Goal: Contribute content: Add original content to the website for others to see

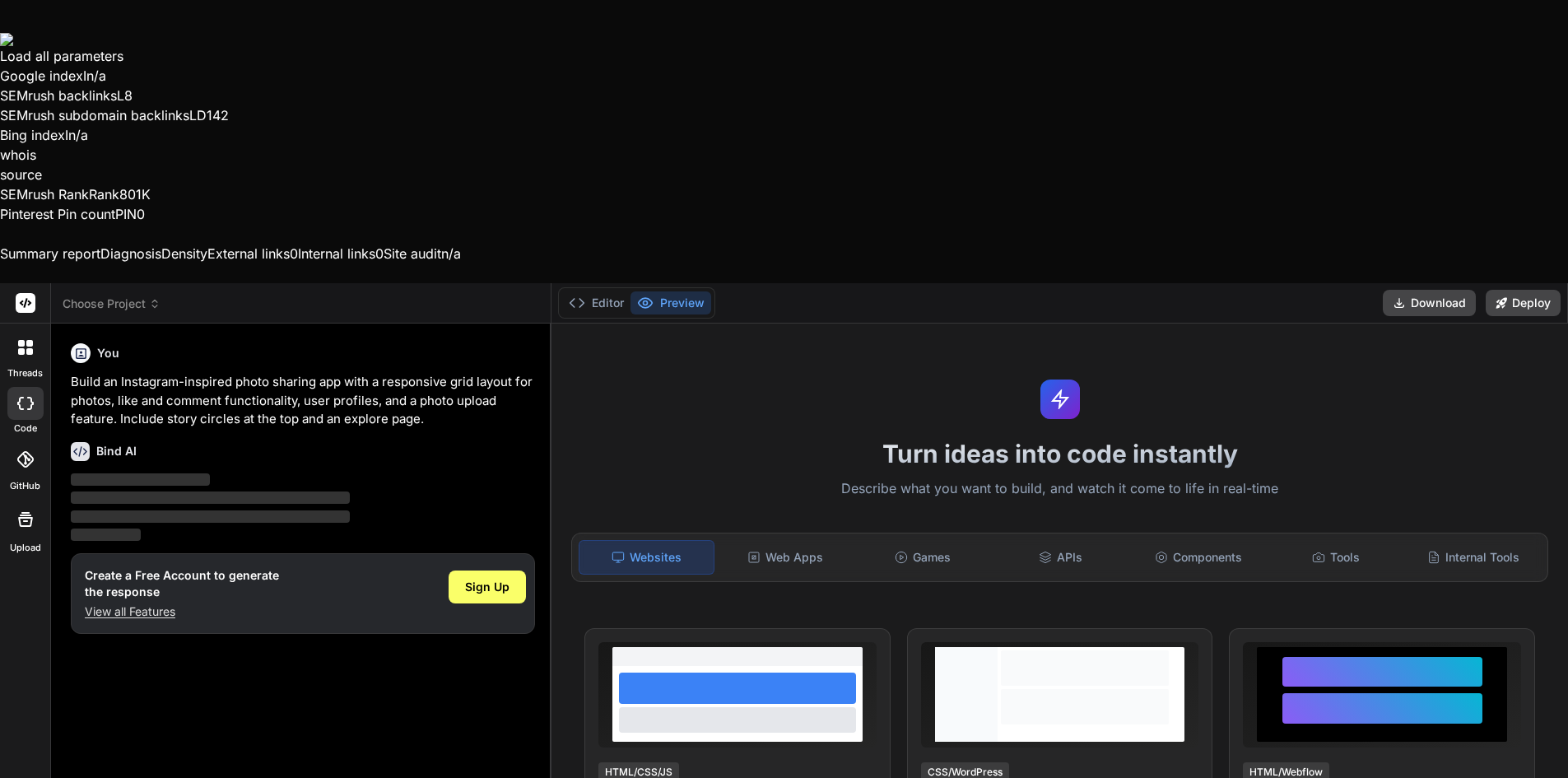
scroll to position [33, 0]
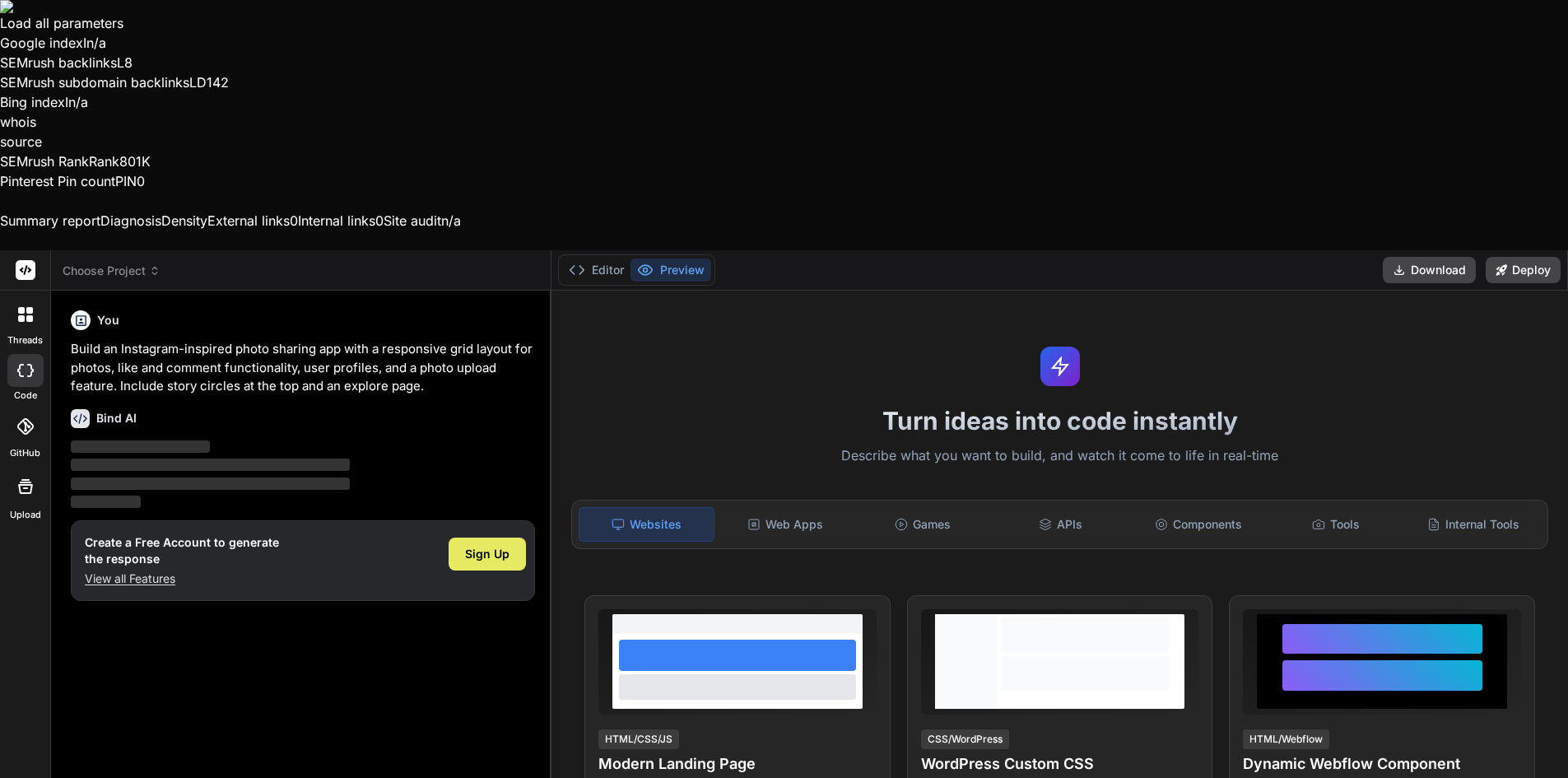
click at [499, 538] on div "Sign Up" at bounding box center [487, 554] width 77 height 33
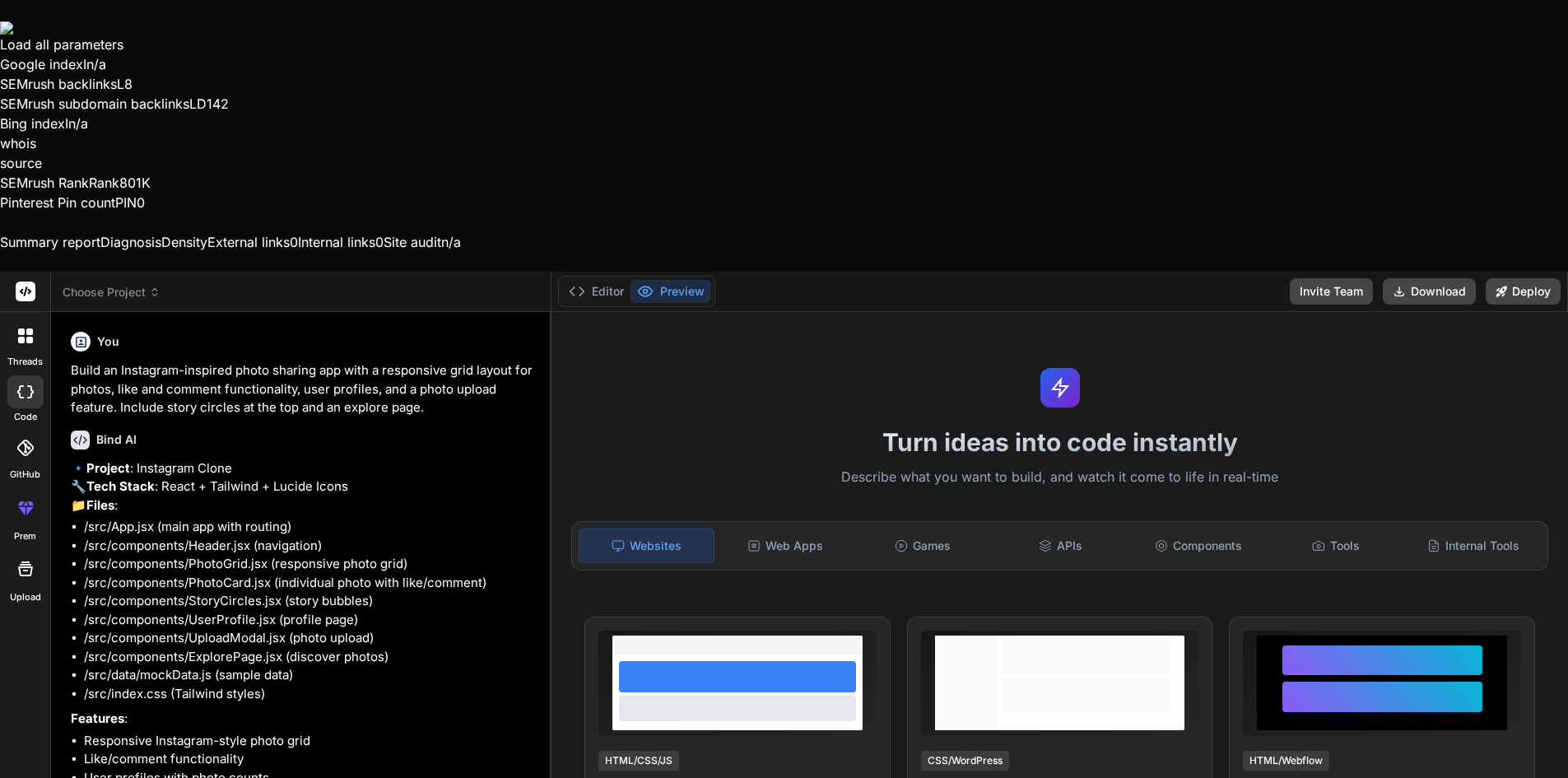
scroll to position [0, 0]
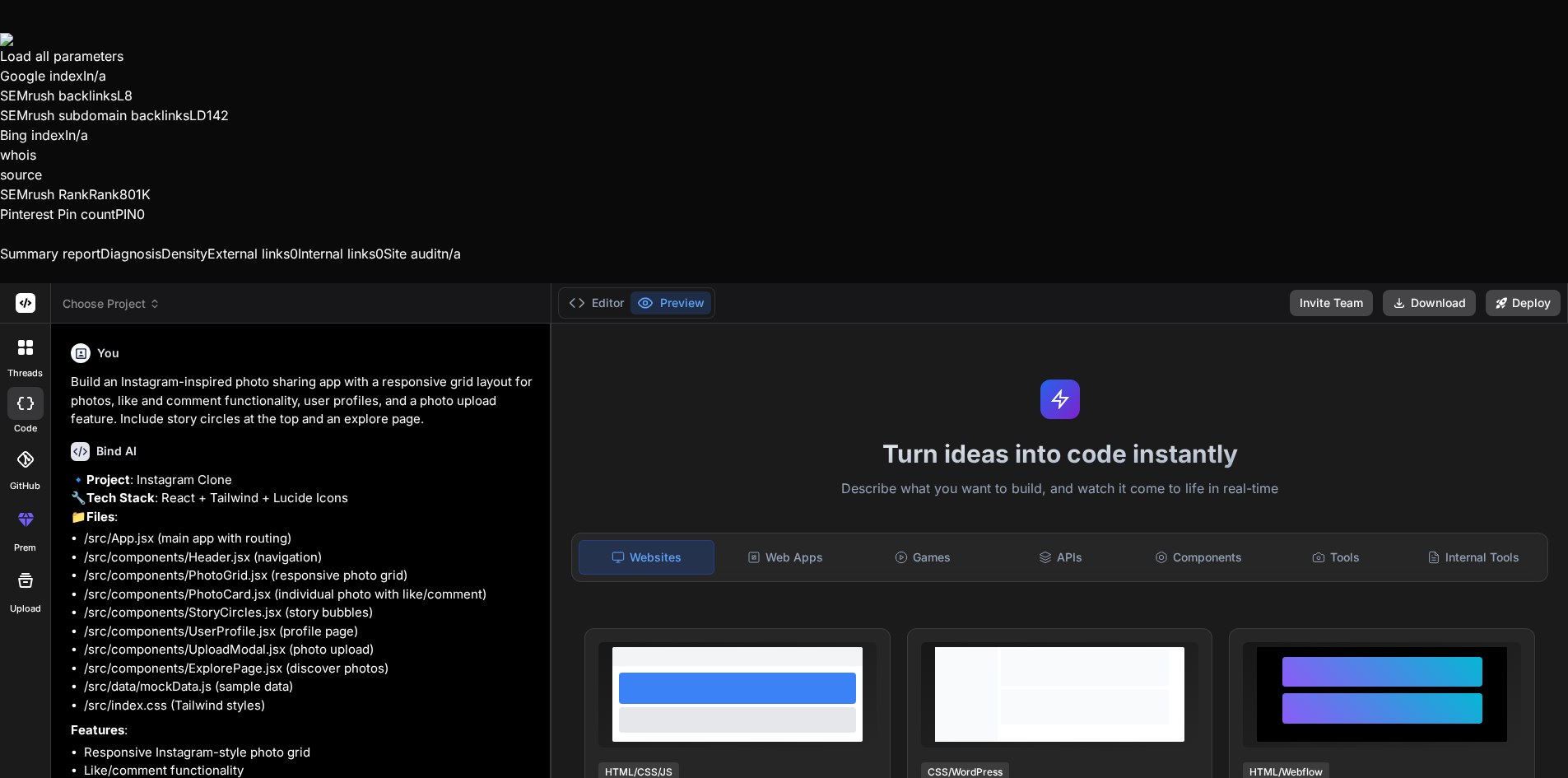
click at [31, 340] on icon at bounding box center [29, 342] width 7 height 7
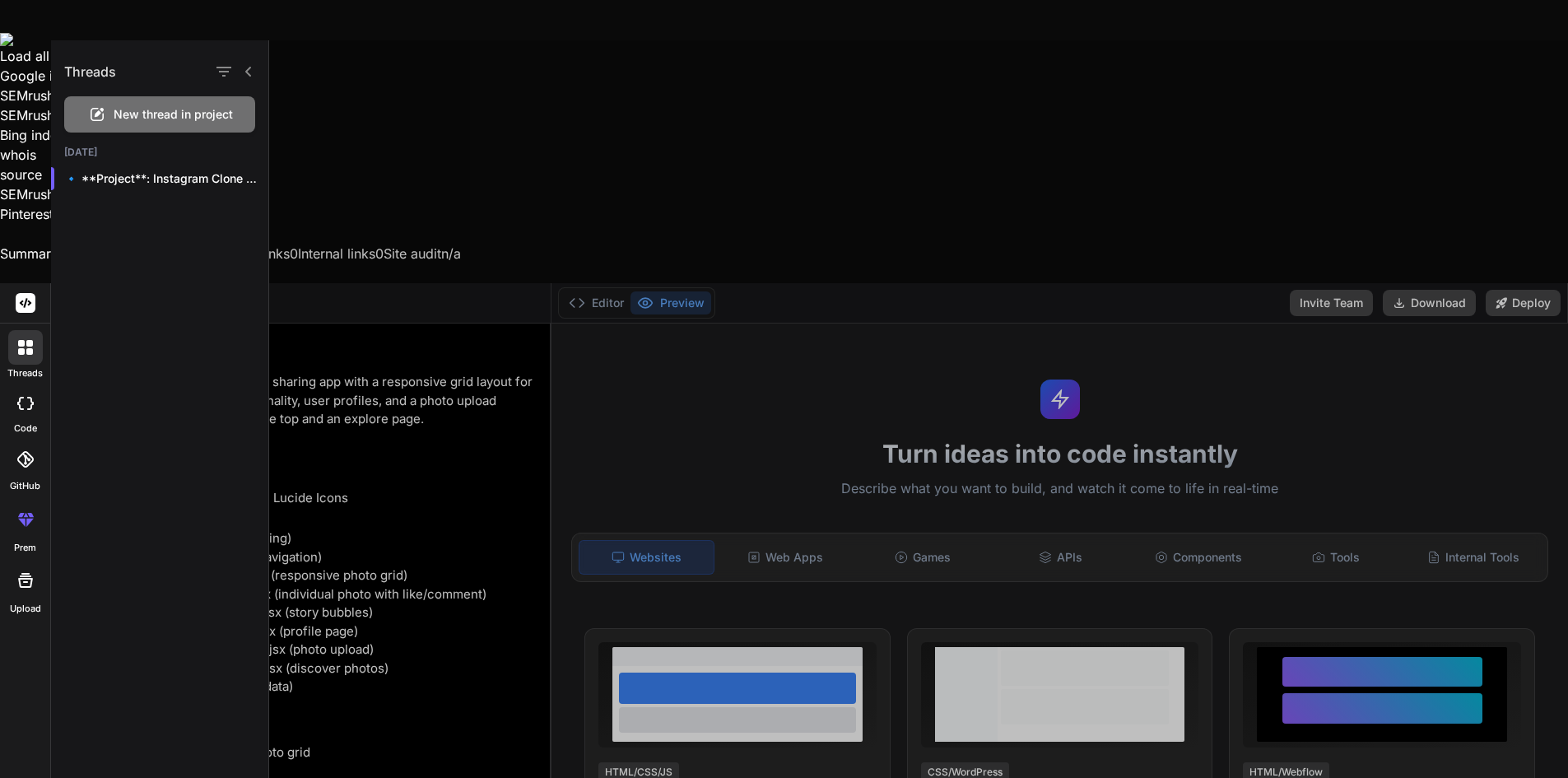
click at [129, 116] on span "New thread in project" at bounding box center [173, 115] width 119 height 17
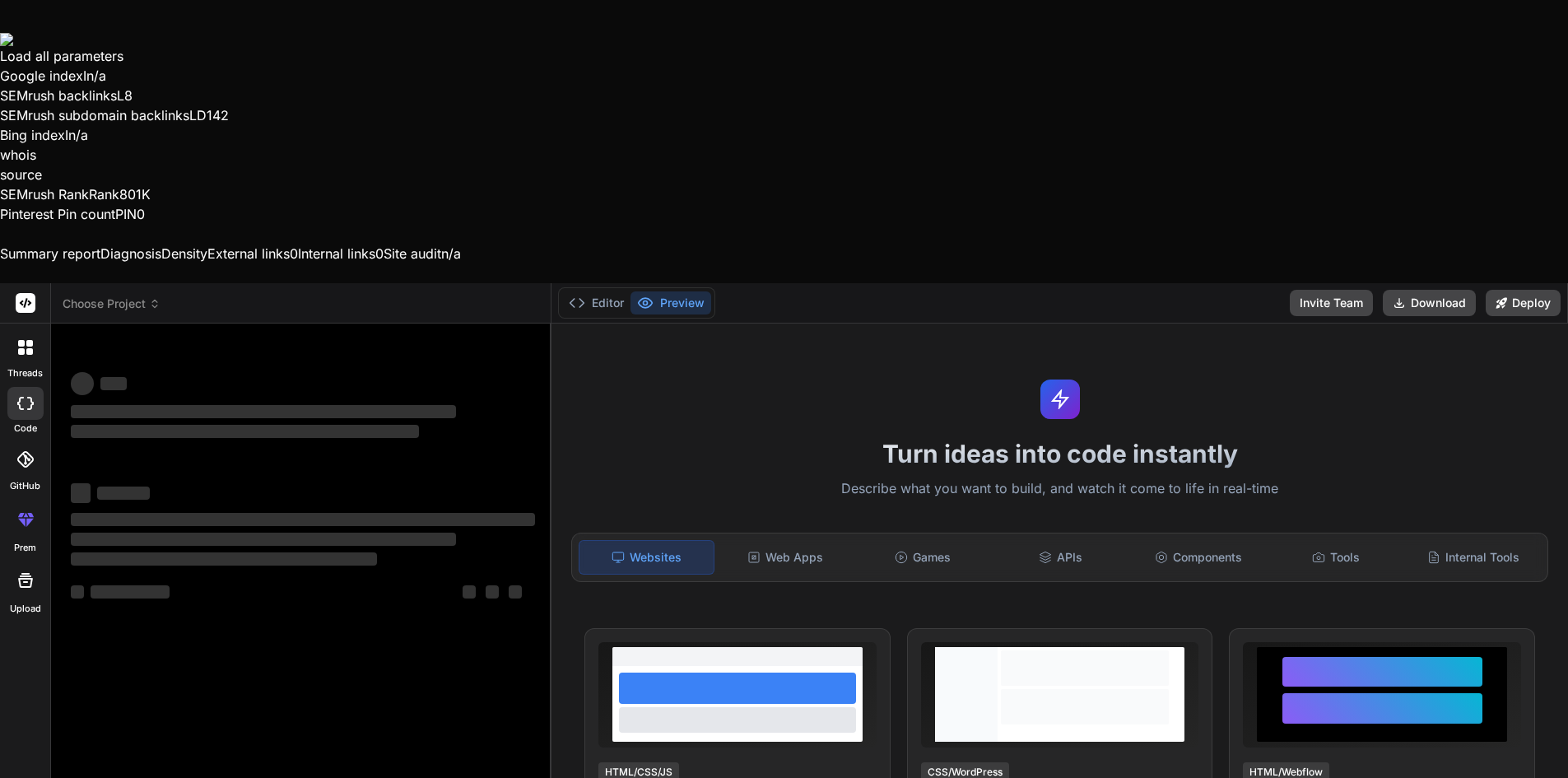
type textarea "x"
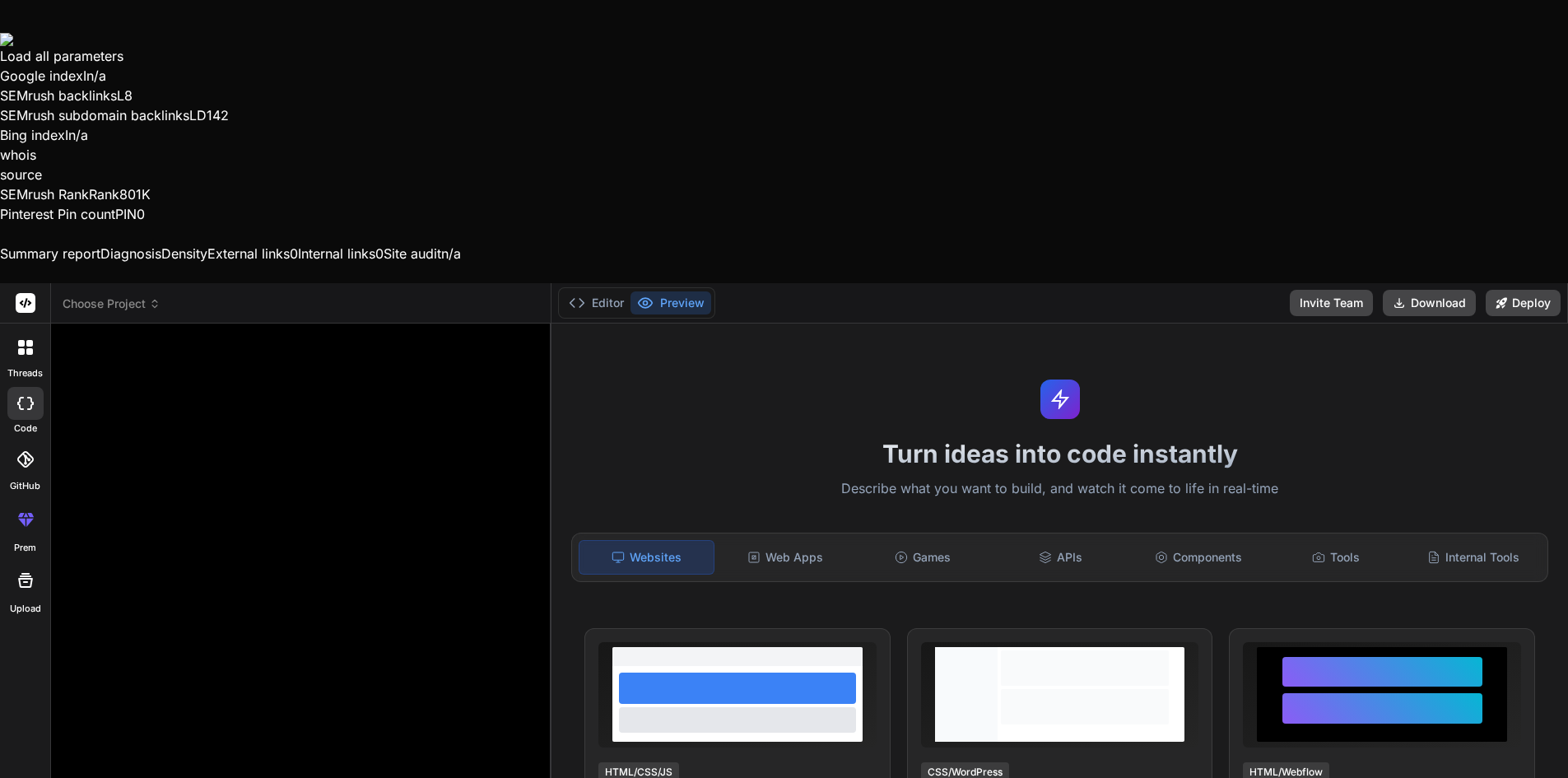
type textarea "c"
type textarea "x"
type textarea "cr"
type textarea "x"
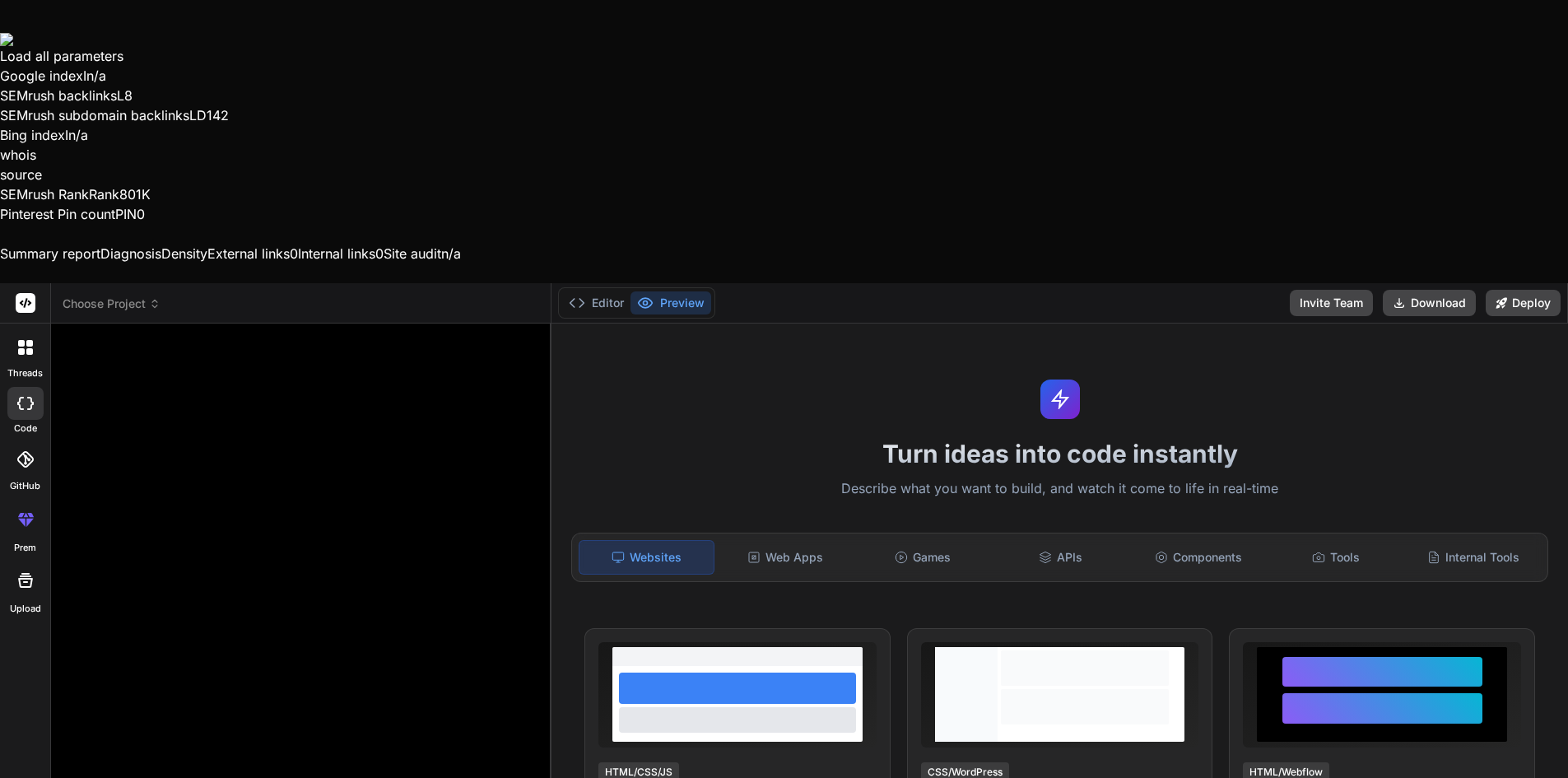
type textarea "cre"
type textarea "x"
type textarea "crea"
type textarea "x"
type textarea "creat"
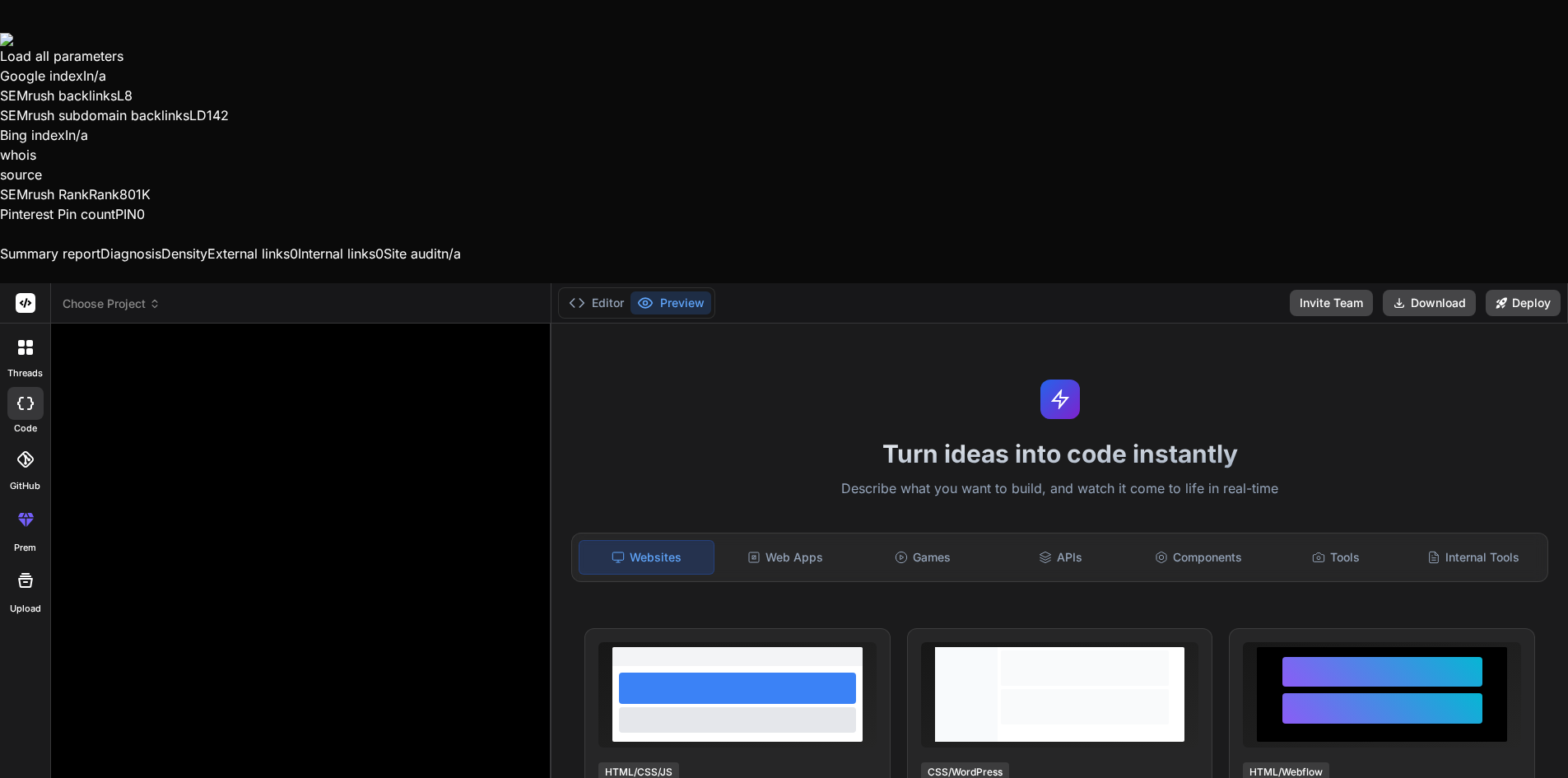
type textarea "x"
type textarea "create"
type textarea "x"
type textarea "create"
type textarea "x"
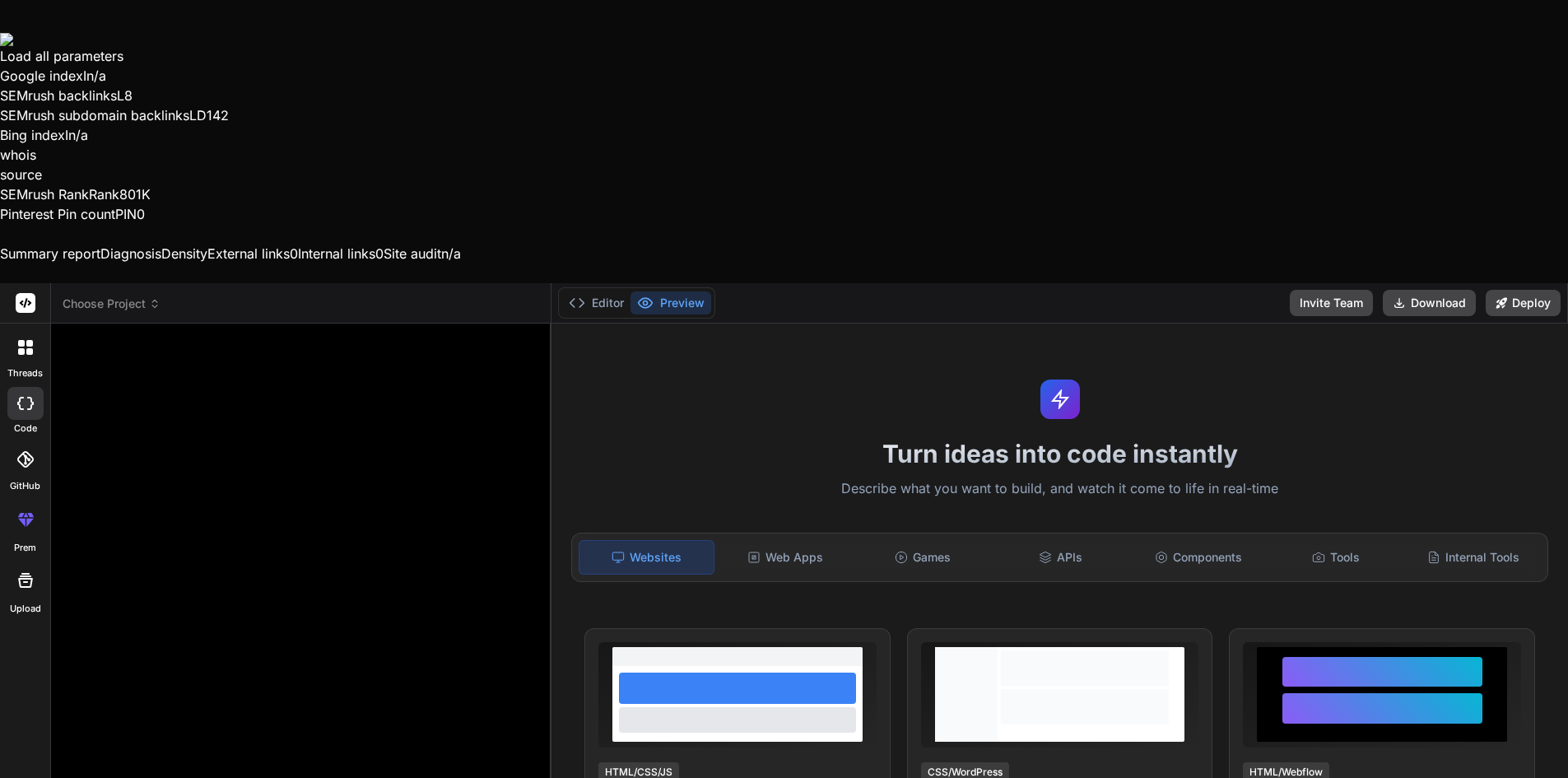
type textarea "create u"
type textarea "x"
type textarea "create us"
type textarea "x"
type textarea "create use"
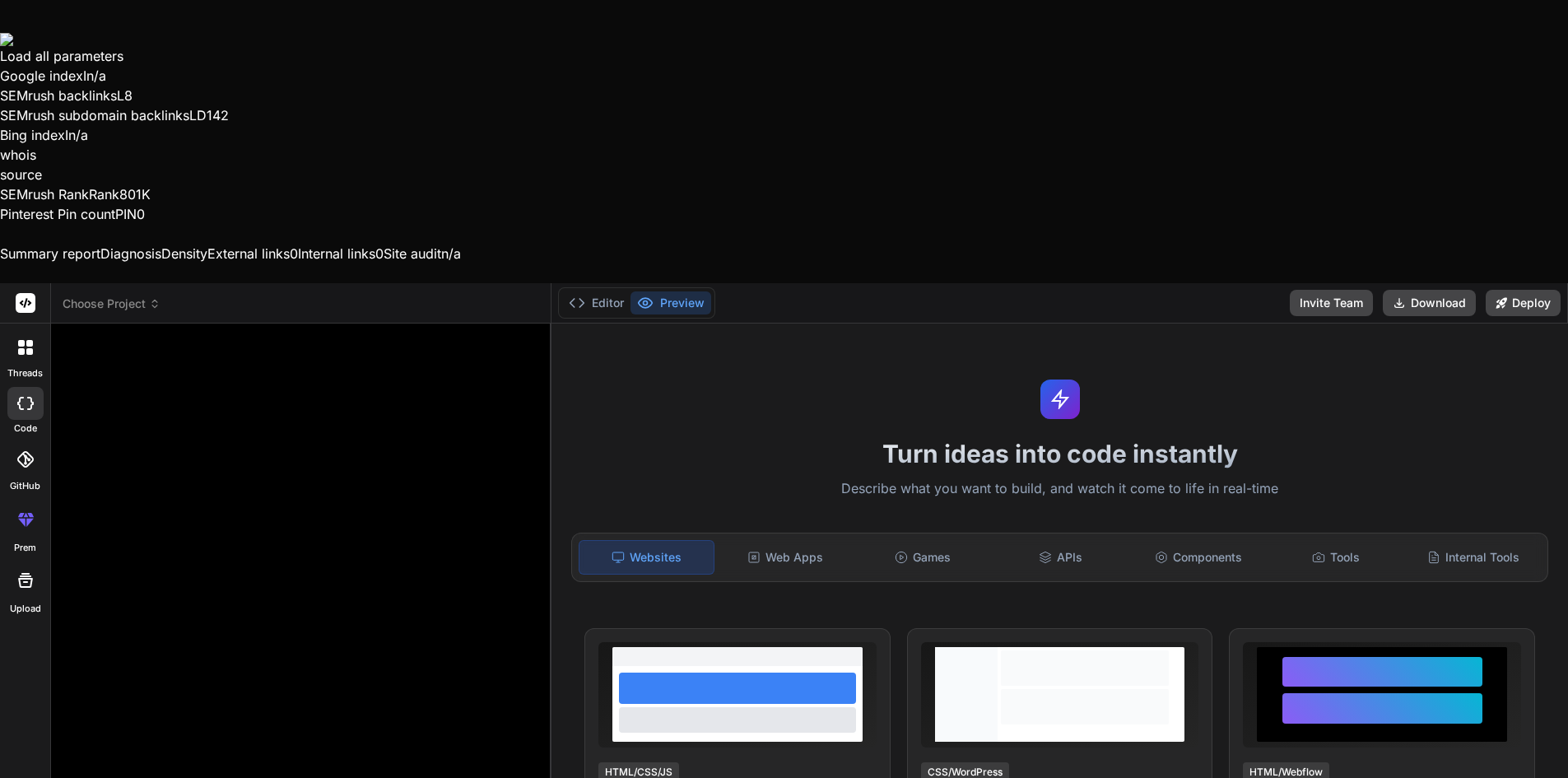
type textarea "x"
type textarea "create used"
type textarea "x"
type textarea "create used"
type textarea "x"
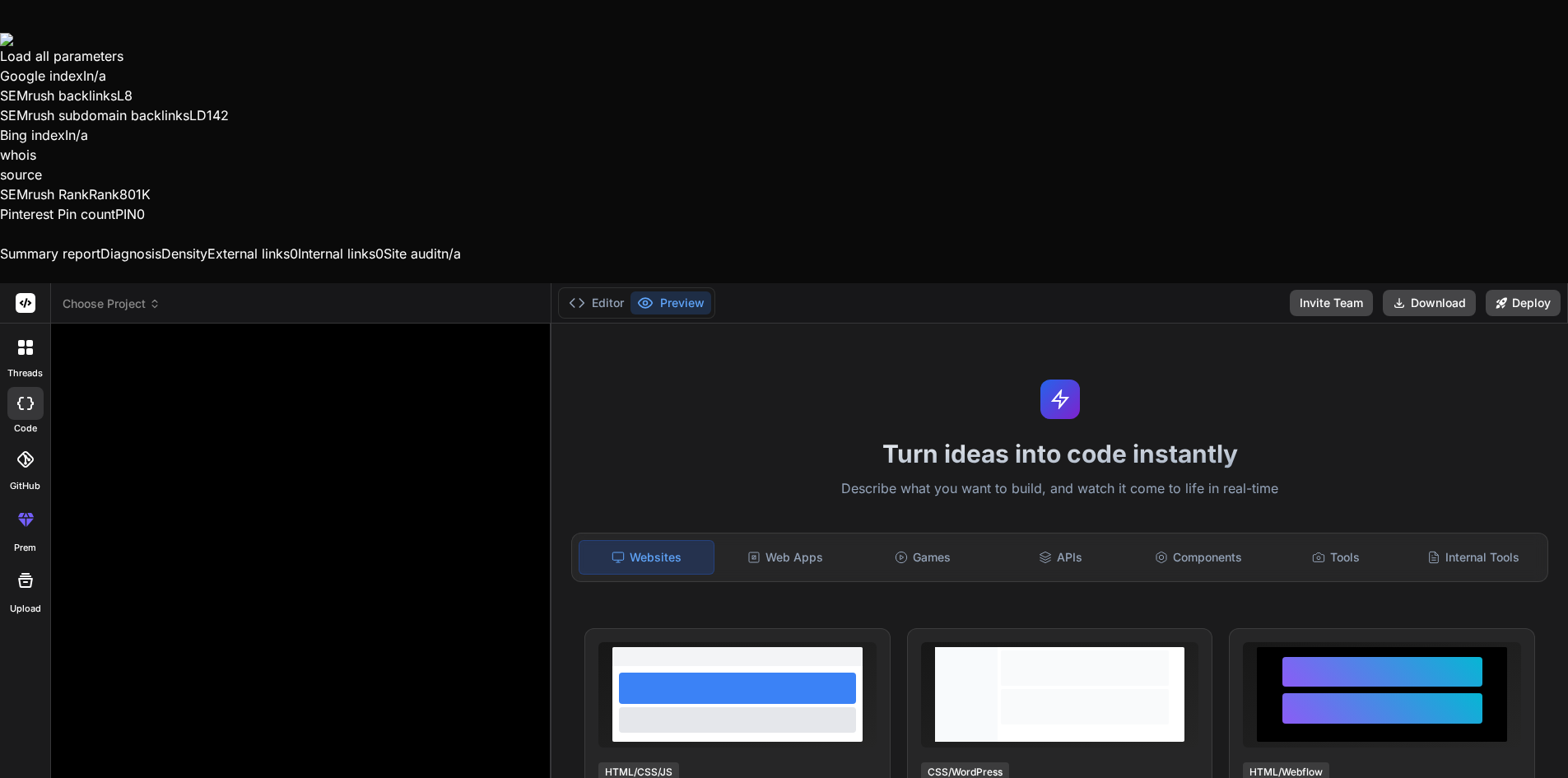
type textarea "create used c"
type textarea "x"
type textarea "create used ca"
type textarea "x"
type textarea "create used car"
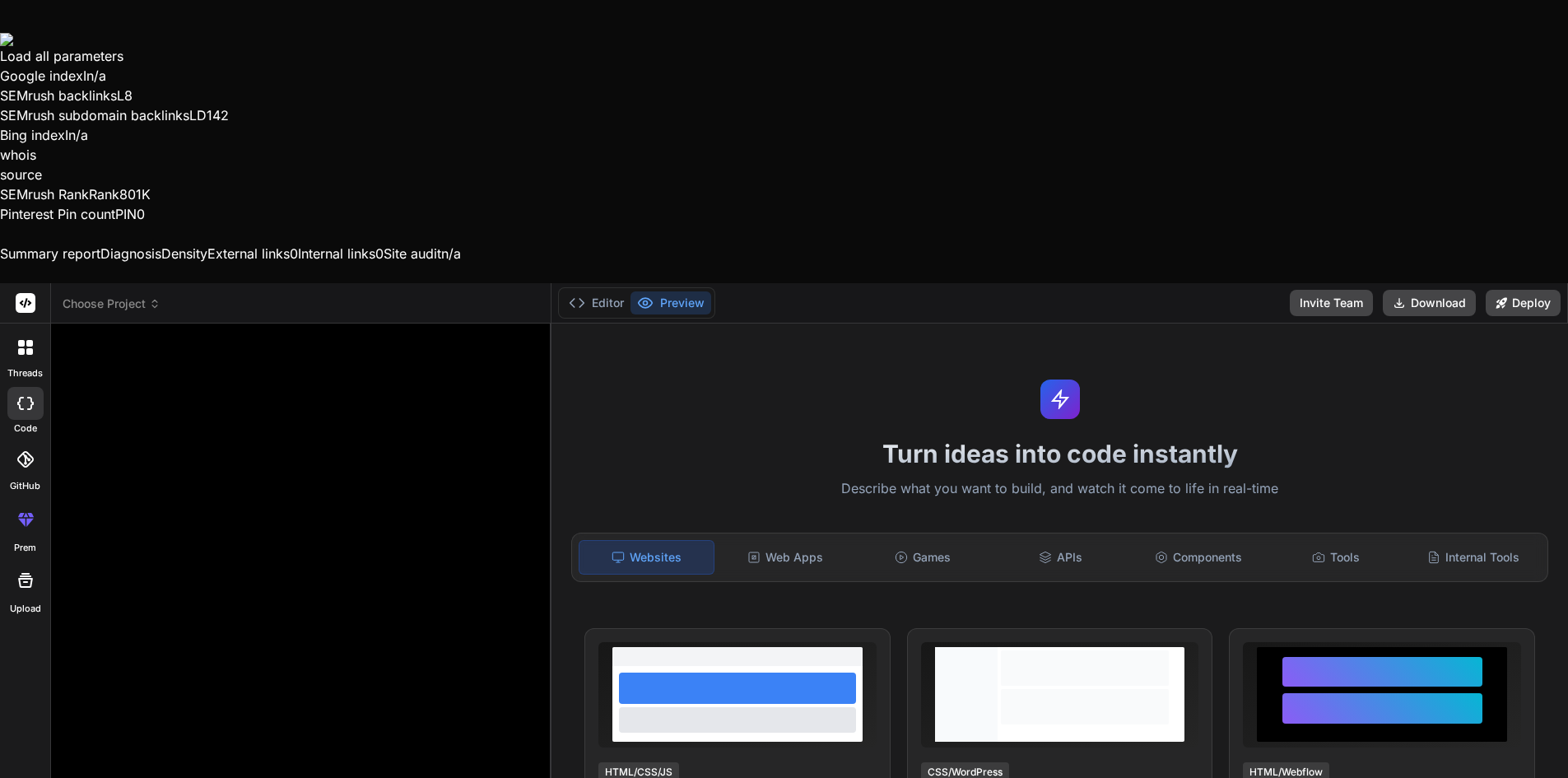
type textarea "x"
type textarea "create used car"
type textarea "x"
type textarea "create used car w"
type textarea "x"
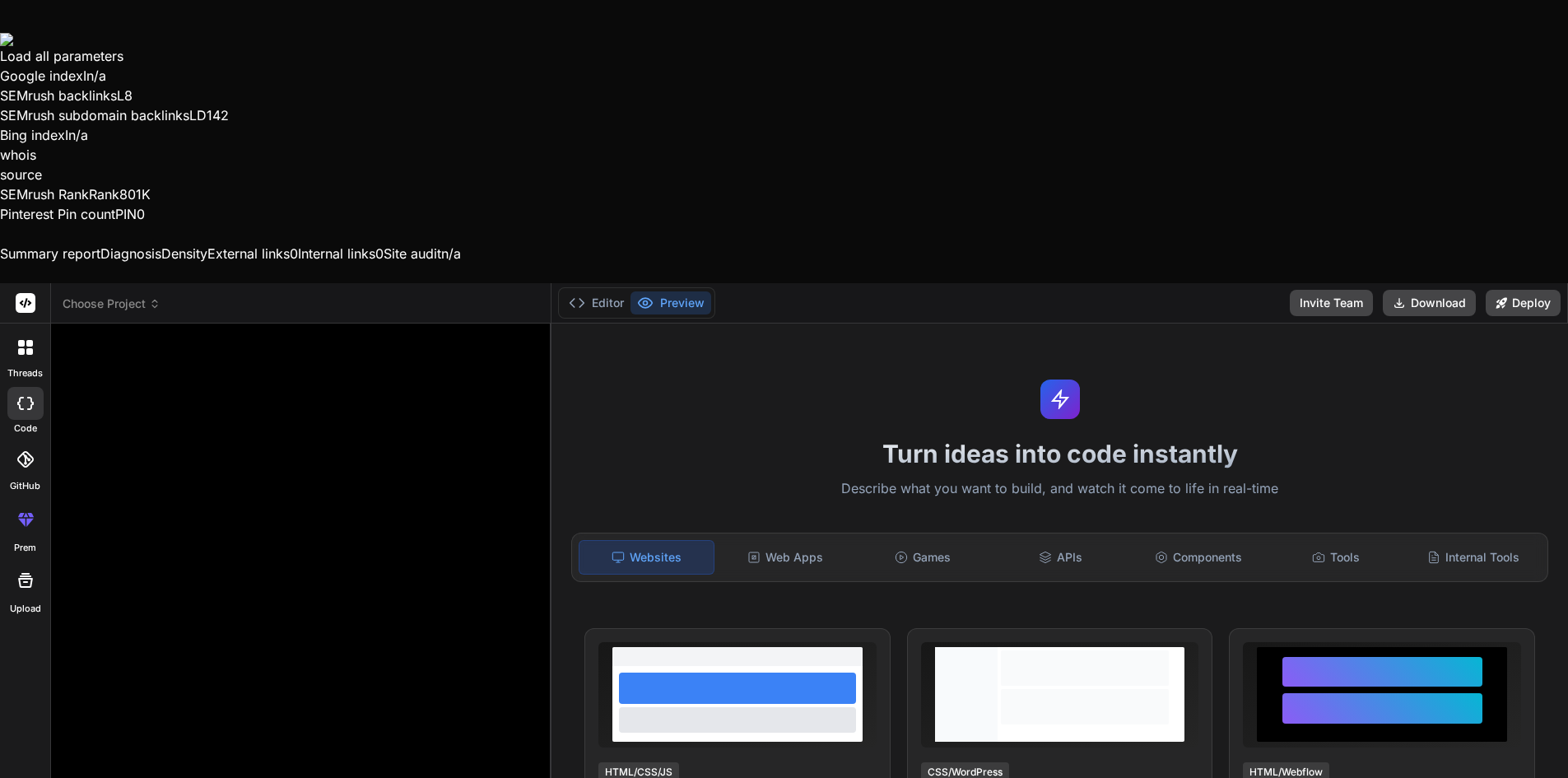
type textarea "create used car we"
type textarea "x"
type textarea "create used car web"
type textarea "x"
type textarea "create used car webs"
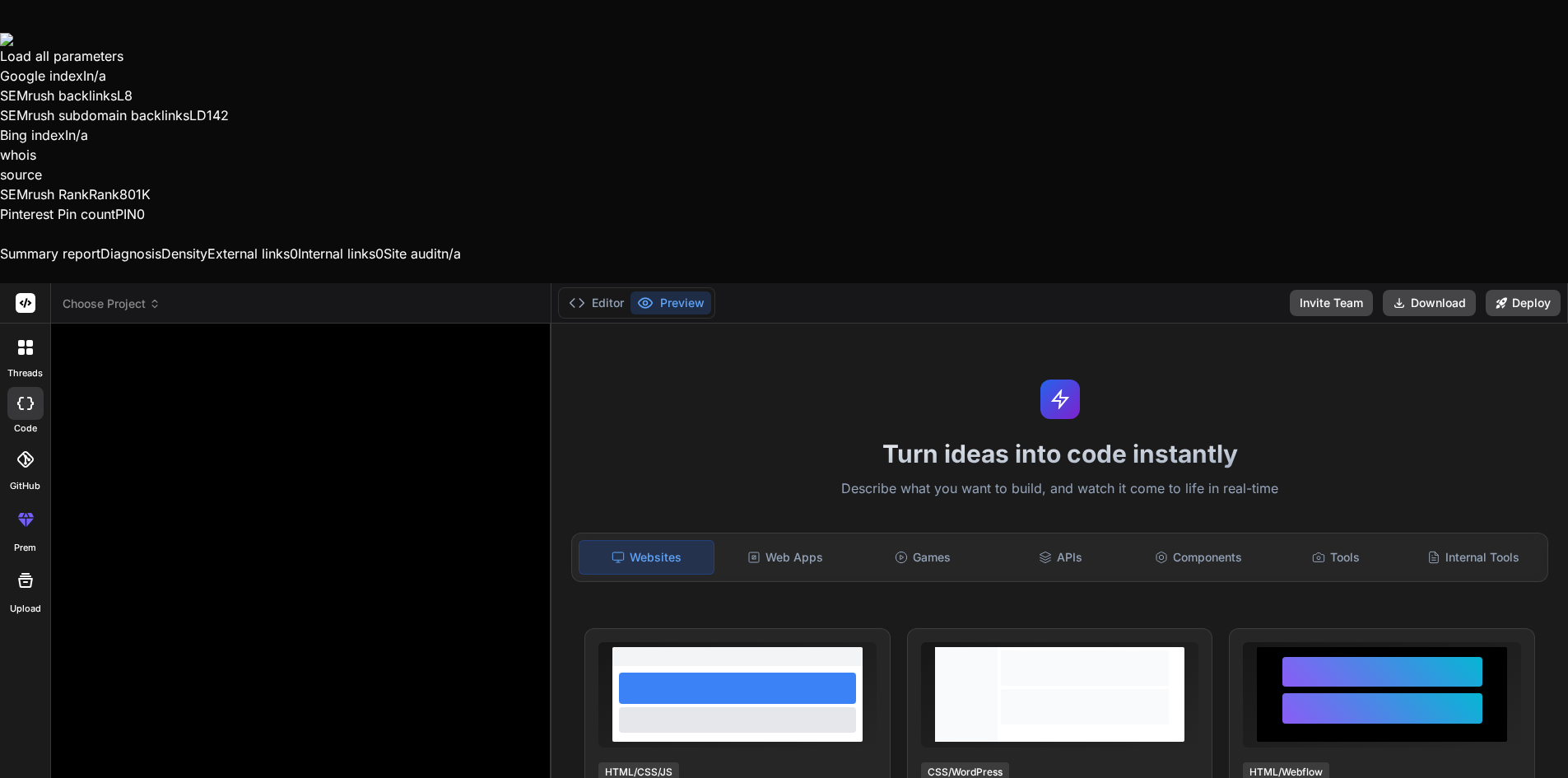
type textarea "x"
type textarea "create used car websi"
type textarea "x"
type textarea "create used car websit"
type textarea "x"
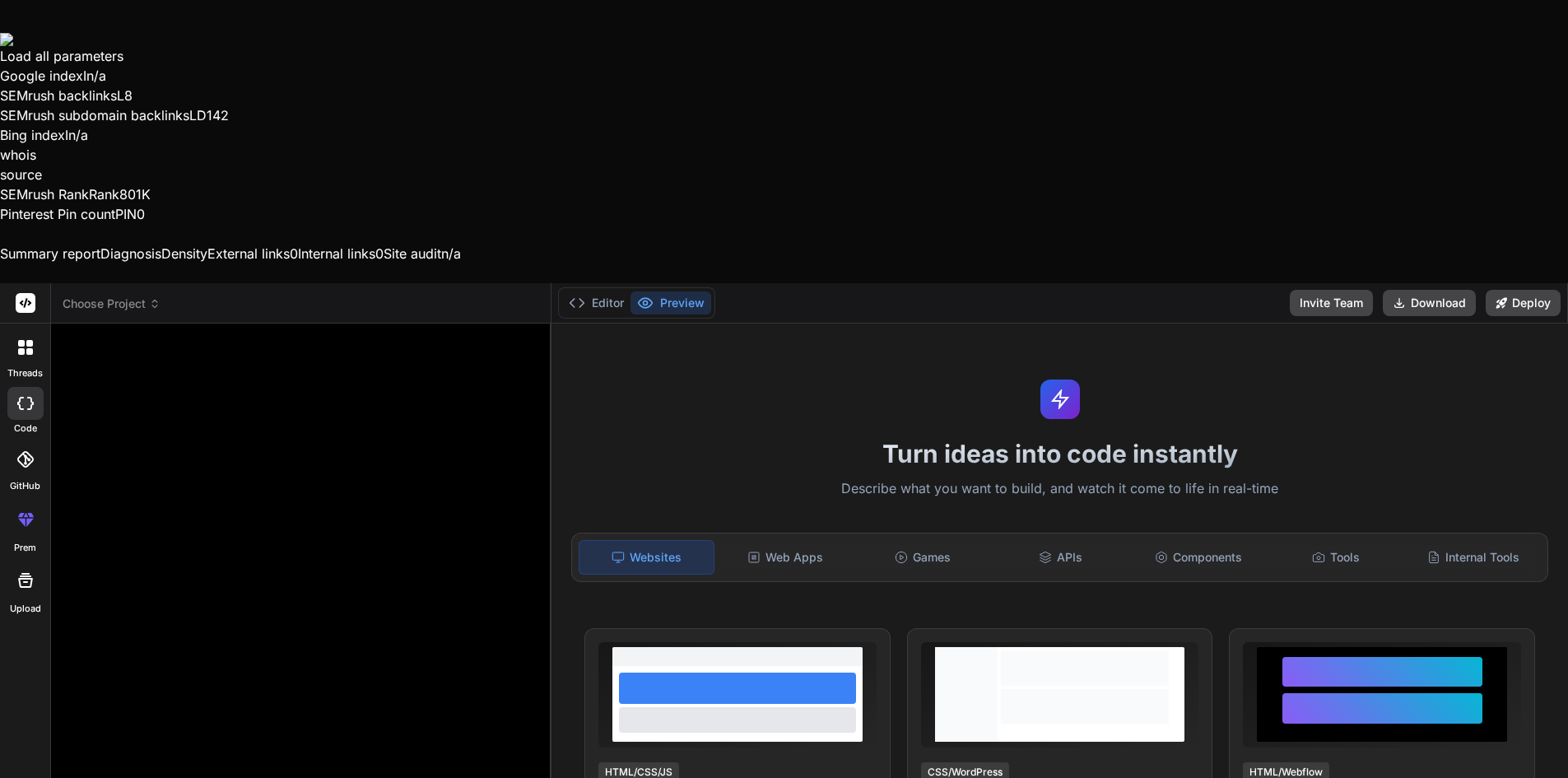
type textarea "create used car website"
type textarea "x"
type textarea "create used car website"
type textarea "x"
type textarea "create used car website e"
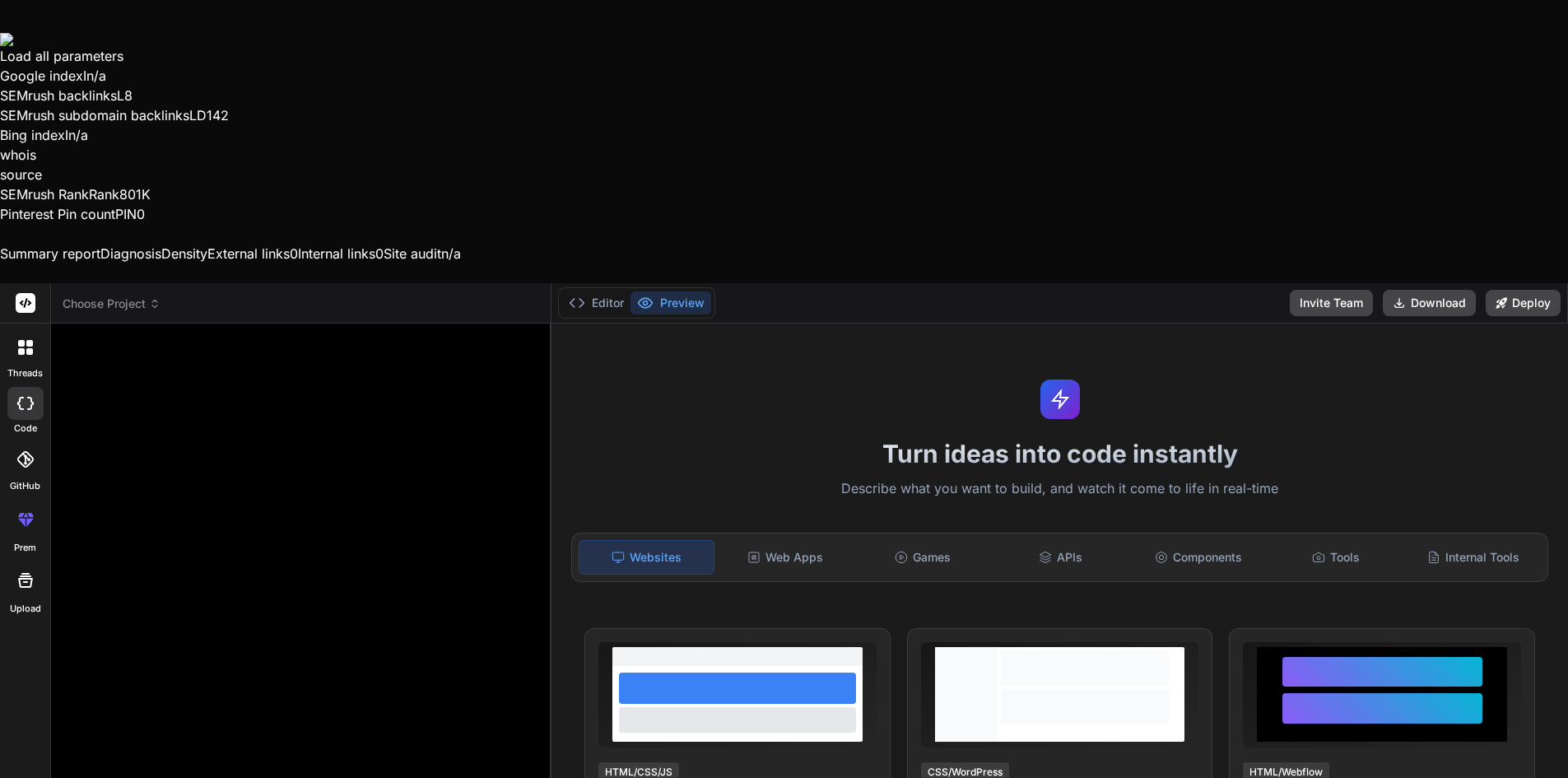
type textarea "x"
type textarea "create used car website ec"
type textarea "x"
type textarea "create used car website eco"
type textarea "x"
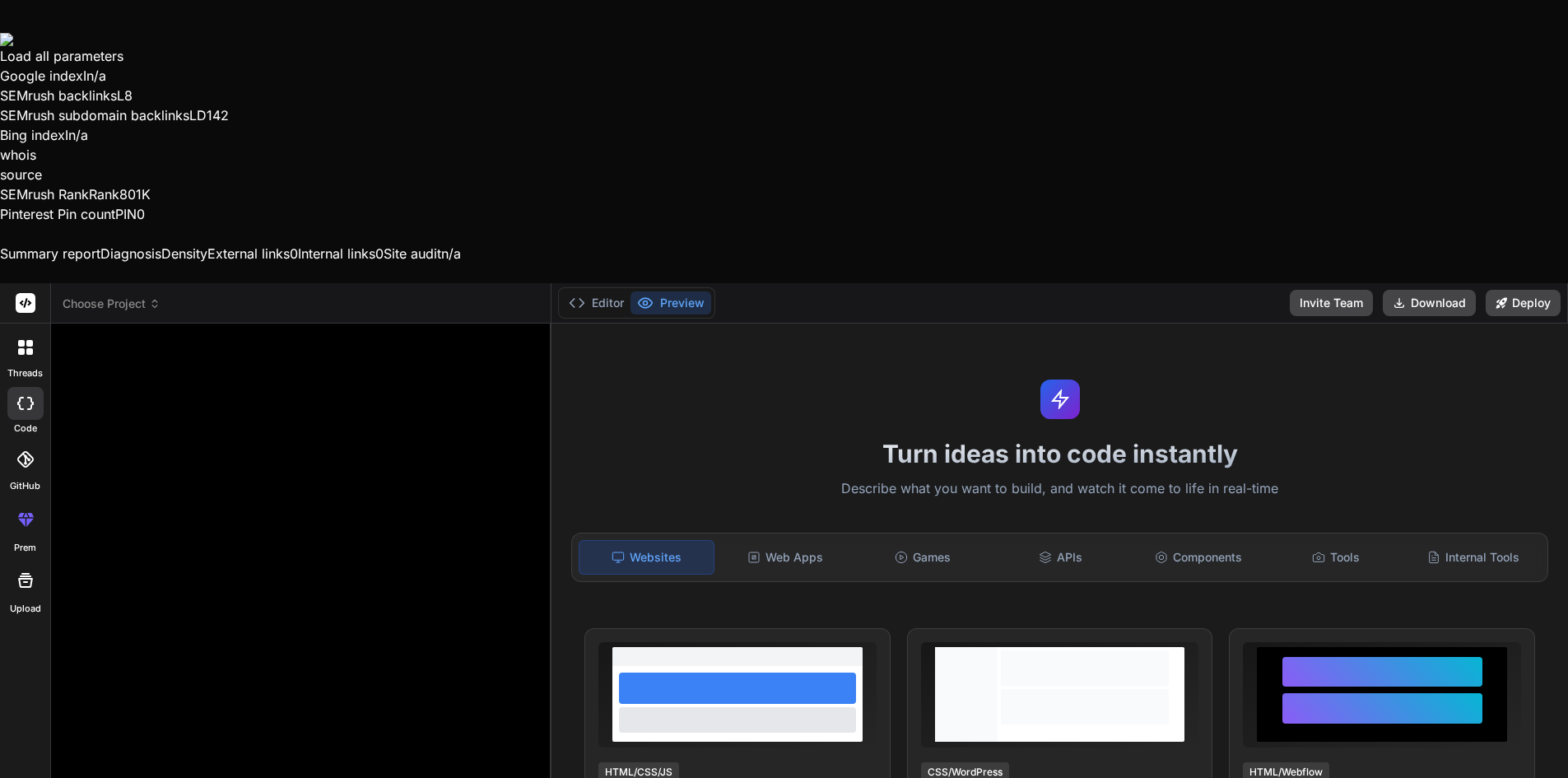
type textarea "create used car website ecom"
type textarea "x"
type textarea "create used car website ecomm"
type textarea "x"
type textarea "create used car website ecomme"
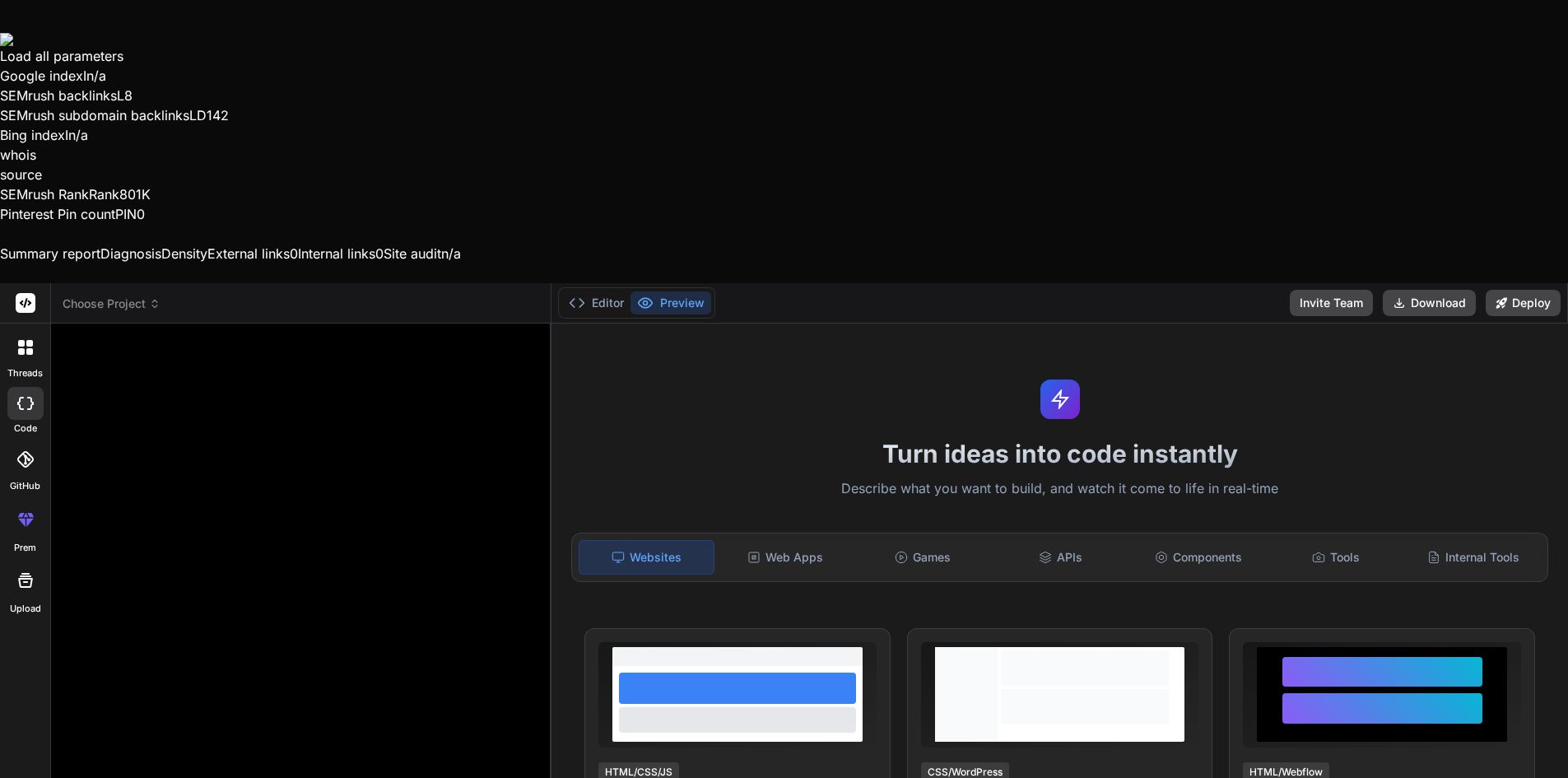
type textarea "x"
type textarea "create used car website ecommer"
type textarea "x"
type textarea "create used car website ecommere"
type textarea "x"
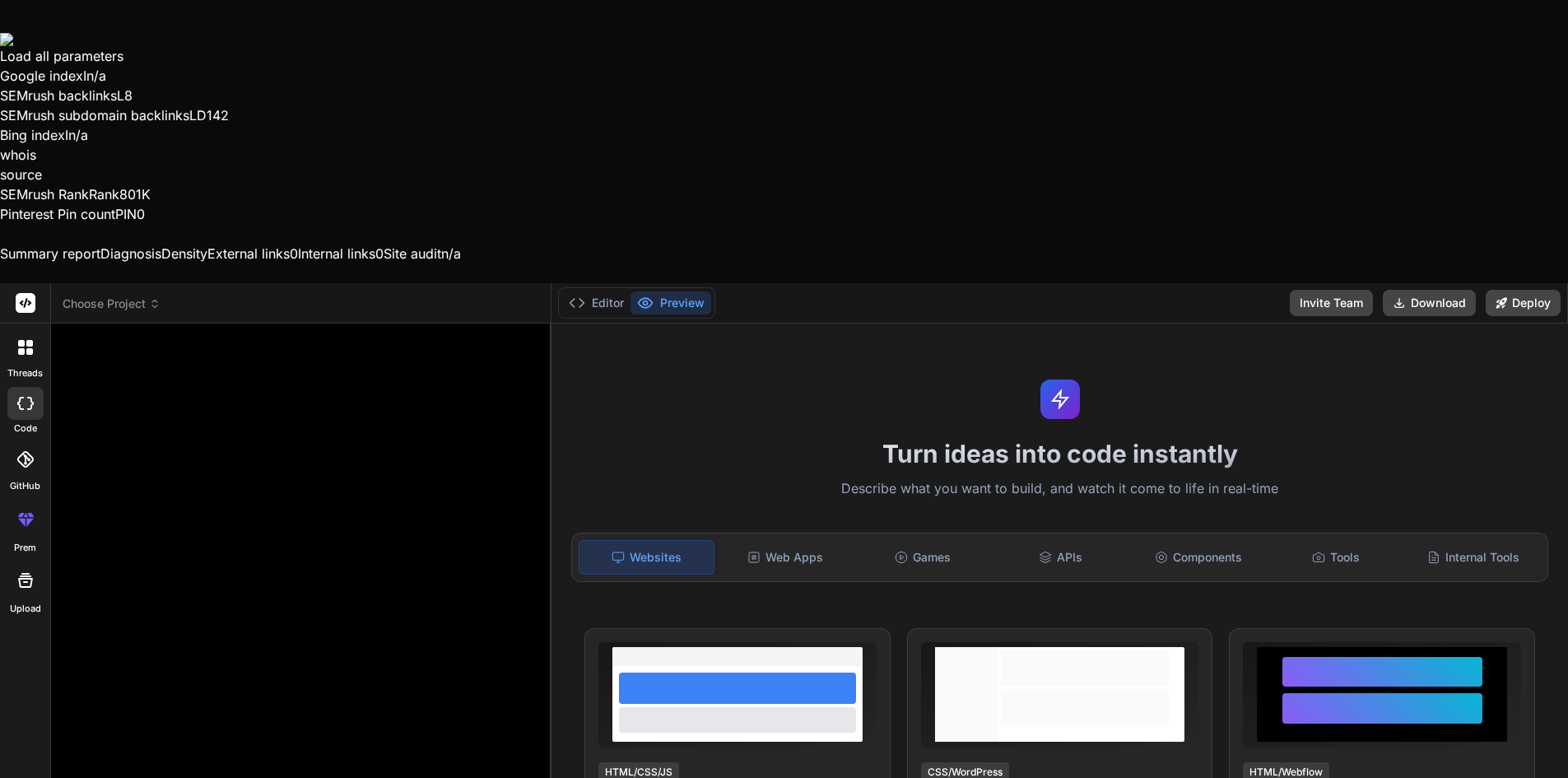
type textarea "create used car website ecommer"
type textarea "x"
type textarea "create used car website ecommerc"
type textarea "x"
type textarea "create used car website ecommerce"
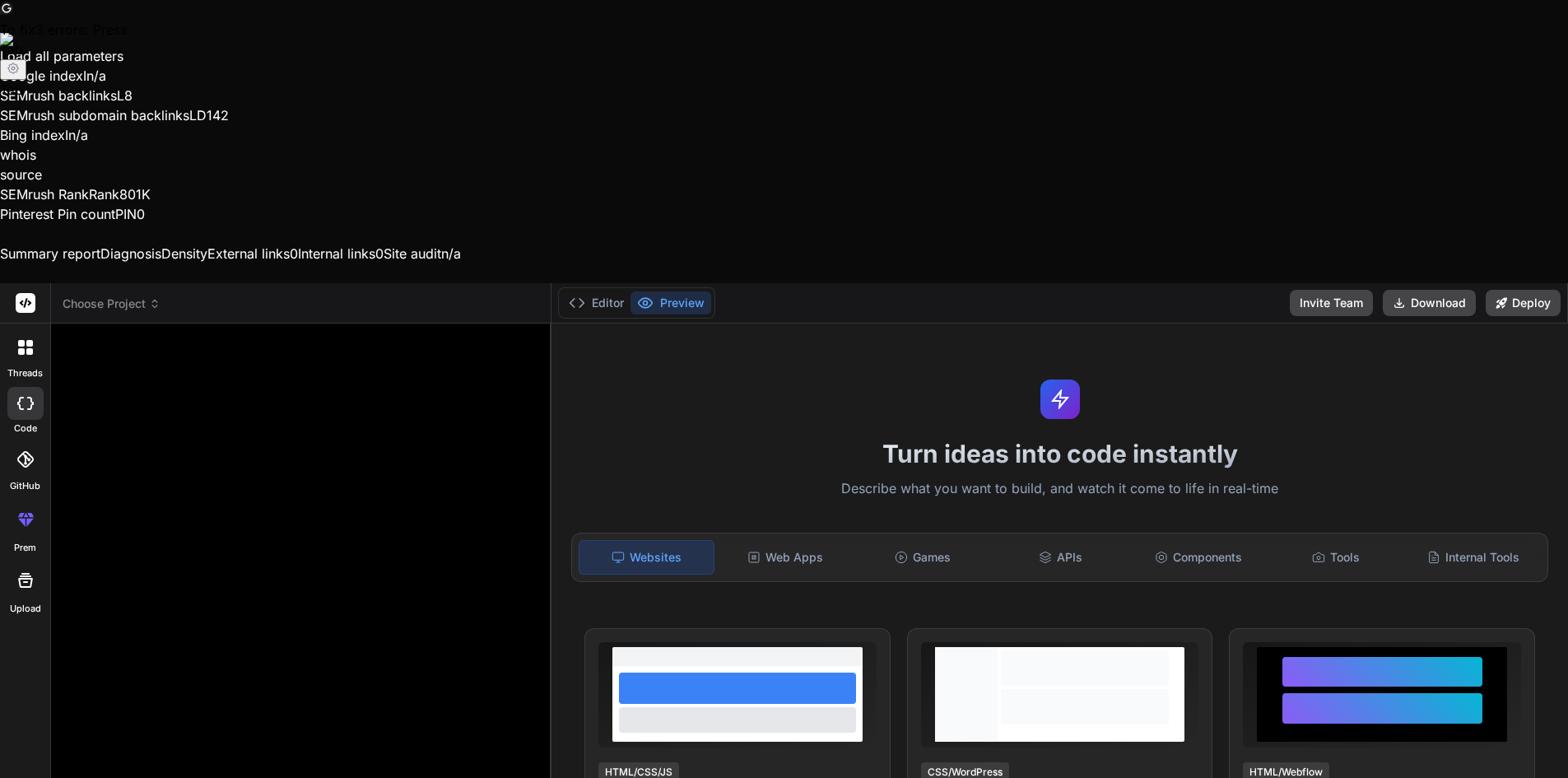
type textarea "x"
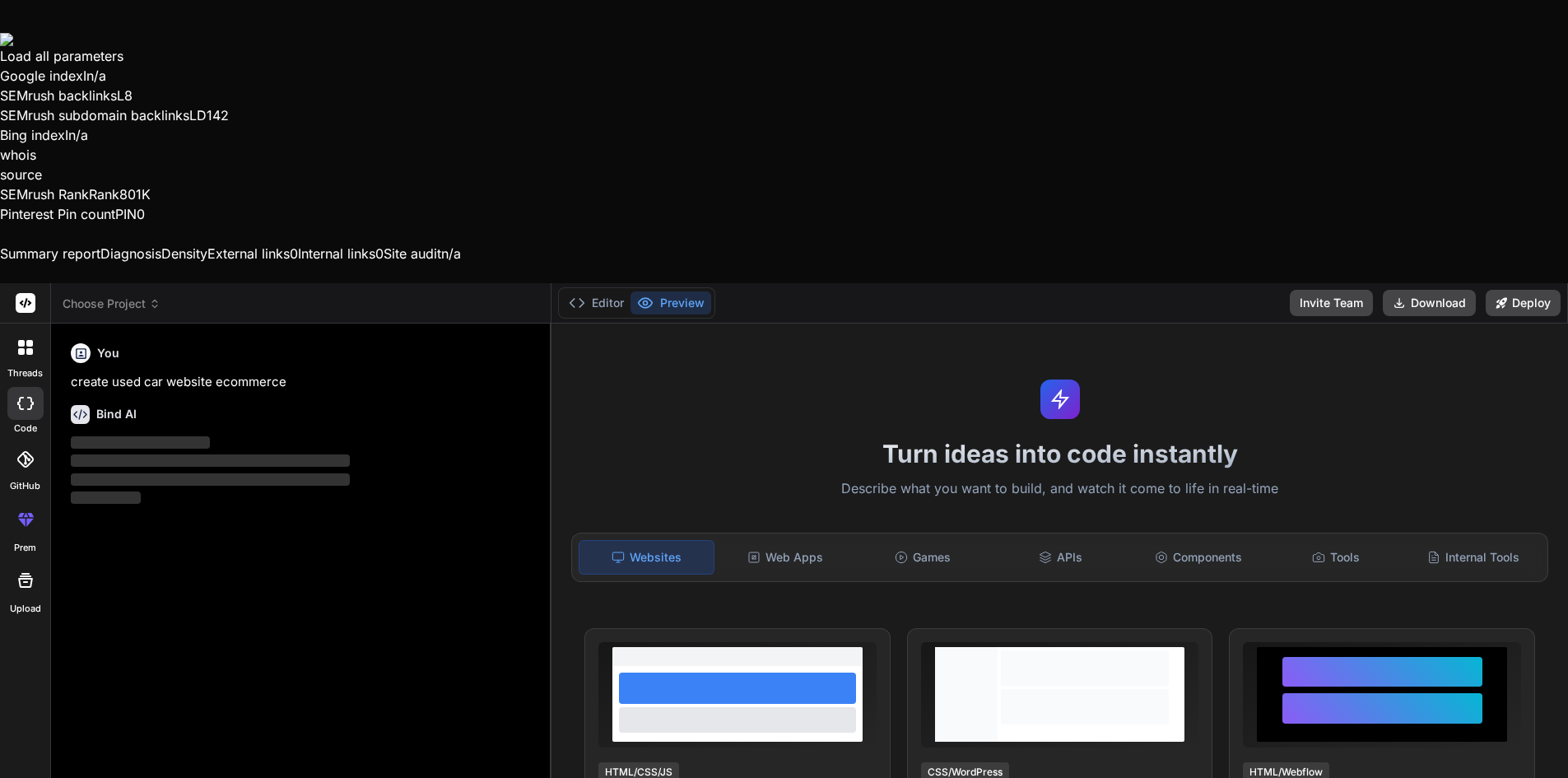
scroll to position [33, 0]
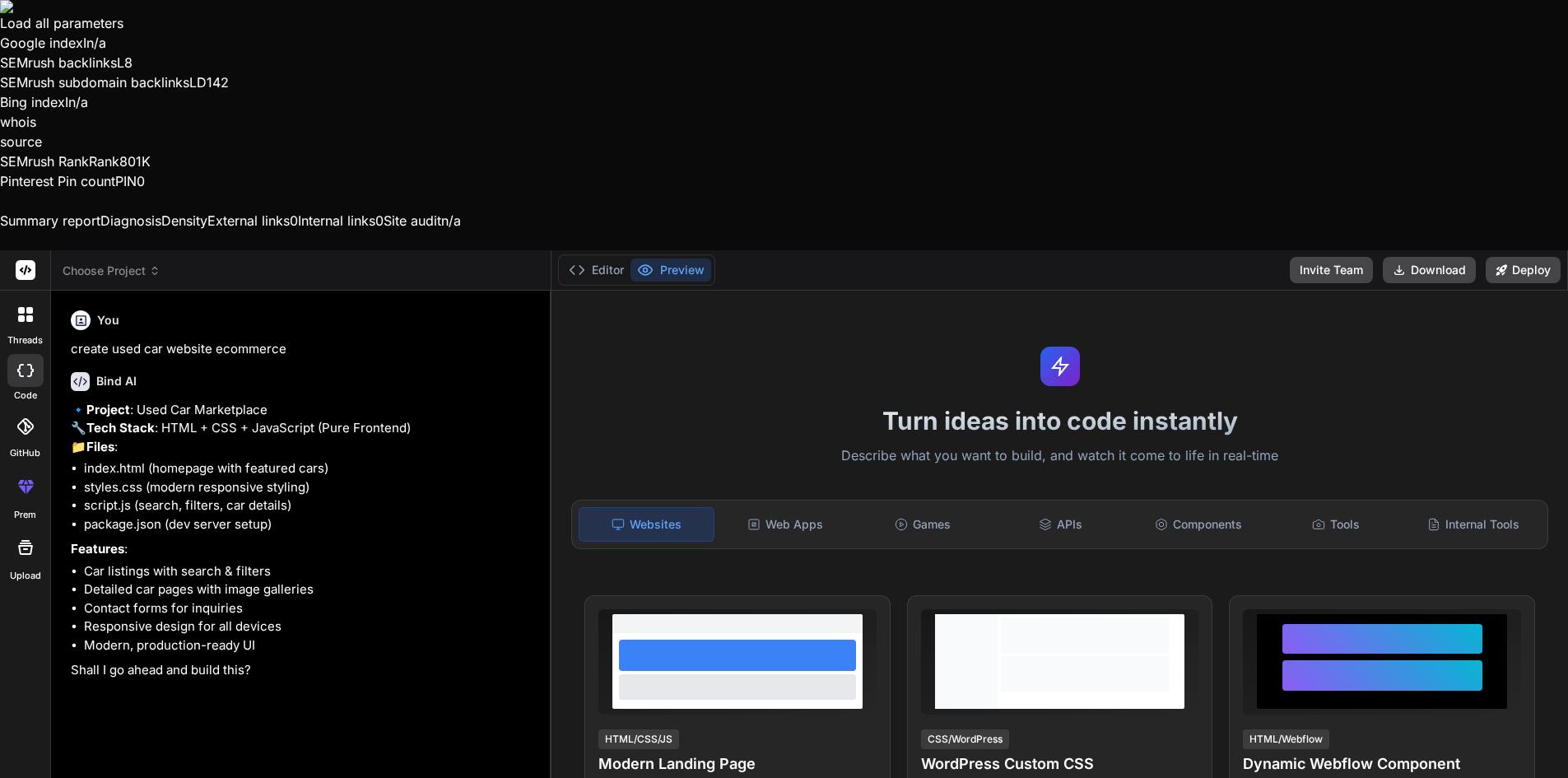
type textarea "x"
type textarea "y"
type textarea "x"
type textarea "ye"
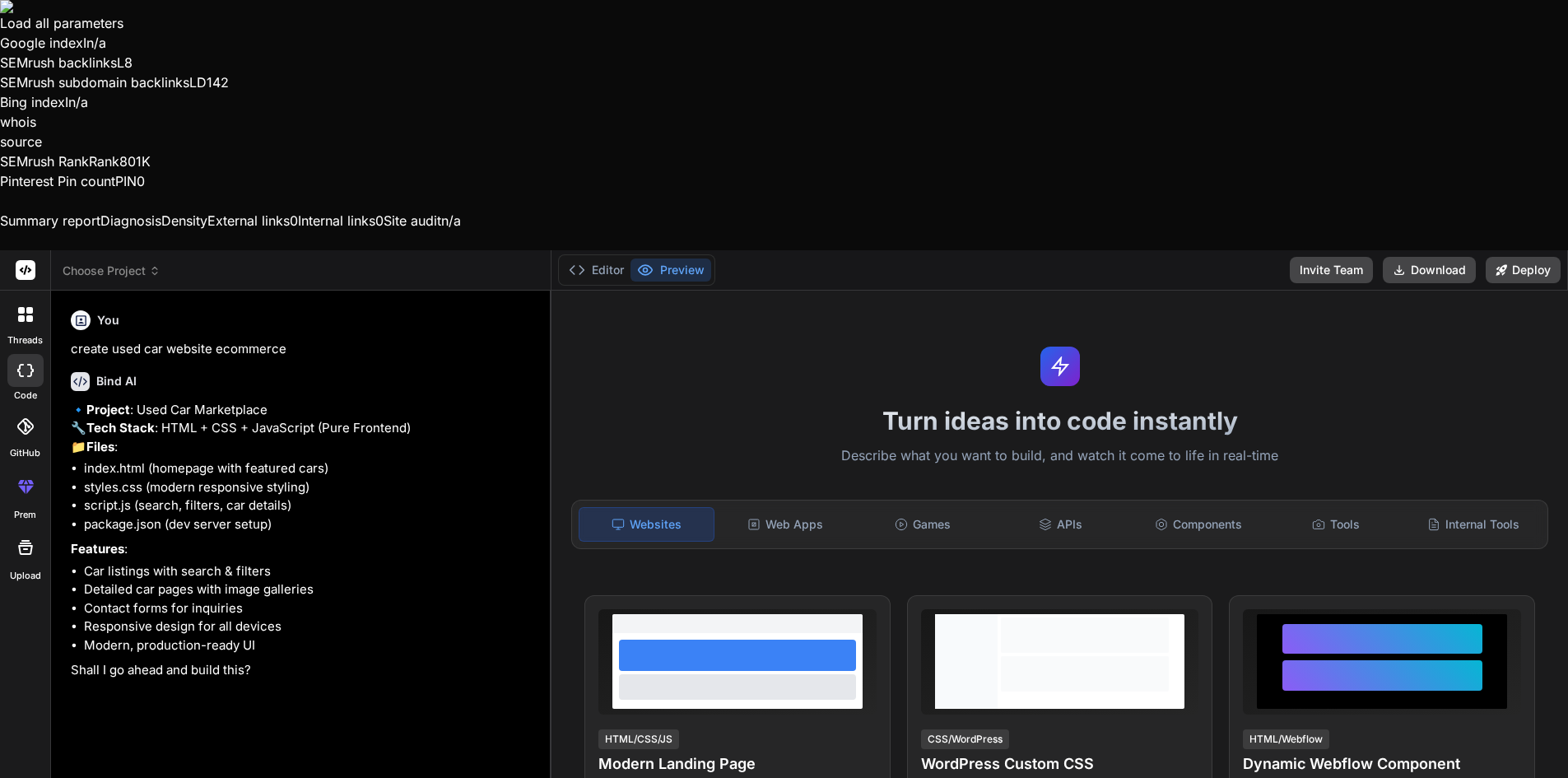
type textarea "x"
type textarea "yes"
type textarea "x"
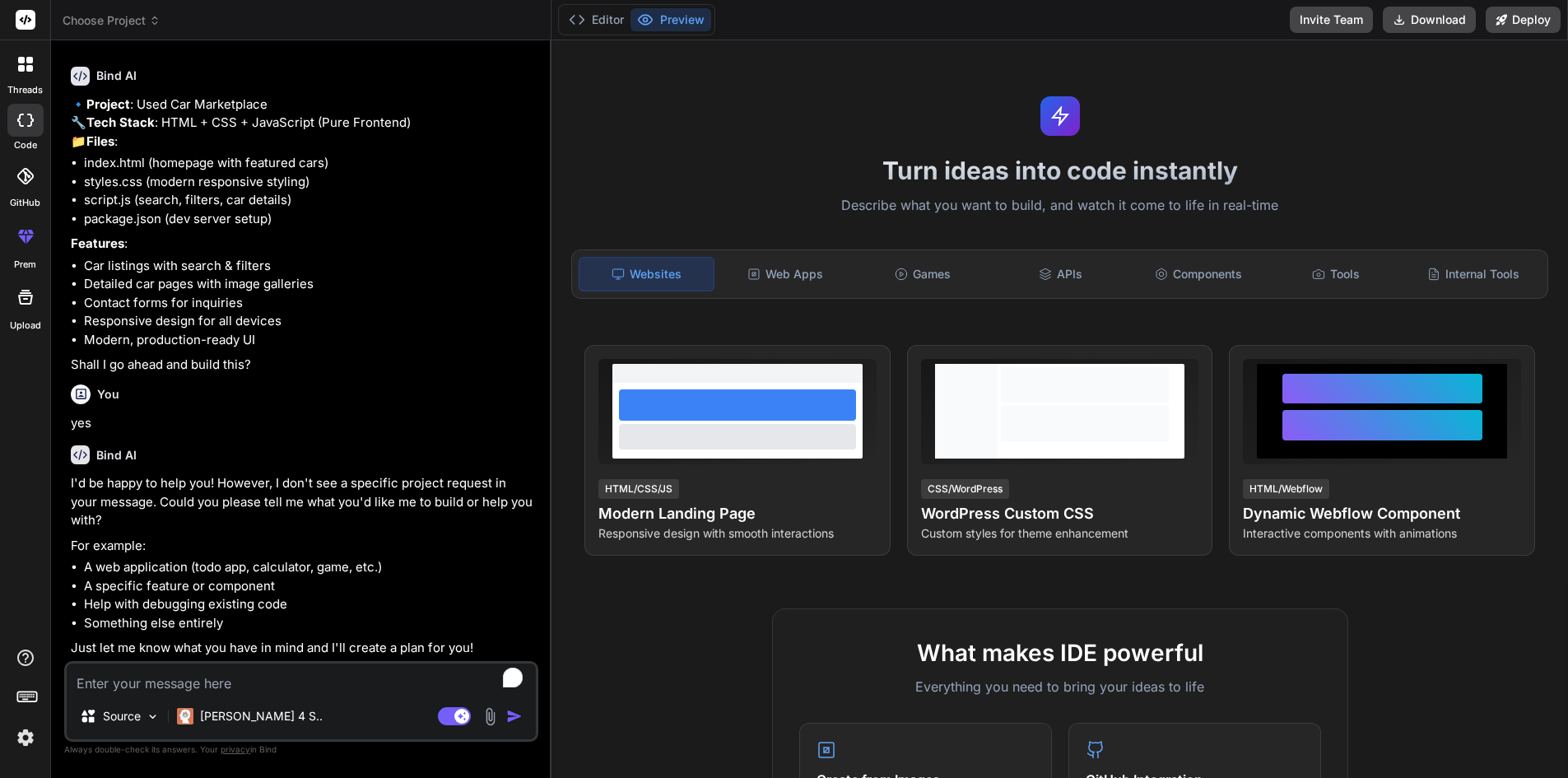
click at [147, 682] on textarea "To enrich screen reader interactions, please activate Accessibility in Grammarl…" at bounding box center [301, 678] width 469 height 30
type textarea "ฟ"
type textarea "x"
type textarea "ฟ"
type textarea "x"
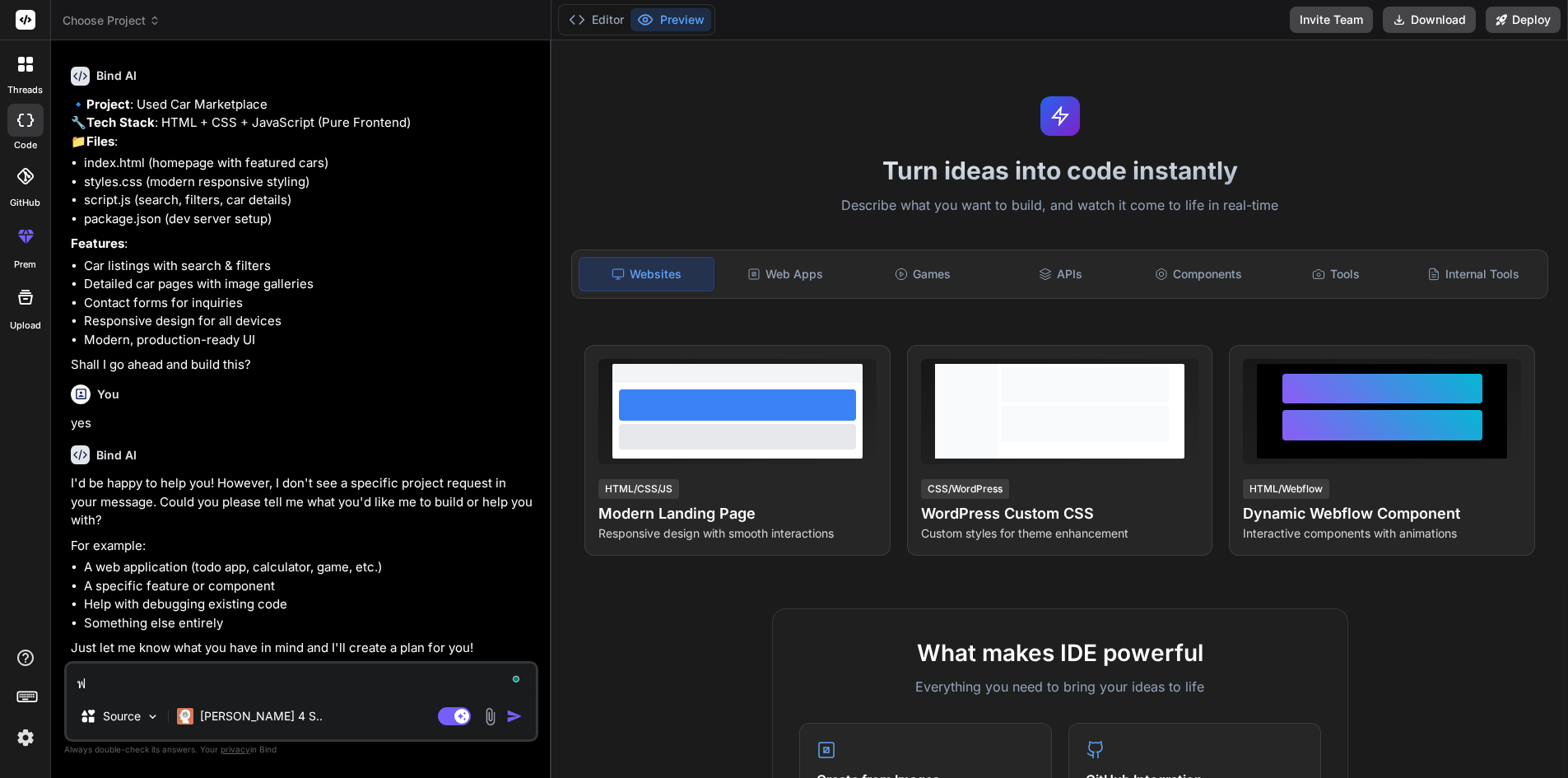
type textarea "ฟ"
type textarea "x"
type textarea "e"
type textarea "x"
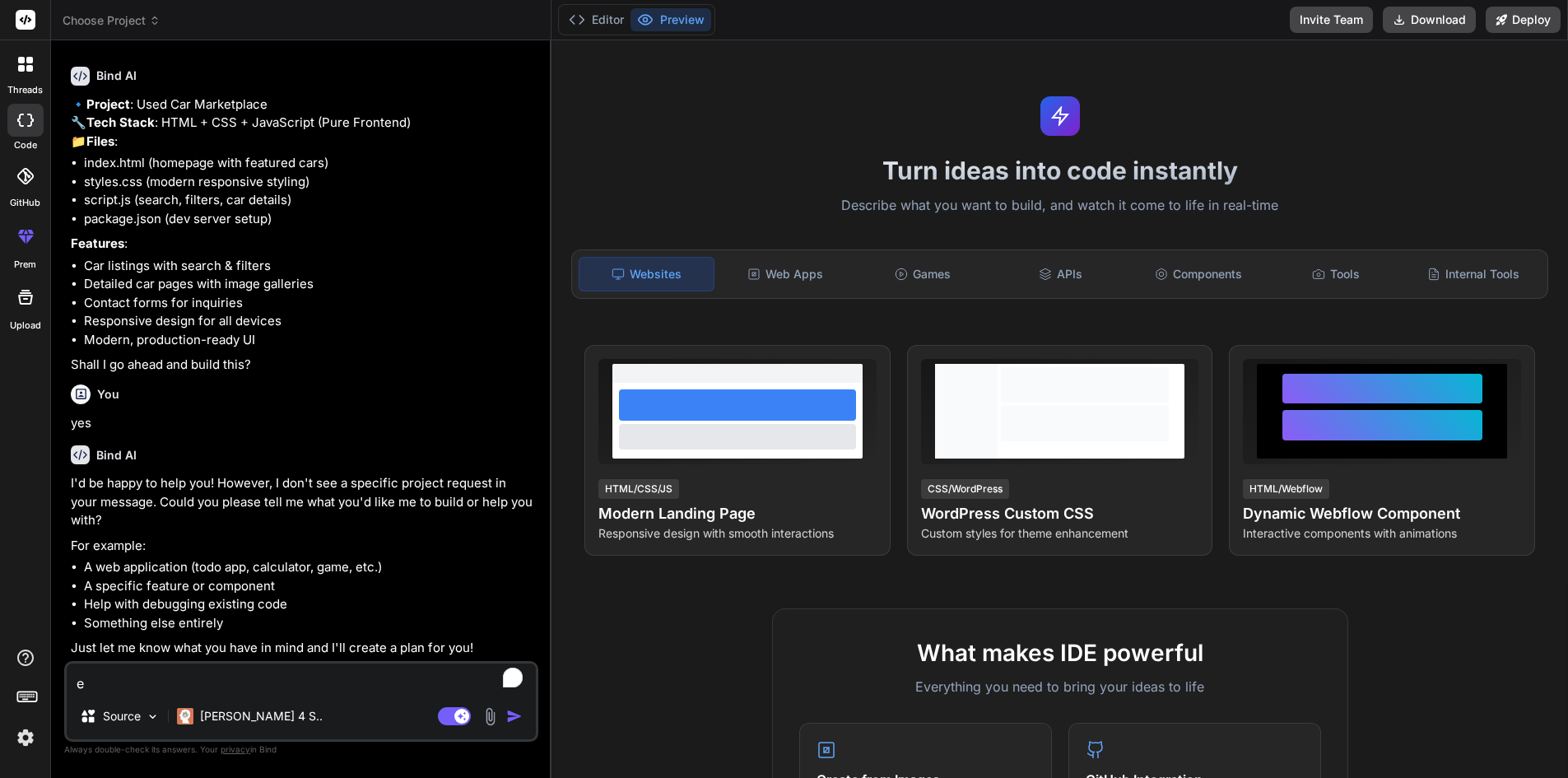
type textarea "ec"
type textarea "x"
type textarea "eco"
type textarea "x"
type textarea "ecom"
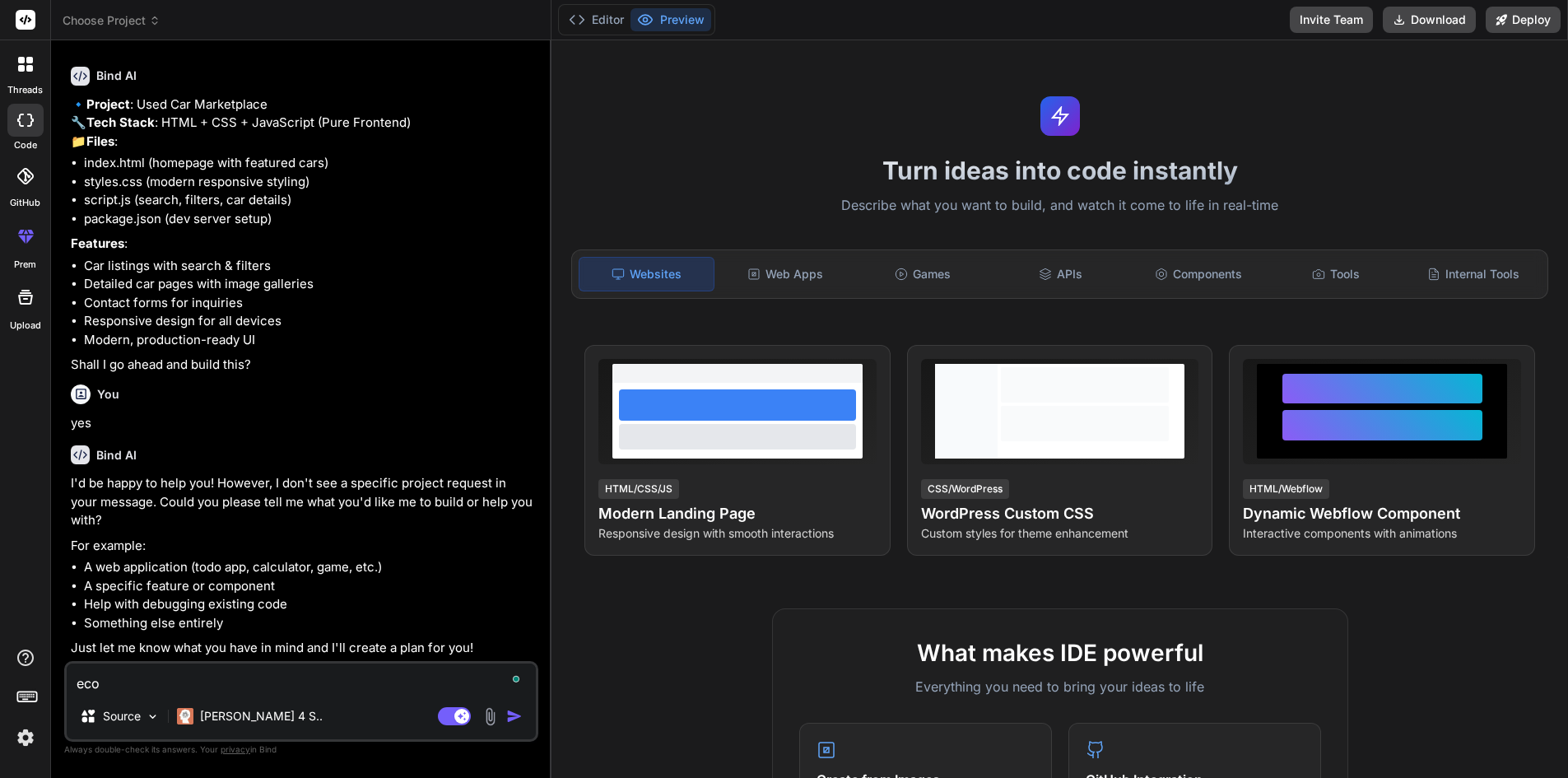
type textarea "x"
type textarea "ecomm"
type textarea "x"
type textarea "ecomme"
type textarea "x"
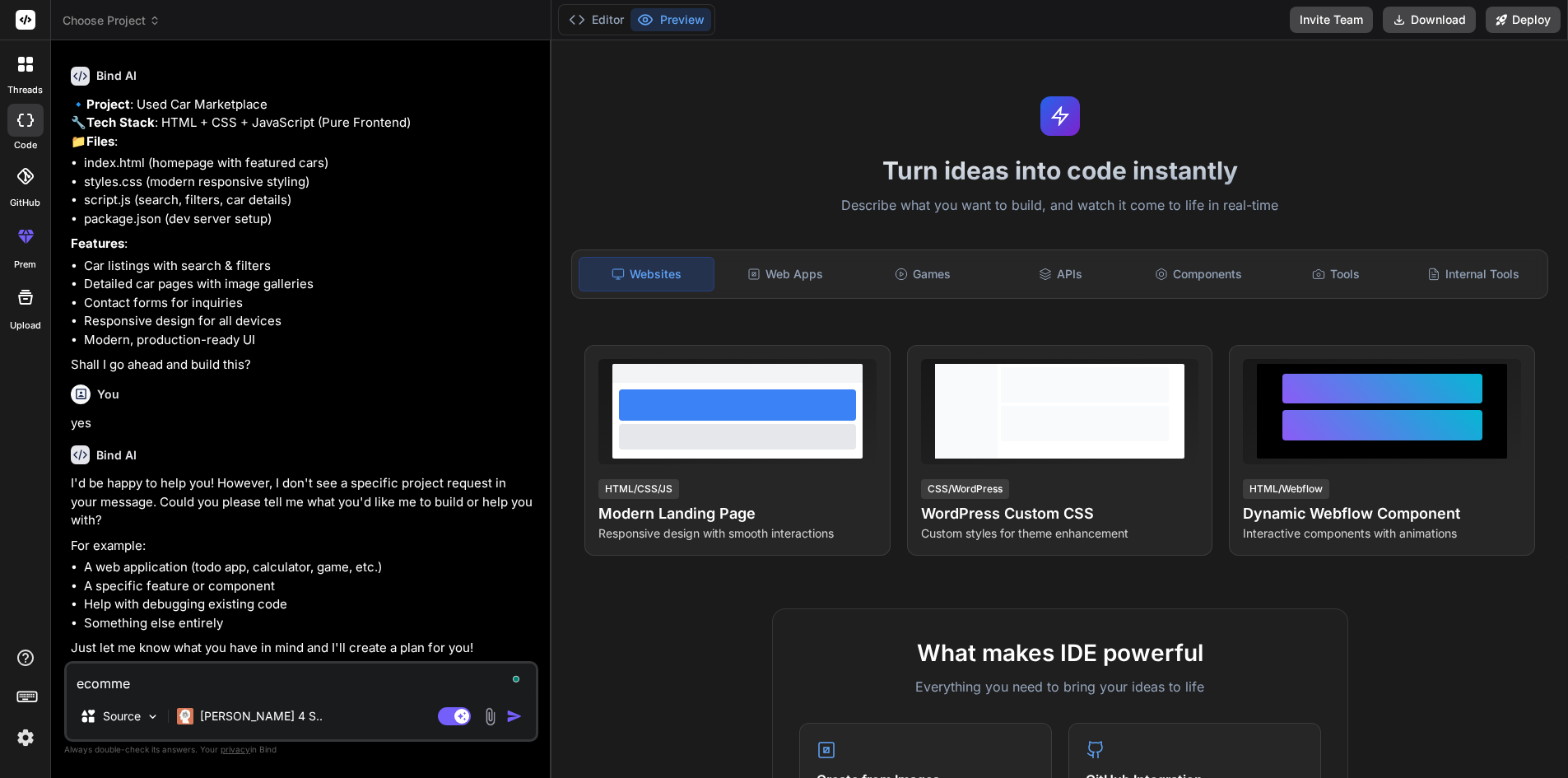
type textarea "ecommer"
type textarea "x"
type textarea "ecommerc"
type textarea "x"
type textarea "ecommerce"
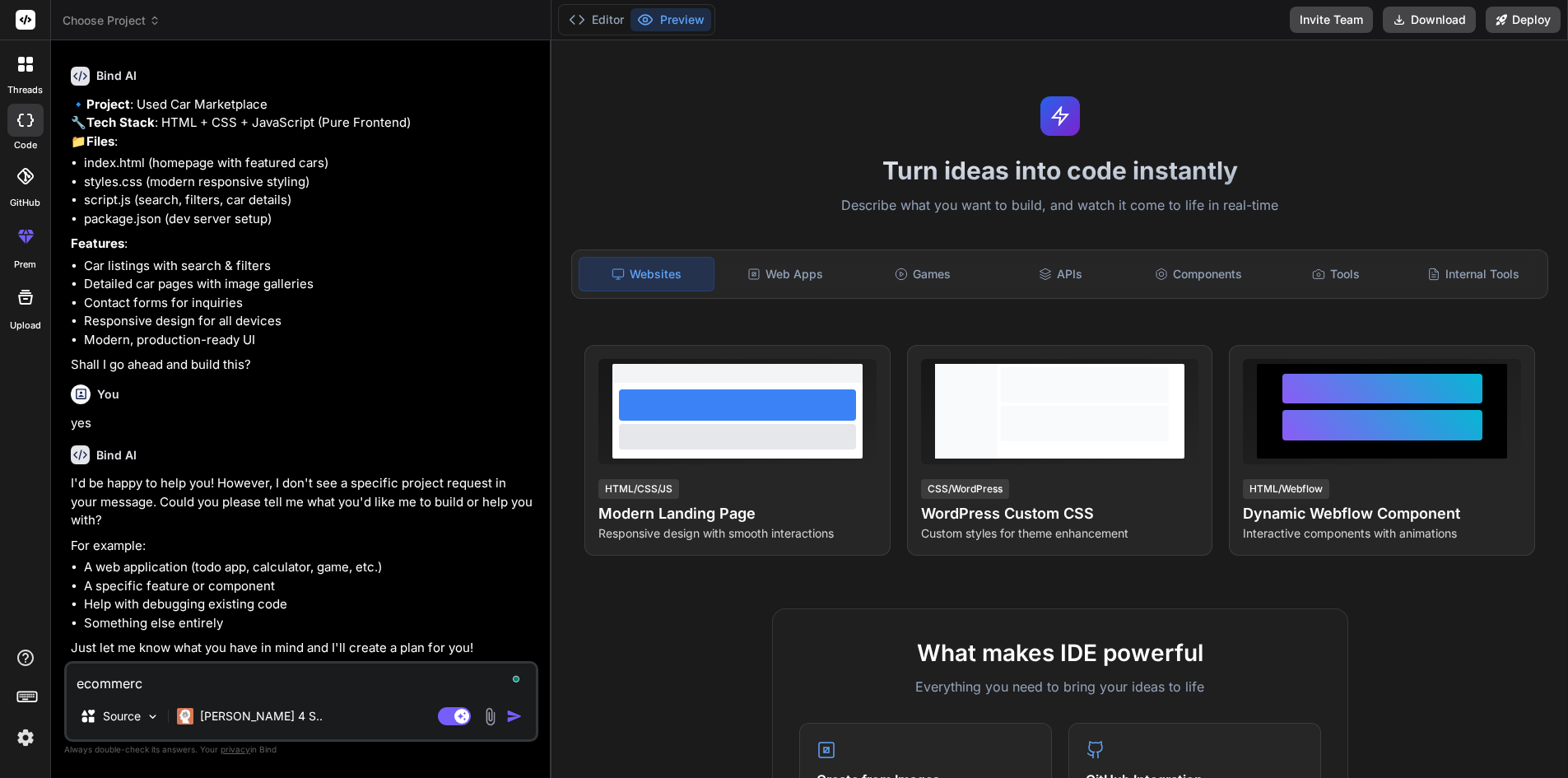
type textarea "x"
type textarea "ecommerce"
type textarea "x"
type textarea "ecommerce w"
type textarea "x"
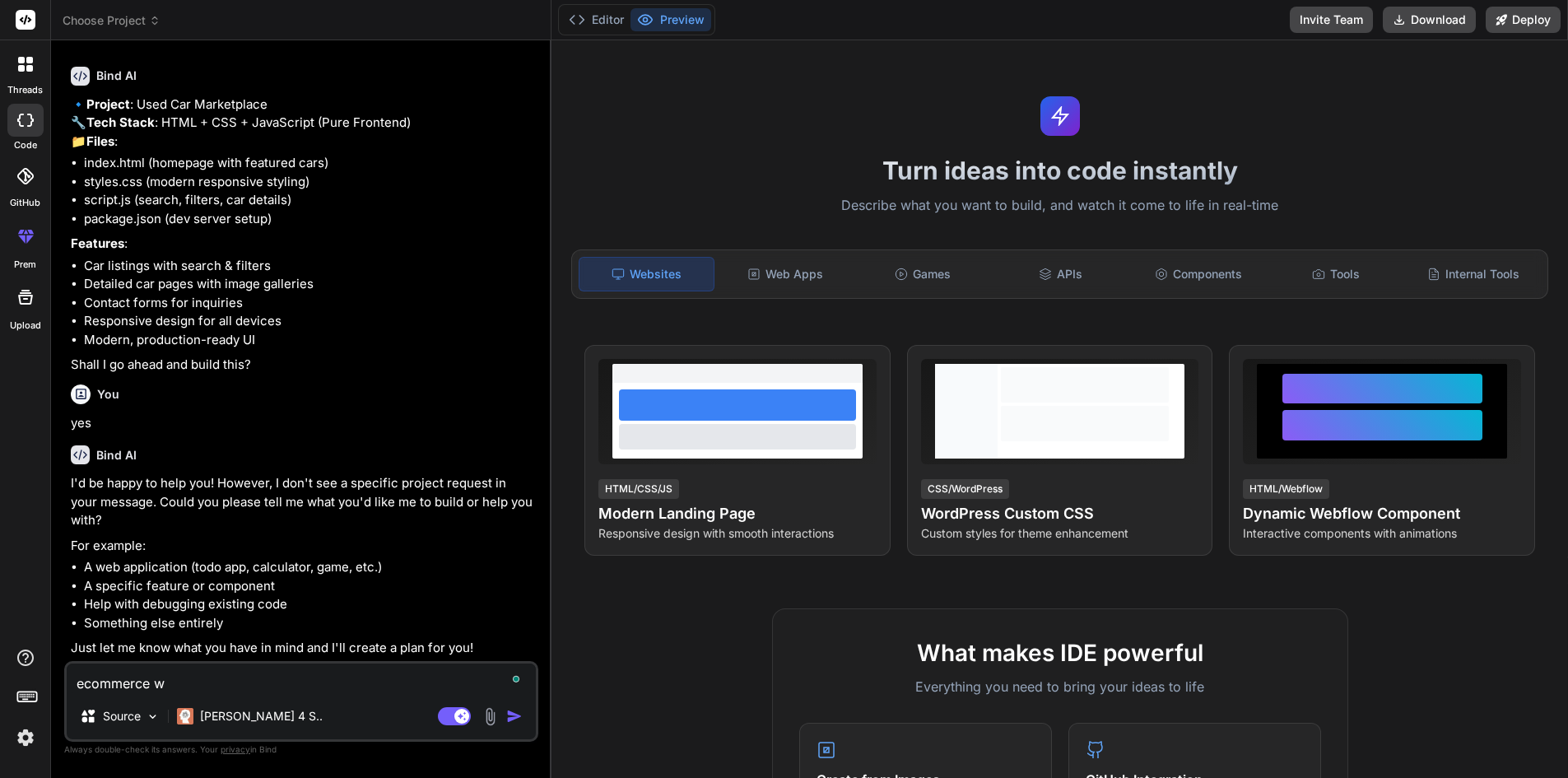
type textarea "ecommerce we"
type textarea "x"
type textarea "ecommerce web"
type textarea "x"
type textarea "ecommerce webs"
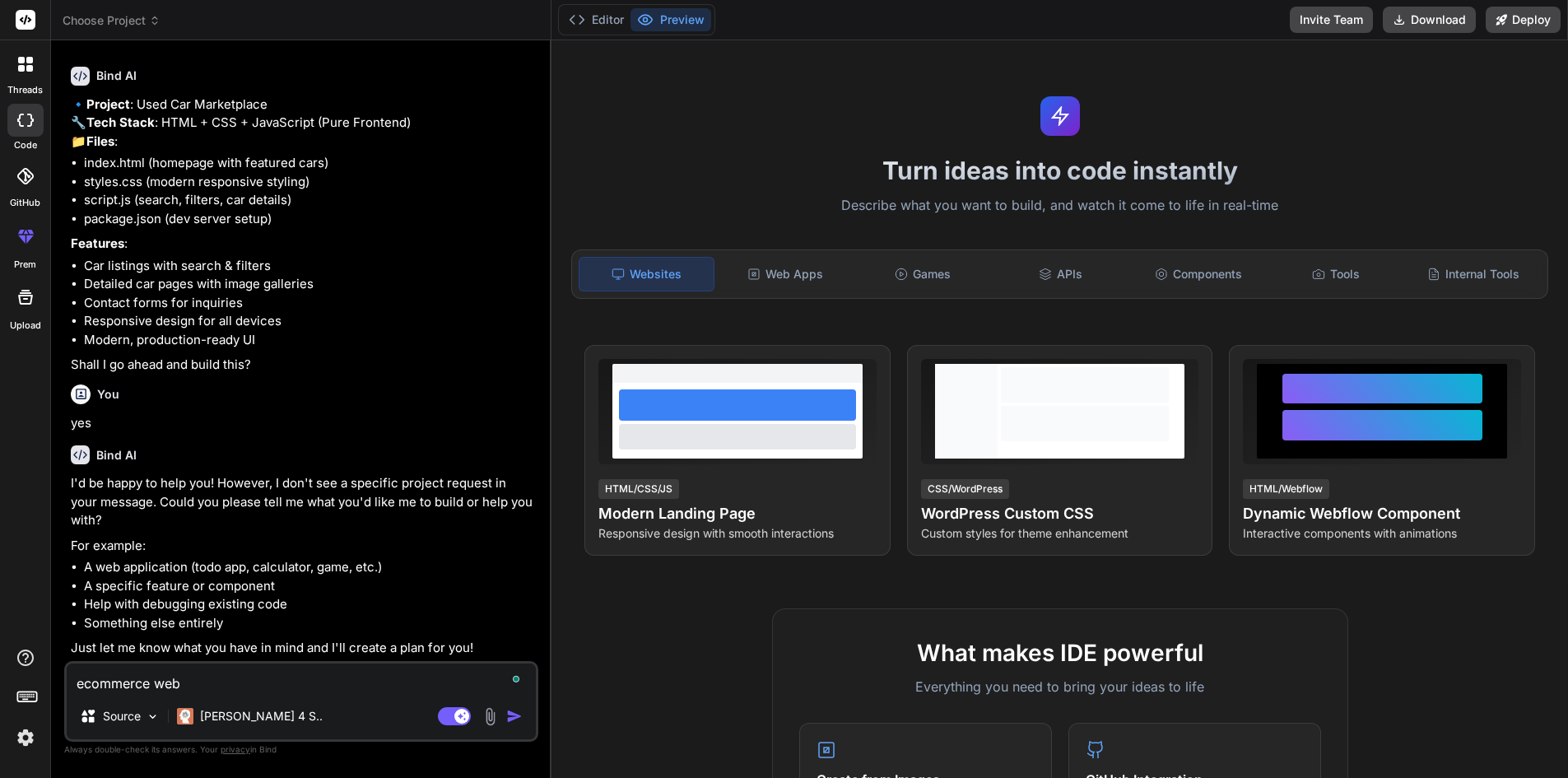
type textarea "x"
type textarea "ecommerce websi"
type textarea "x"
type textarea "ecommerce websit"
type textarea "x"
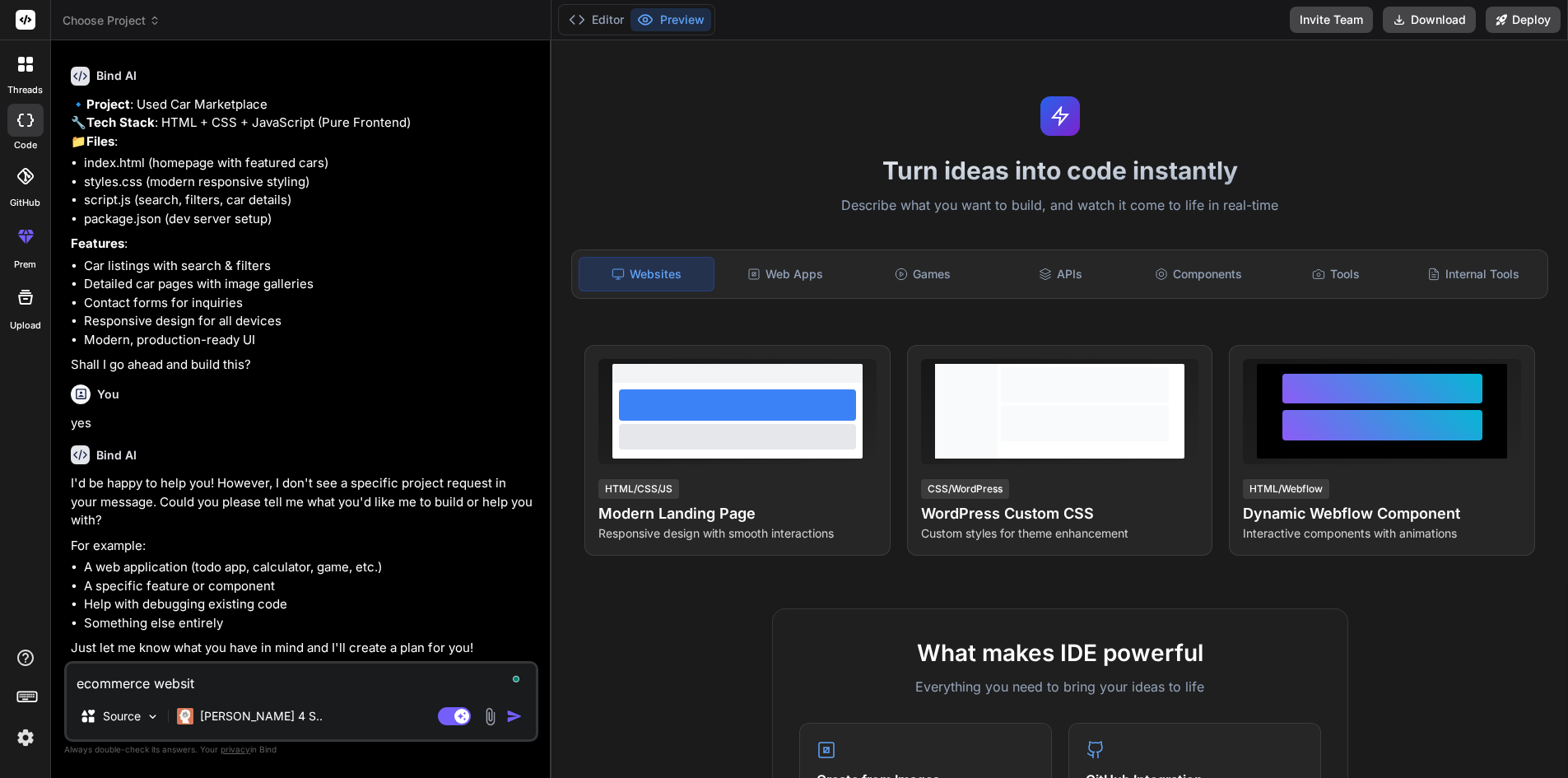
type textarea "ecommerce website"
type textarea "x"
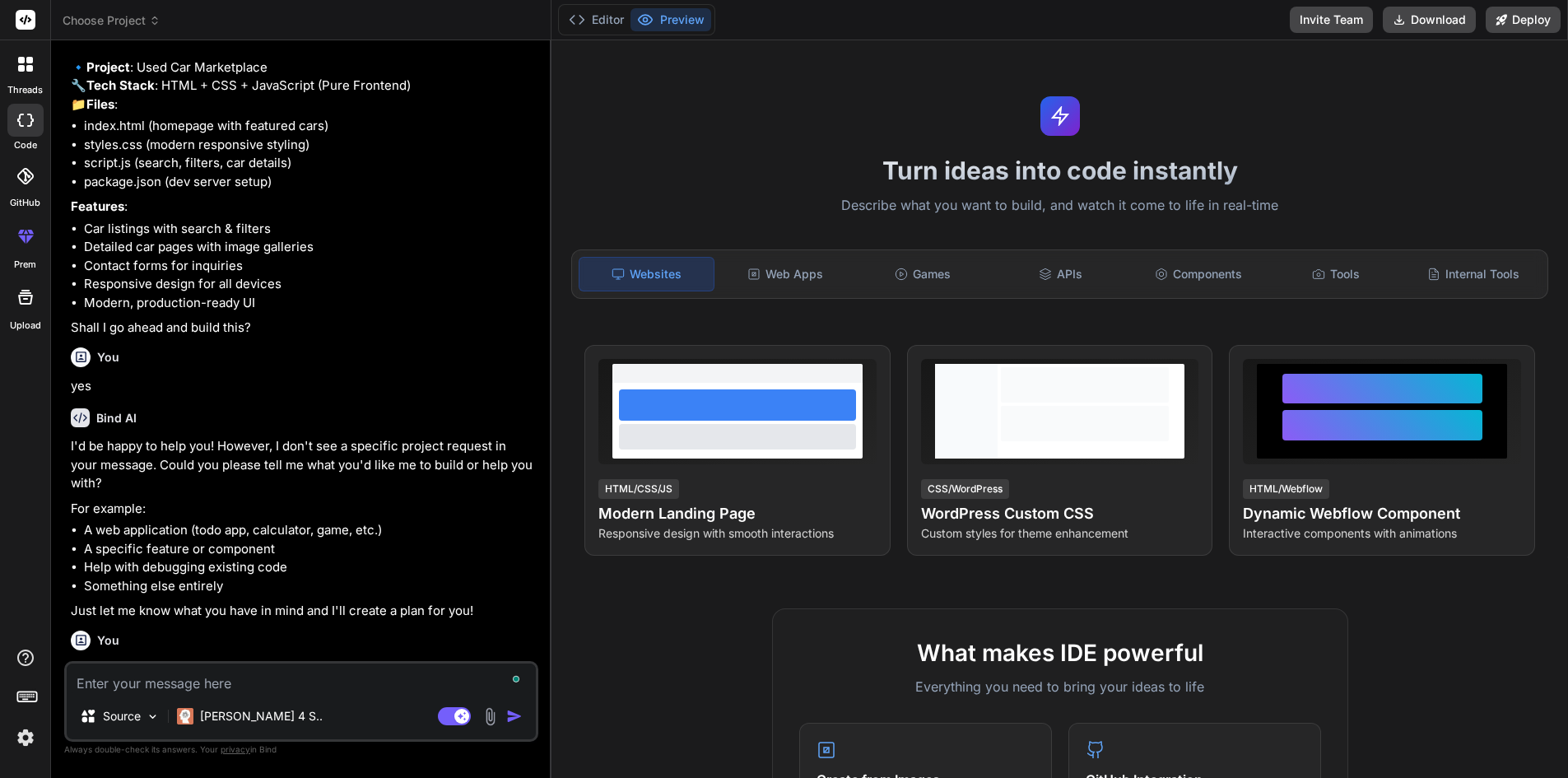
scroll to position [262, 0]
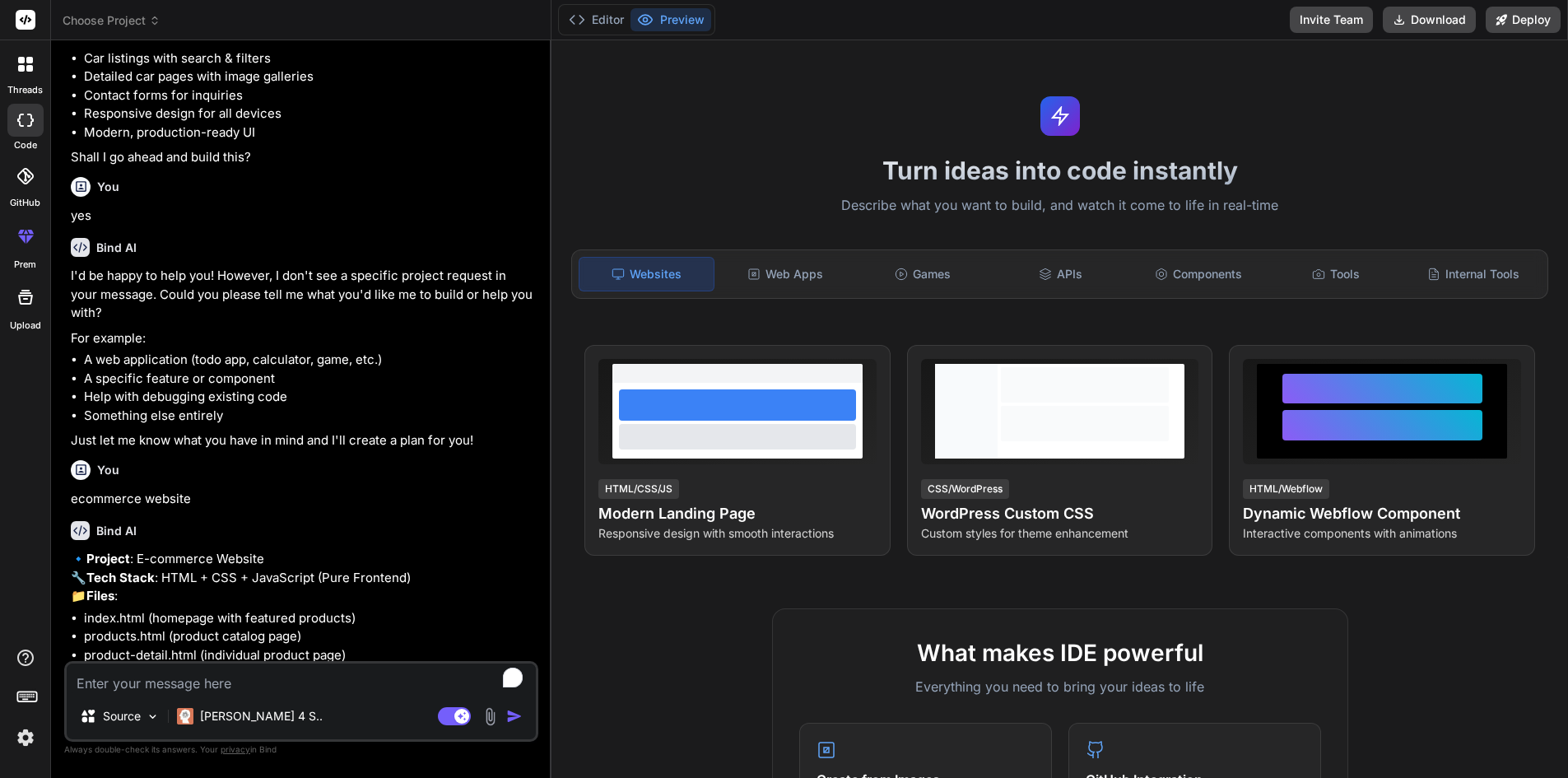
type textarea "x"
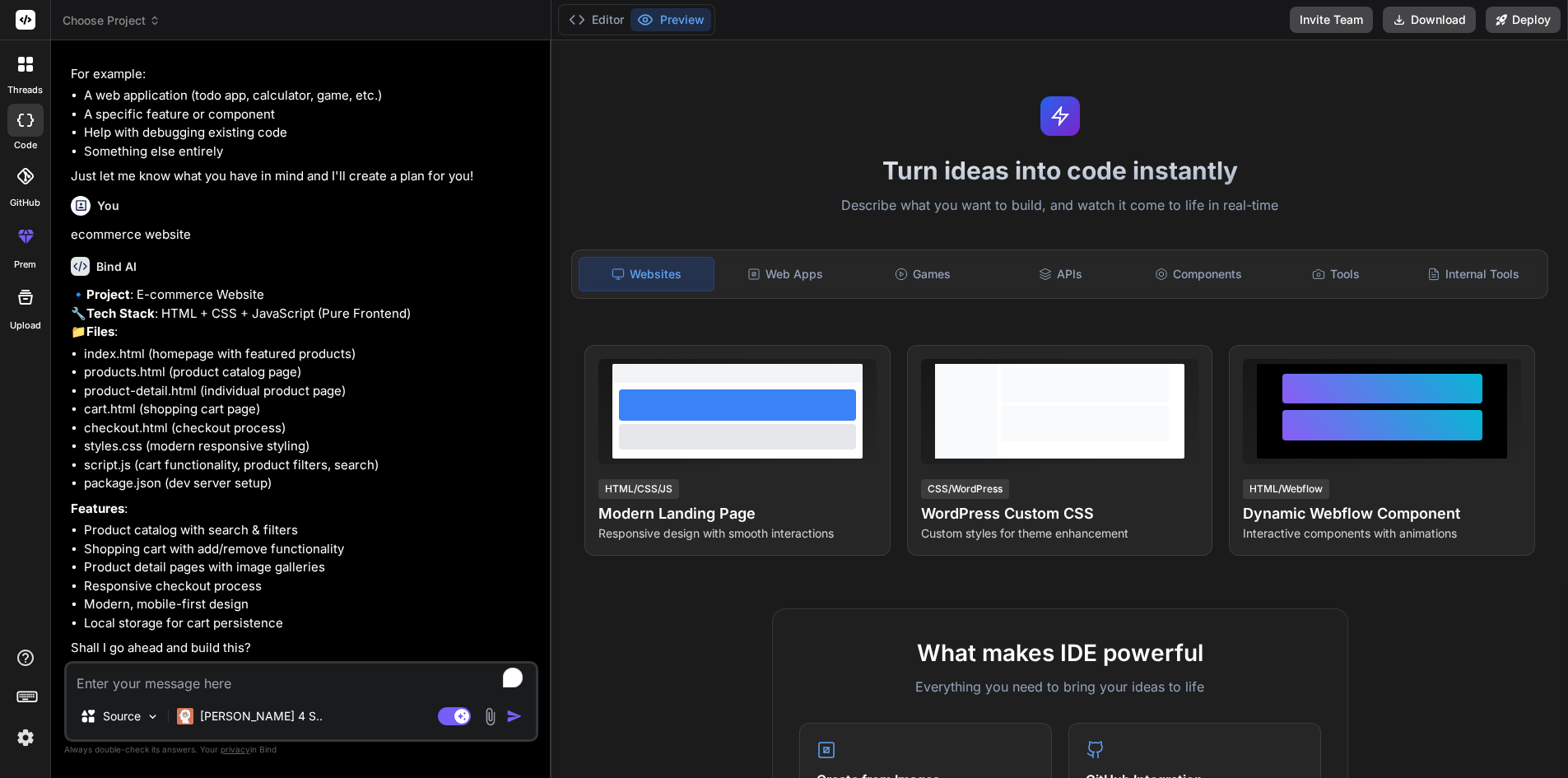
scroll to position [601, 0]
click at [214, 681] on textarea "To enrich screen reader interactions, please activate Accessibility in Grammarl…" at bounding box center [301, 678] width 469 height 30
type textarea "y"
type textarea "x"
type textarea "ye"
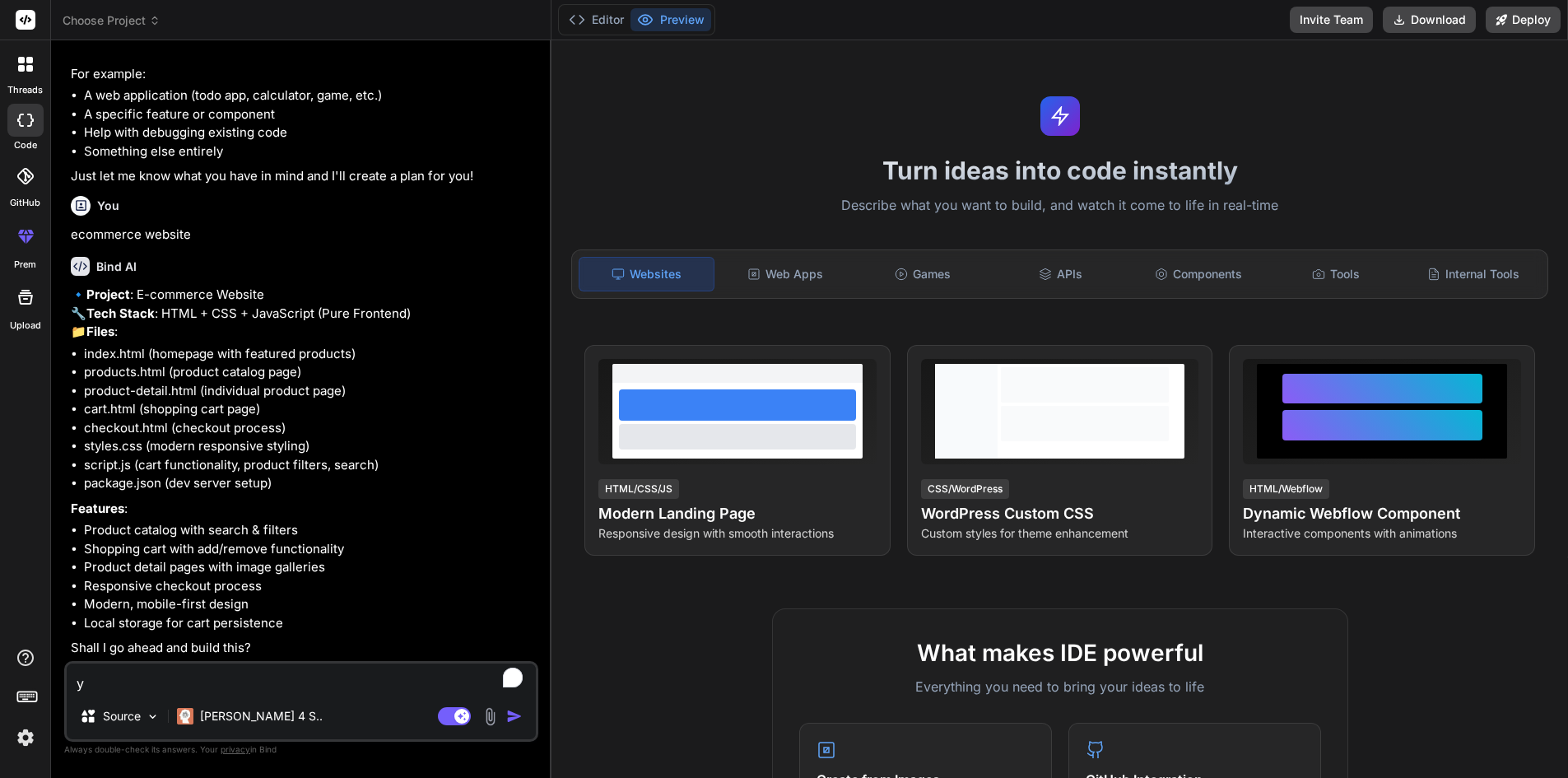
type textarea "x"
type textarea "yes"
type textarea "x"
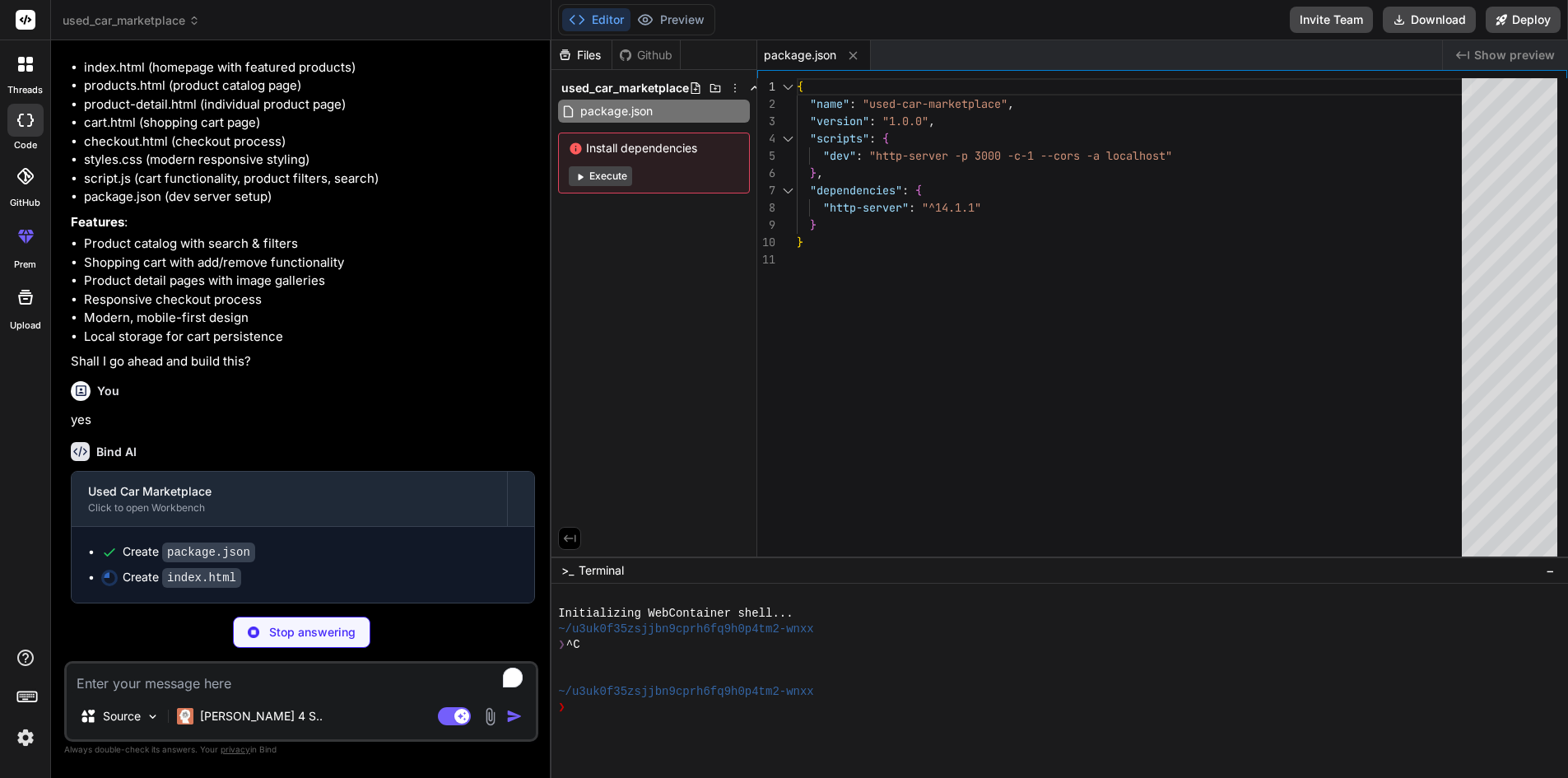
scroll to position [888, 0]
type textarea "x"
type textarea "</div> </div> <script src="script.js"></script> </body> </html>"
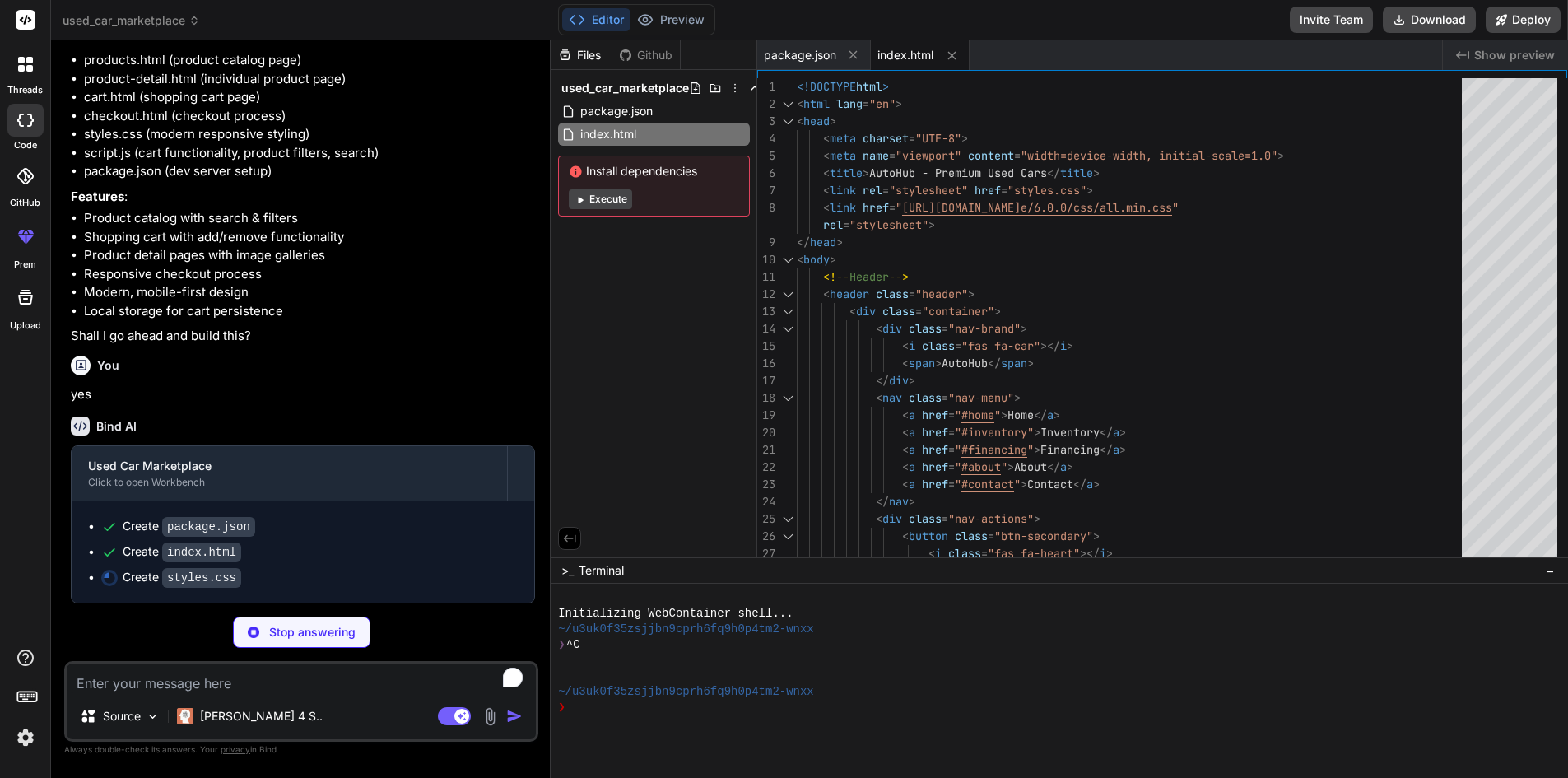
type textarea "x"
type textarea "align-items: stretch; } .modal-content { margin: 5% auto; width: 95%; } }"
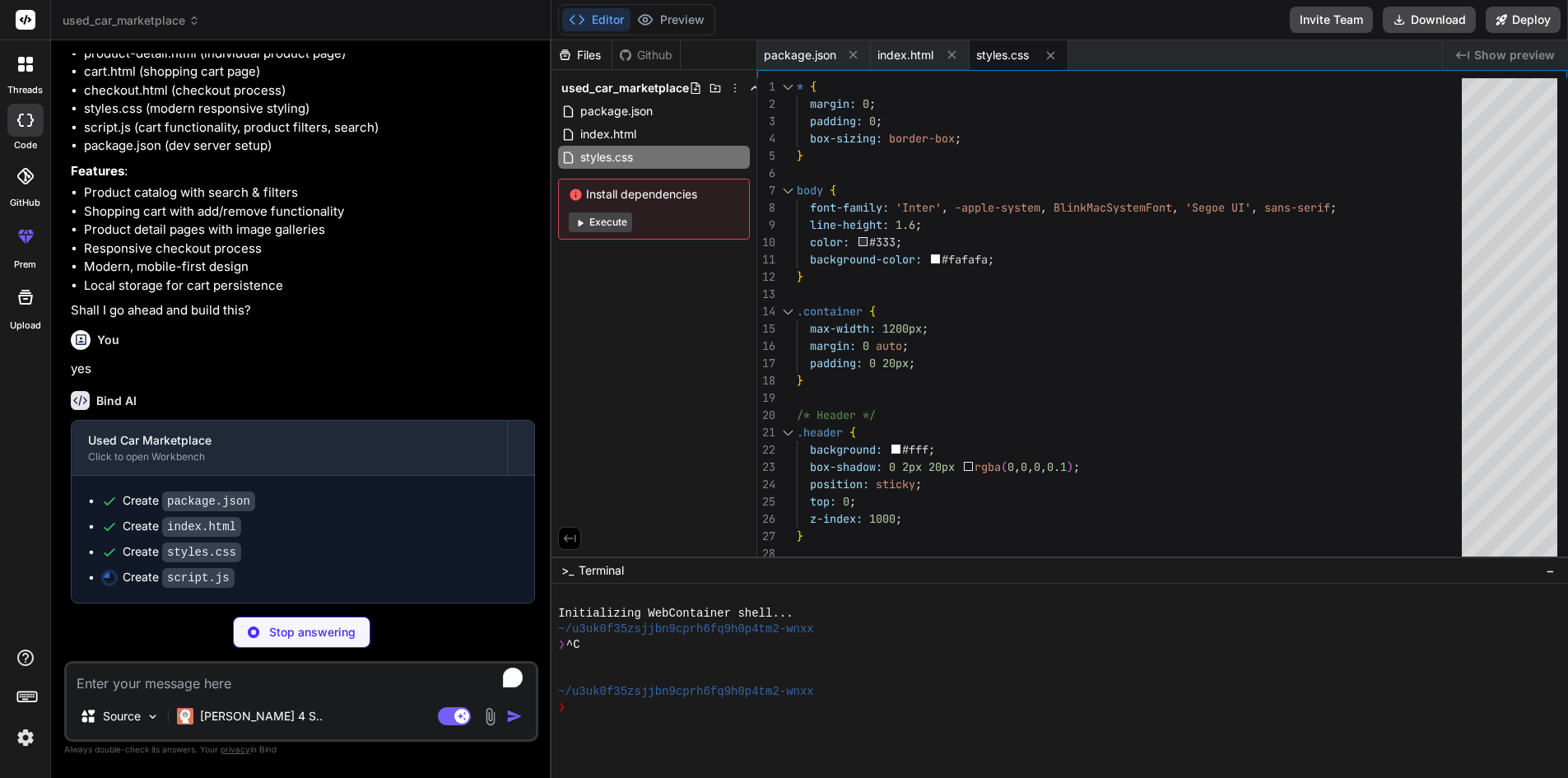
type textarea "x"
type textarea "});"
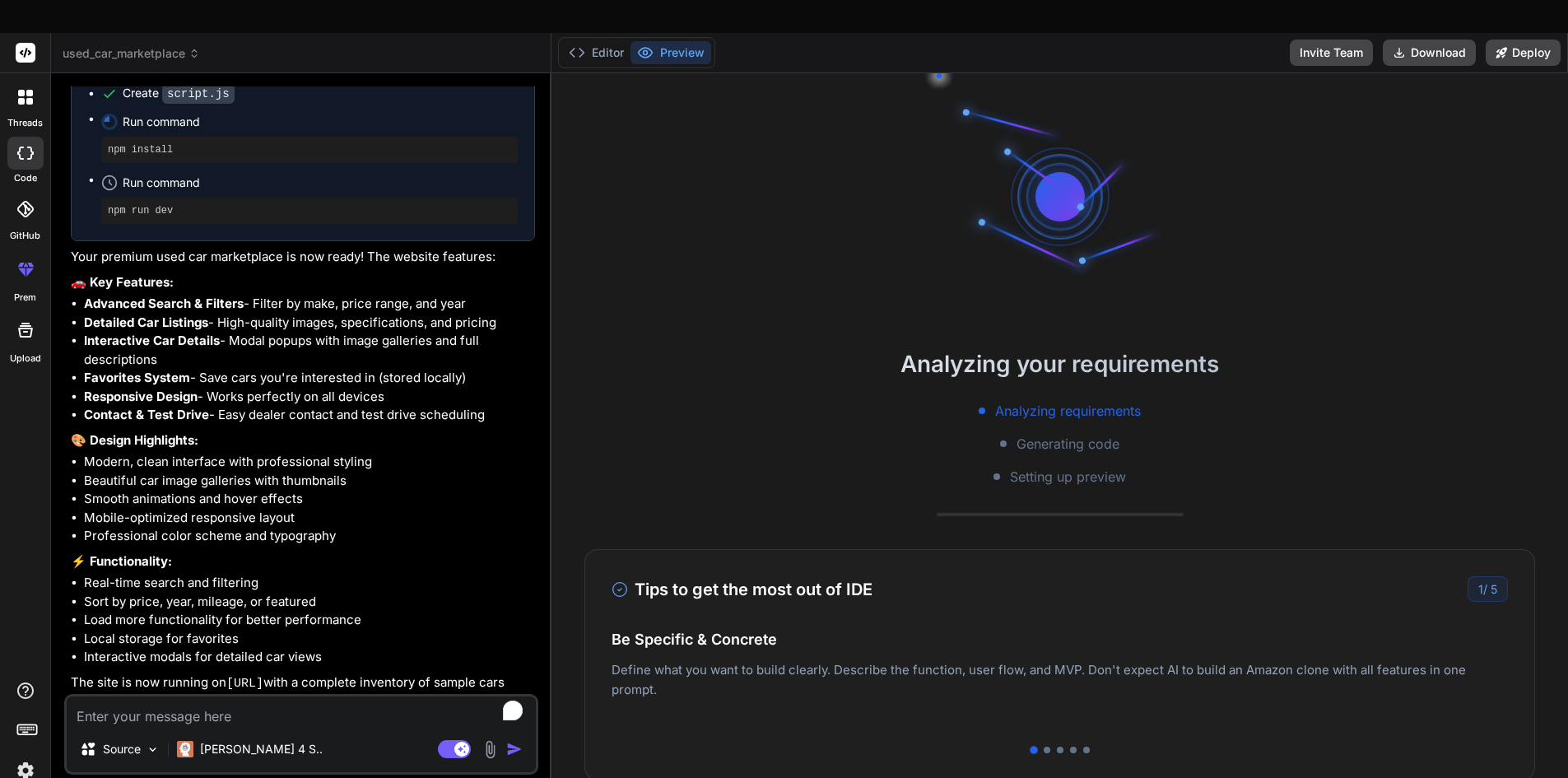
scroll to position [141, 0]
type textarea "x"
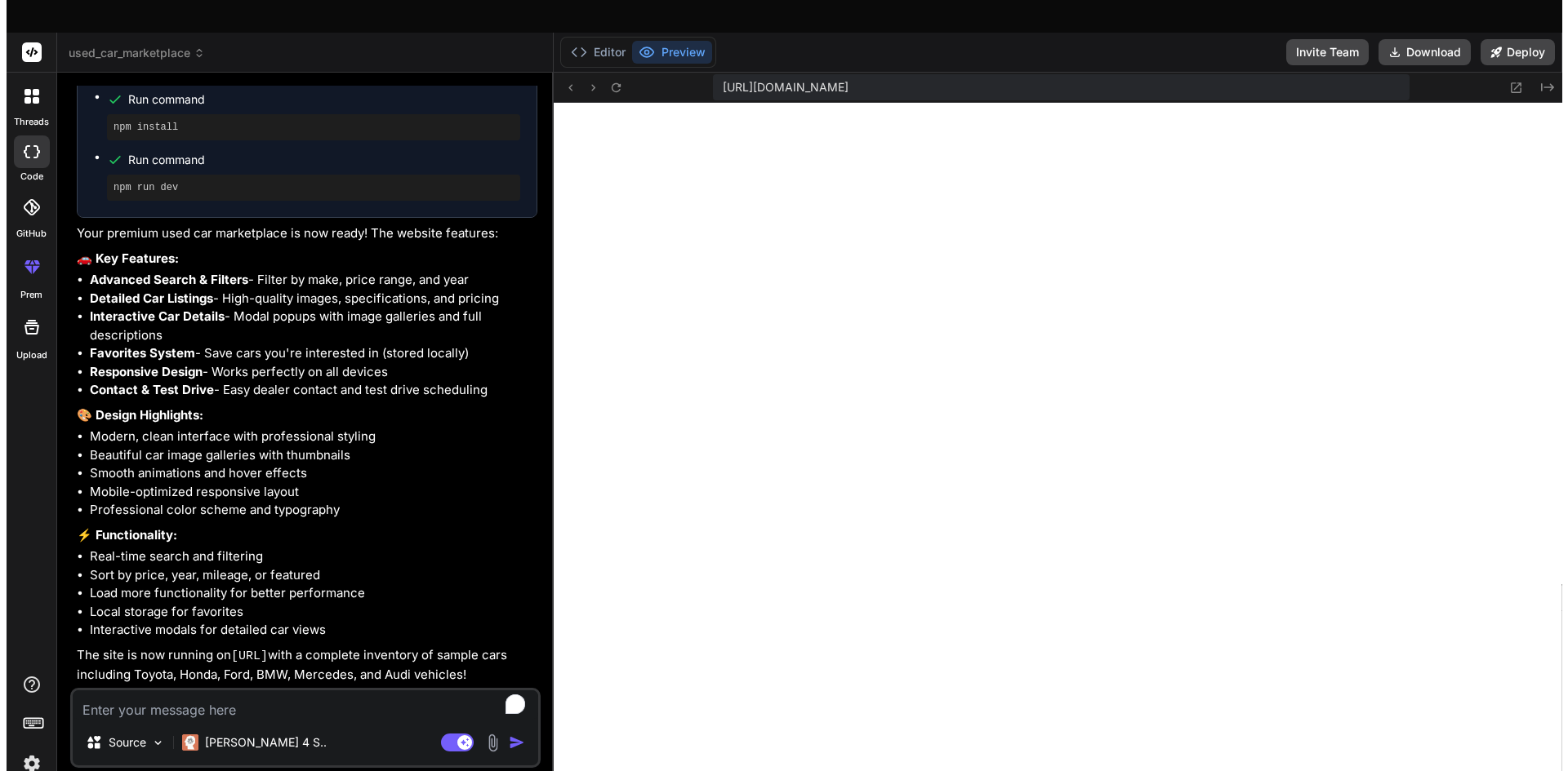
scroll to position [1480, 0]
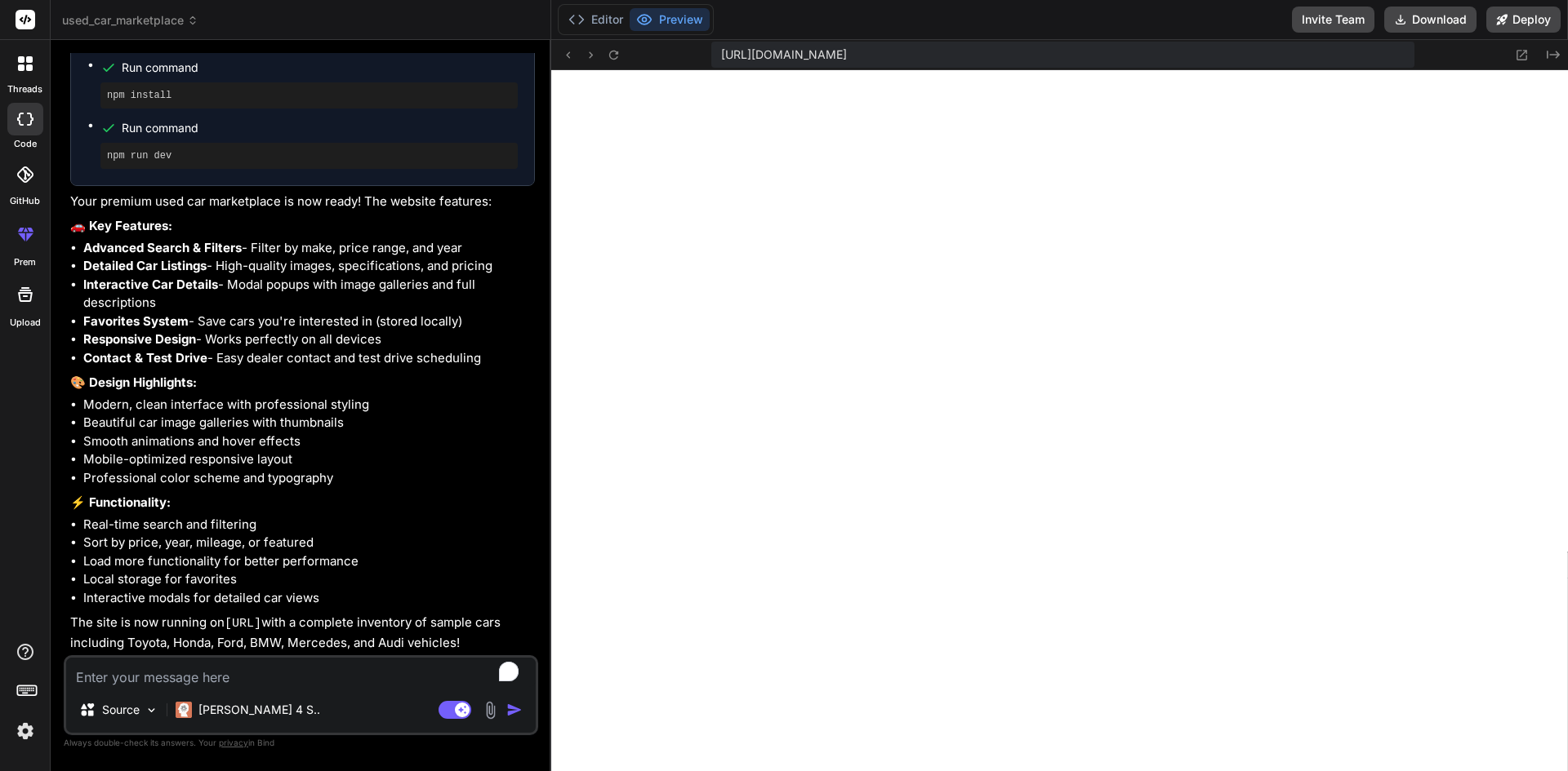
type textarea "} // Handle keyboard navigation document.addEventListener('keydown', function(e…"
click at [210, 677] on textarea "To enrich screen reader interactions, please activate Accessibility in Grammarl…" at bounding box center [300, 672] width 469 height 30
type textarea "a"
type textarea "x"
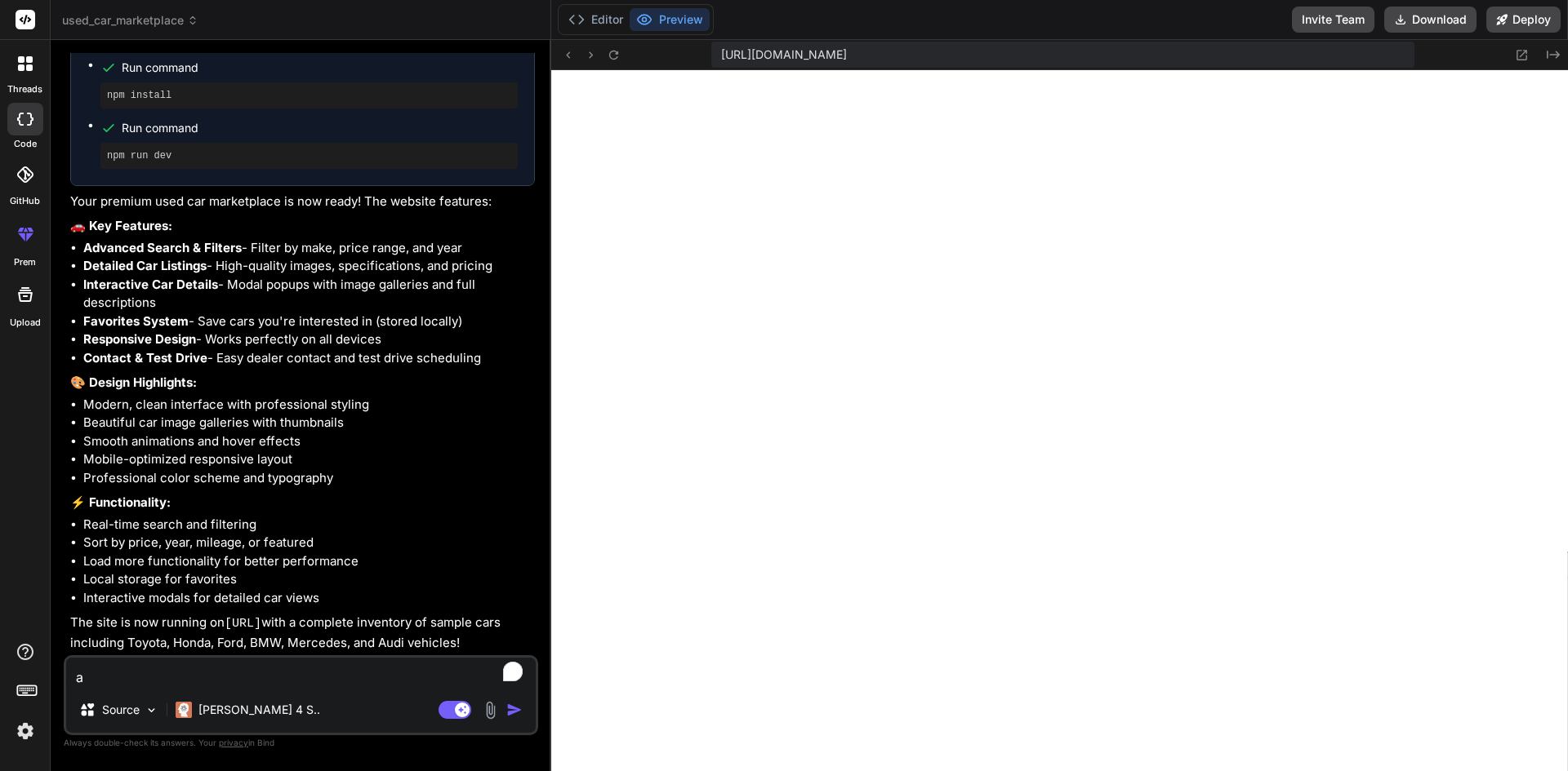
type textarea "ad"
type textarea "x"
type textarea "add"
type textarea "x"
type textarea "add"
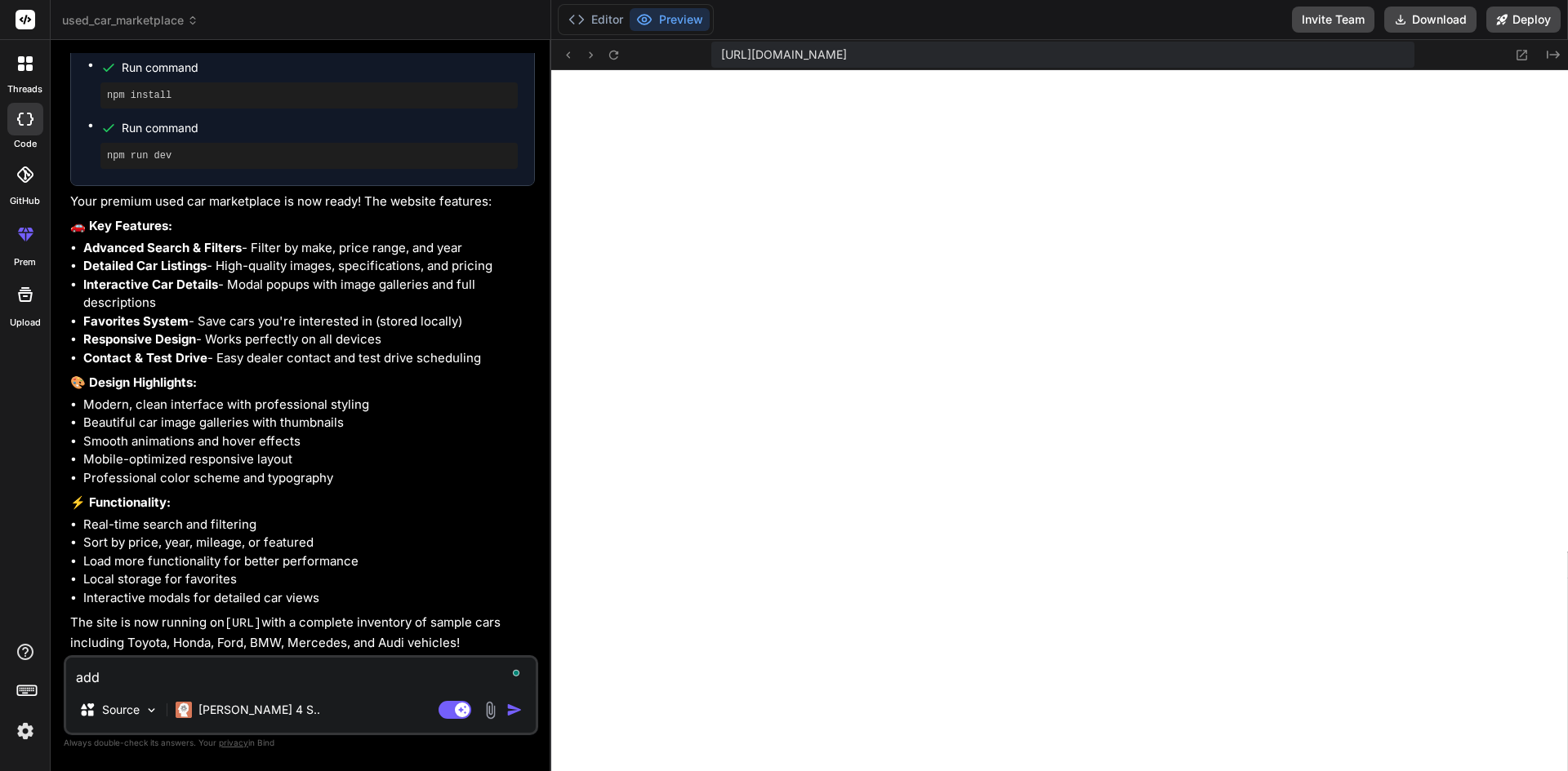
type textarea "x"
type textarea "add a"
type textarea "x"
type textarea "add ab"
type textarea "x"
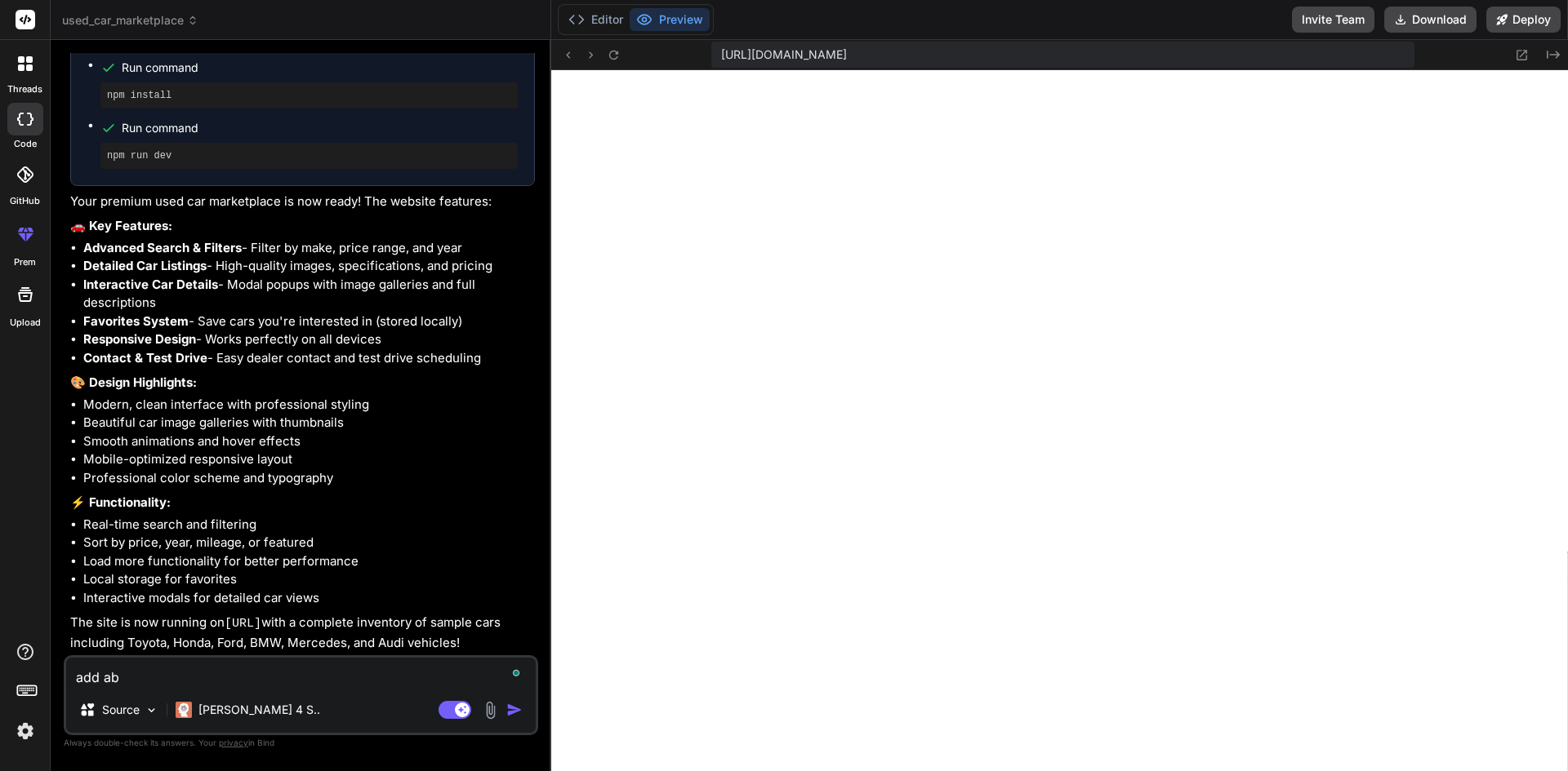
type textarea "add abo"
type textarea "x"
type textarea "add abou"
type textarea "x"
type textarea "add about"
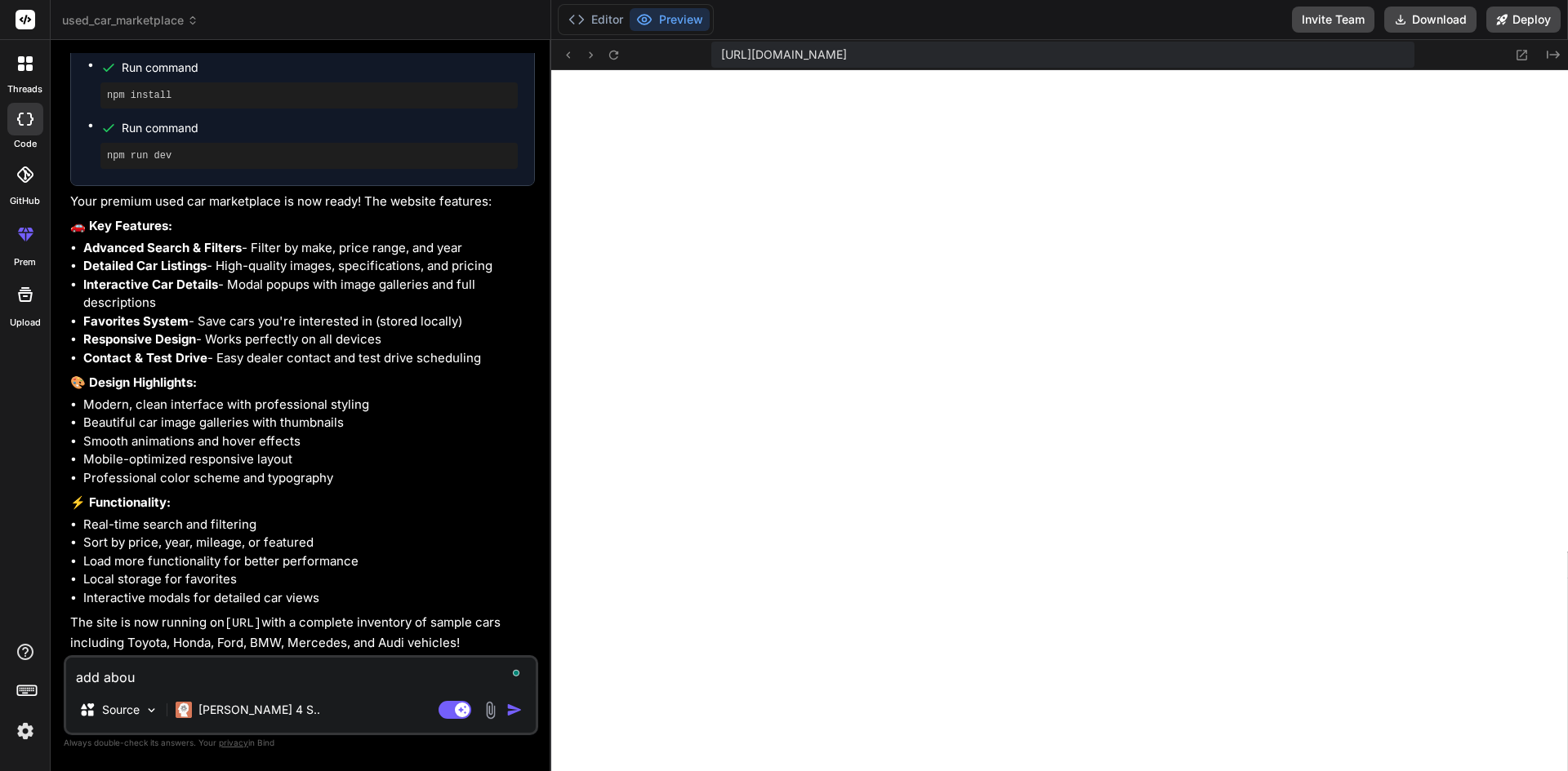
type textarea "x"
type textarea "add about"
type textarea "x"
type textarea "add about p"
type textarea "x"
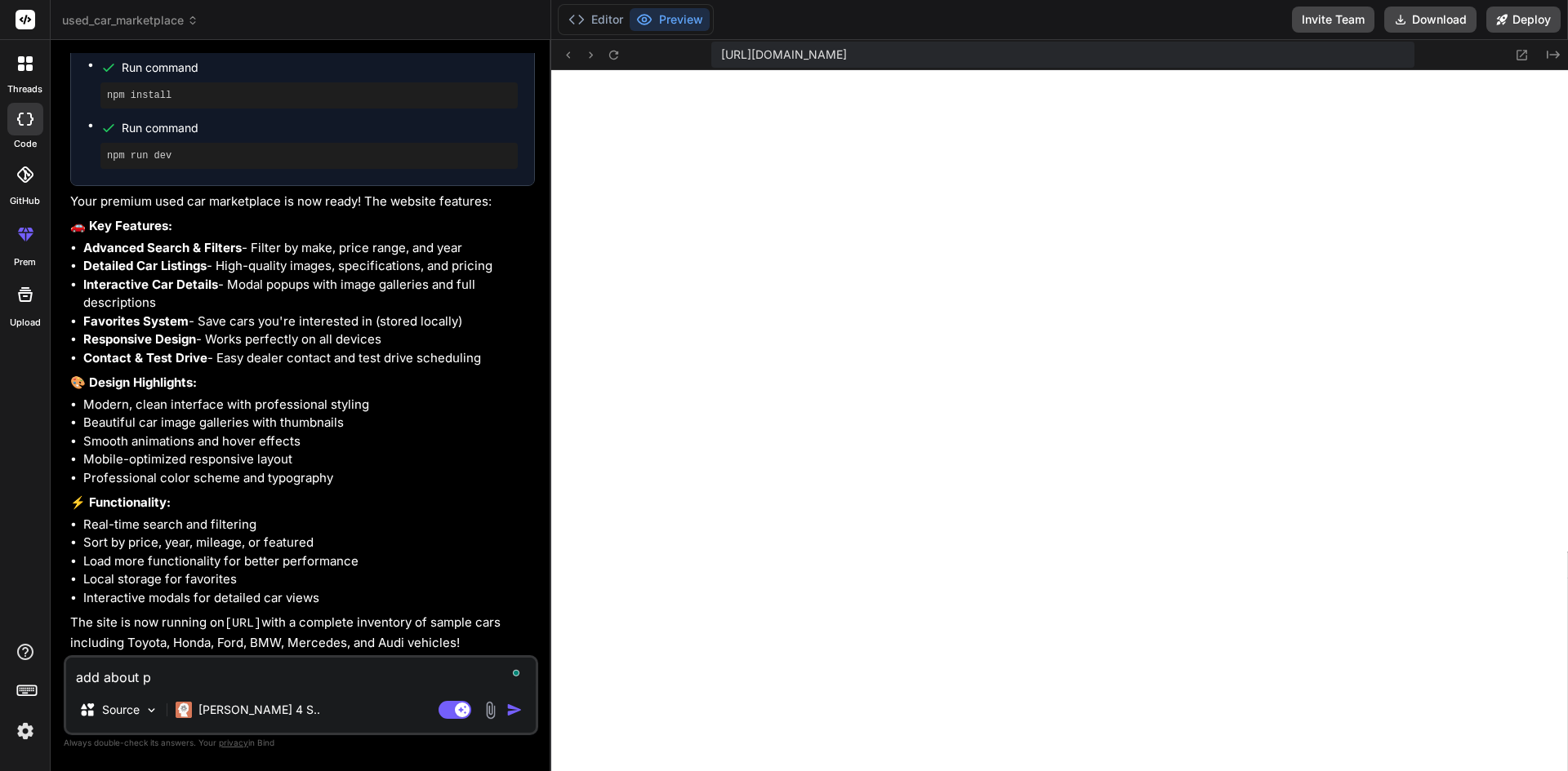
type textarea "add about pa"
type textarea "x"
type textarea "add about pag"
type textarea "x"
type textarea "add about page"
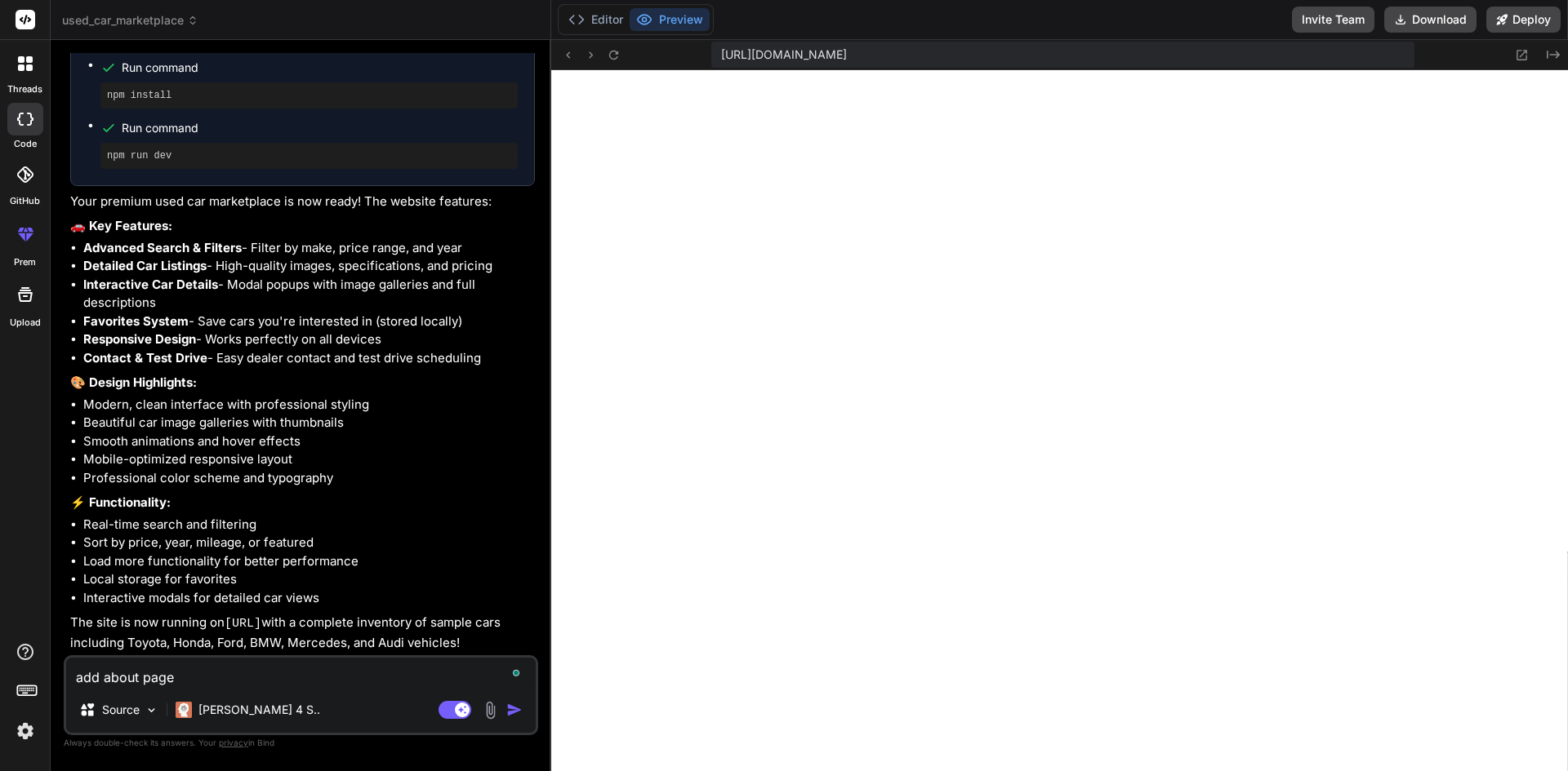
type textarea "x"
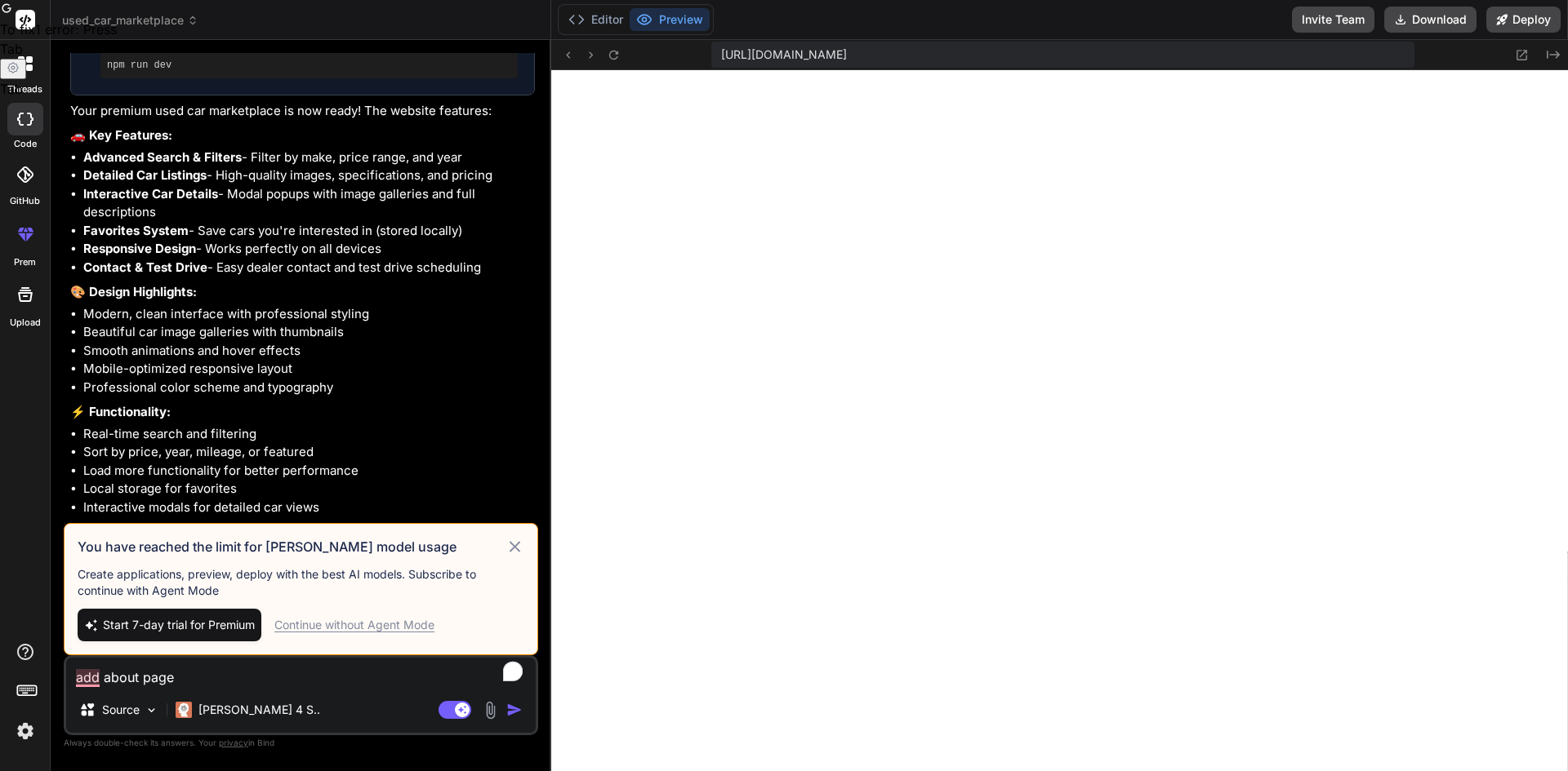
type textarea "add about page"
click at [360, 623] on div "Continue without Agent Mode" at bounding box center [354, 626] width 160 height 17
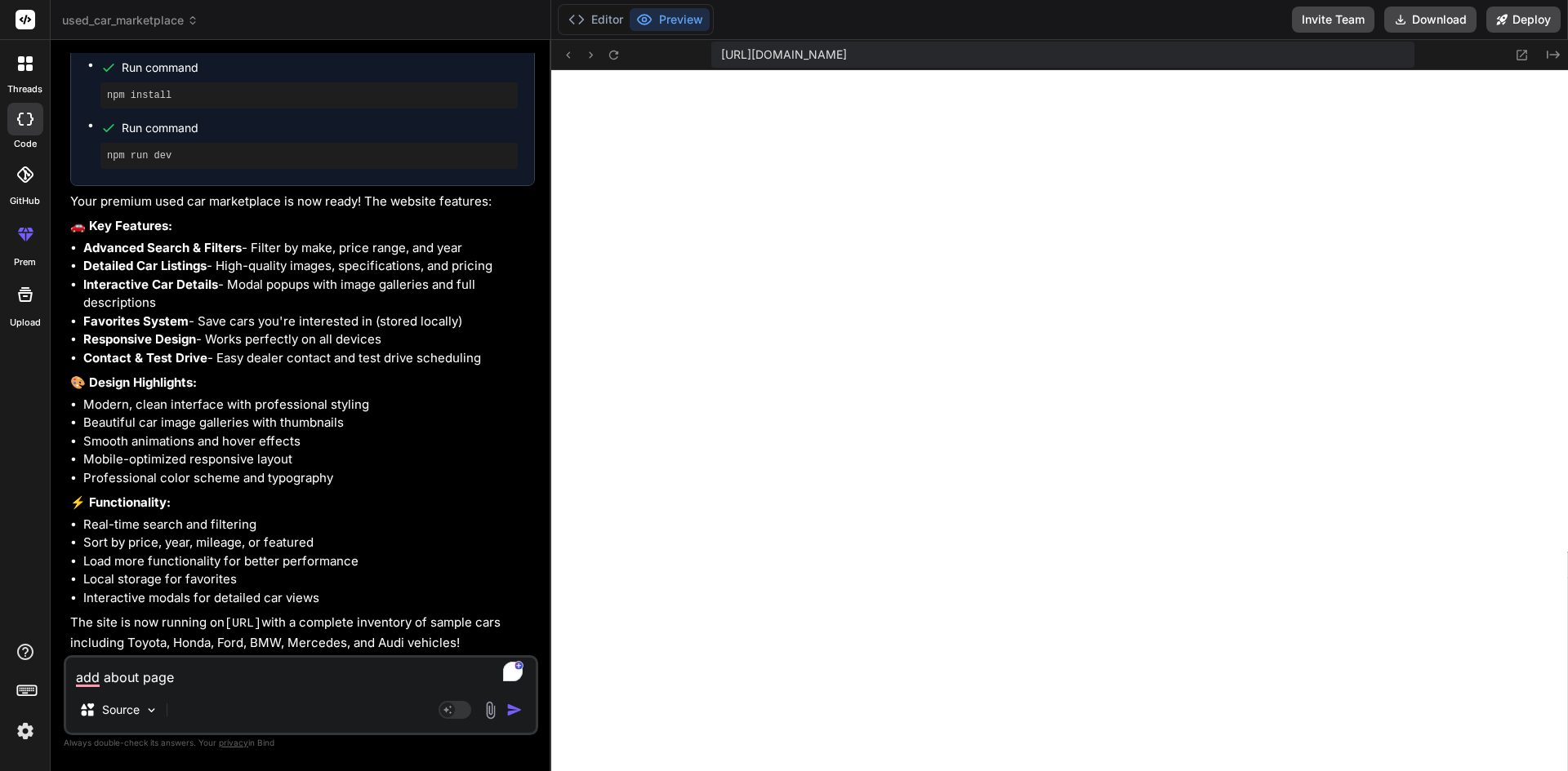
click at [516, 708] on img "button" at bounding box center [515, 710] width 17 height 17
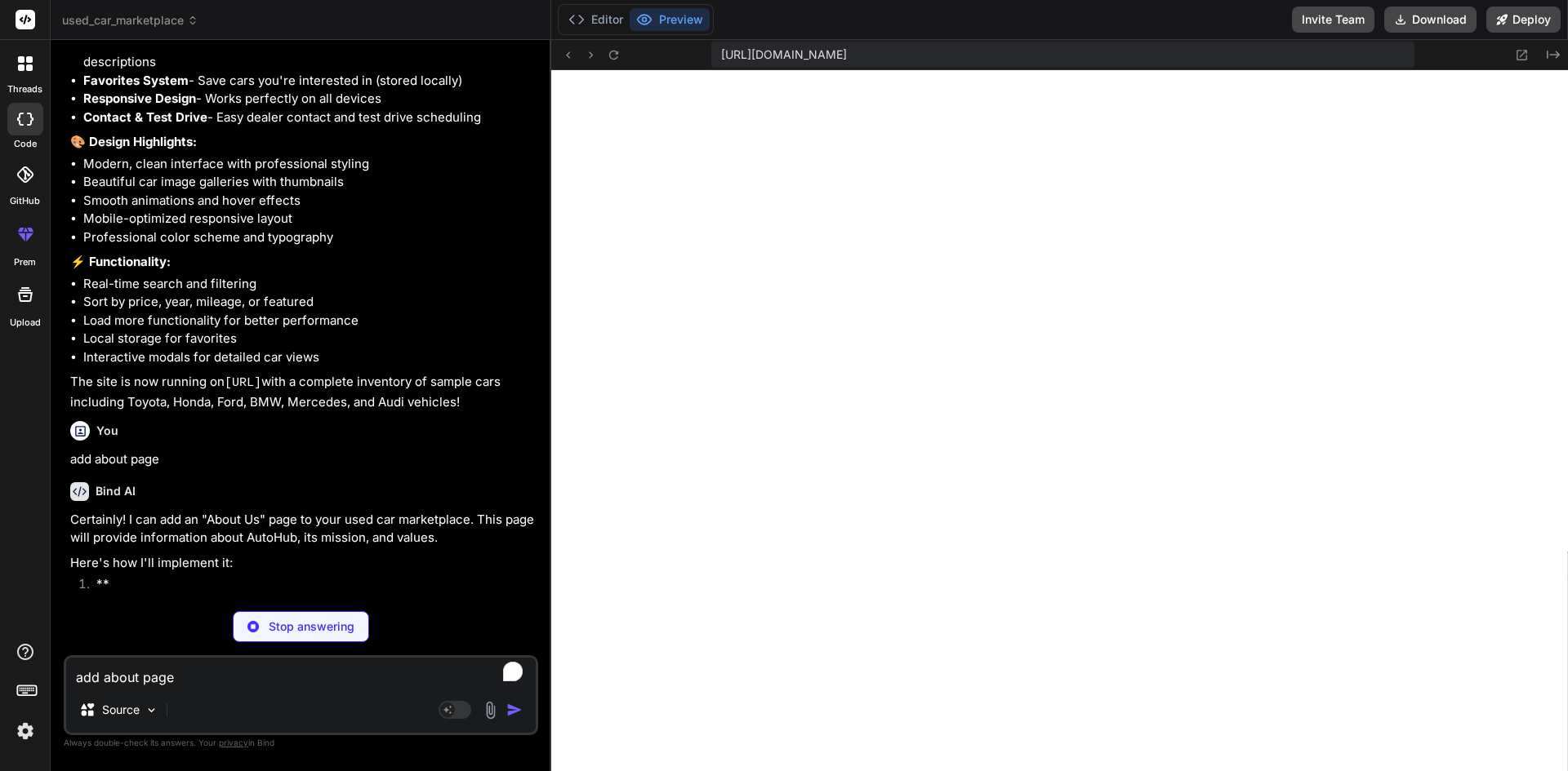
scroll to position [1631, 0]
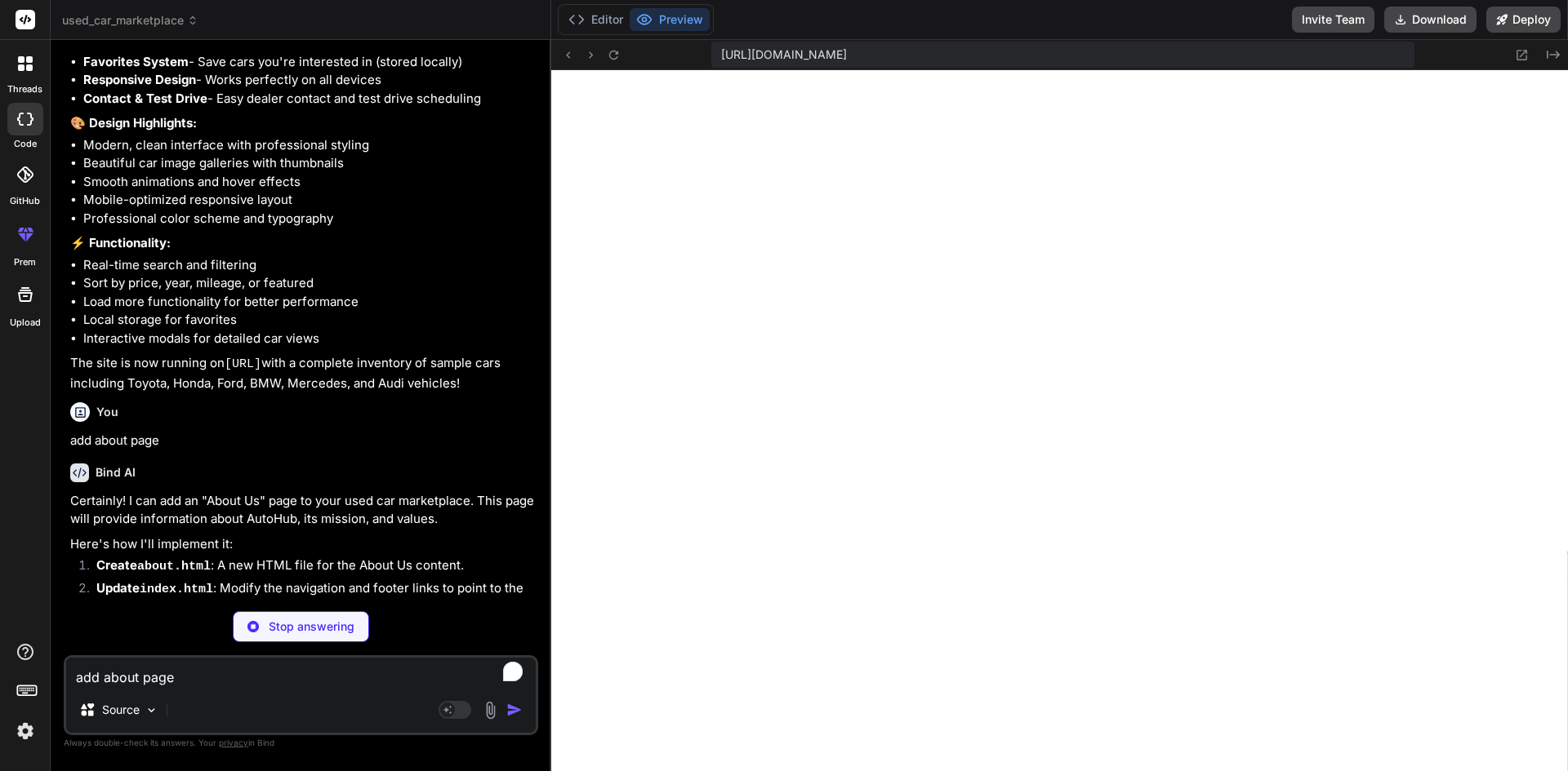
type textarea "x"
type textarea "<script src="script.js"></script> </body> </html>"
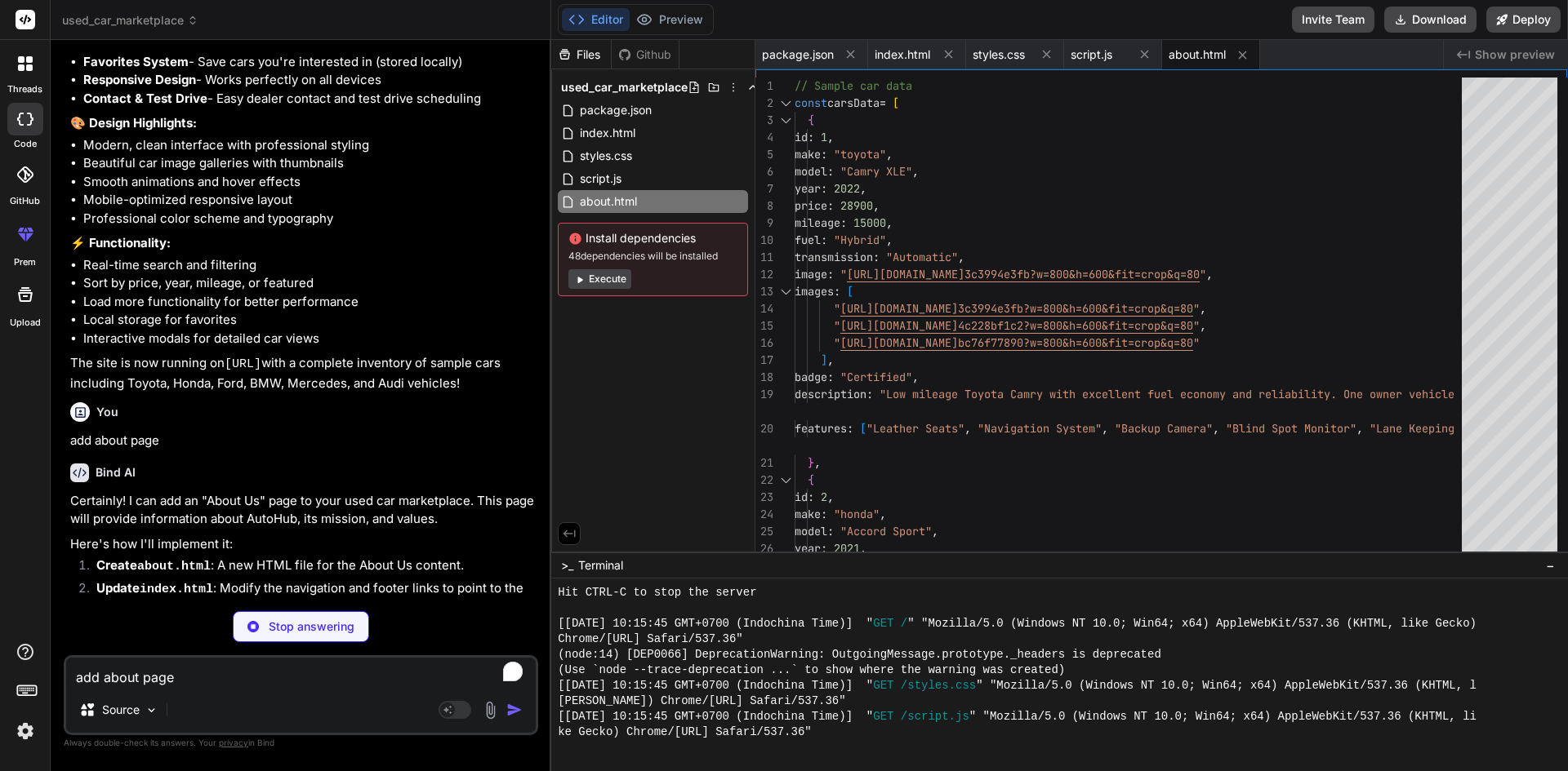
type textarea "x"
type textarea "</div> <script src="script.js"></script> </body> </html>"
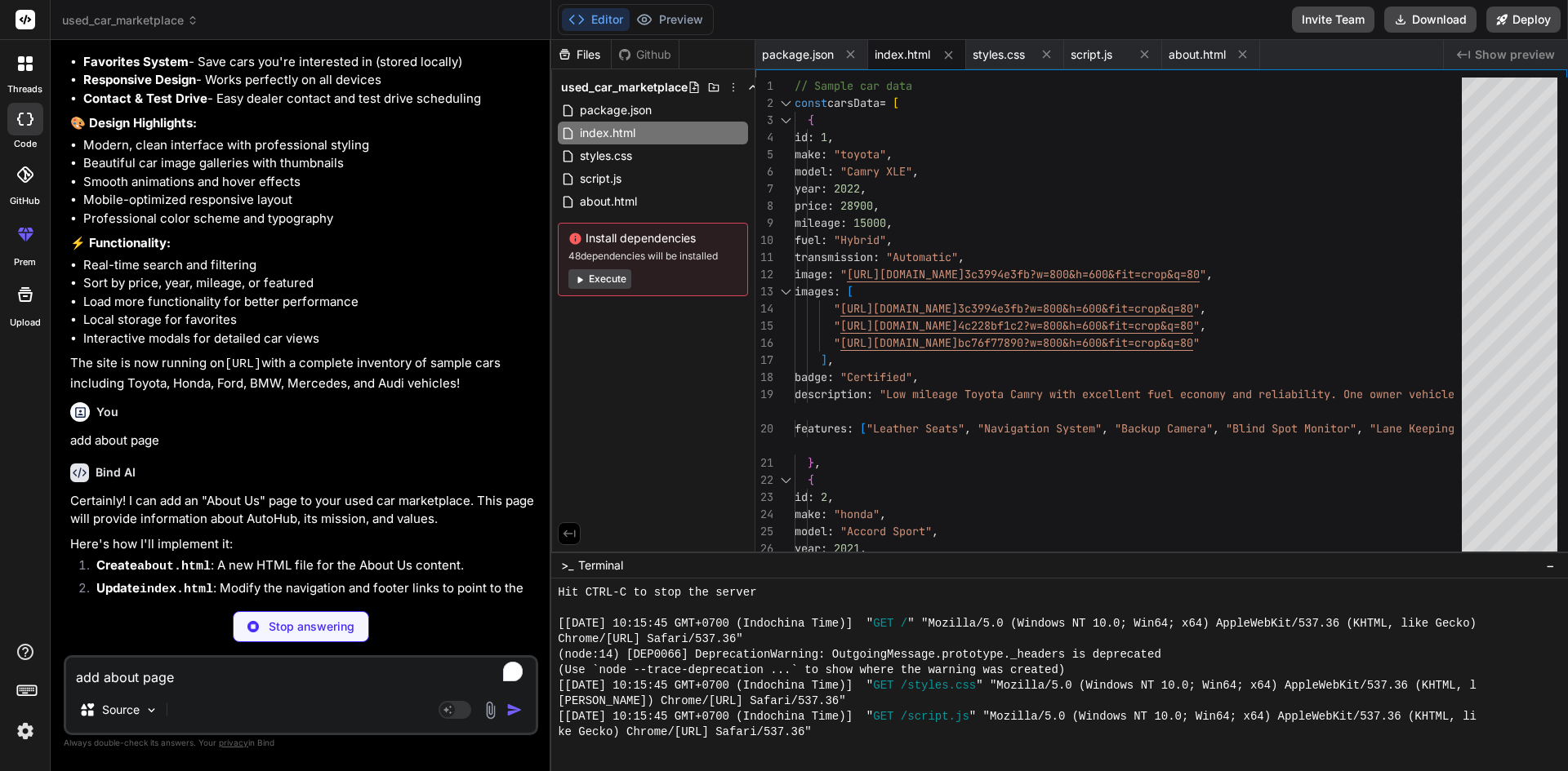
type textarea "x"
type textarea "grid-template-columns: 1fr; } }"
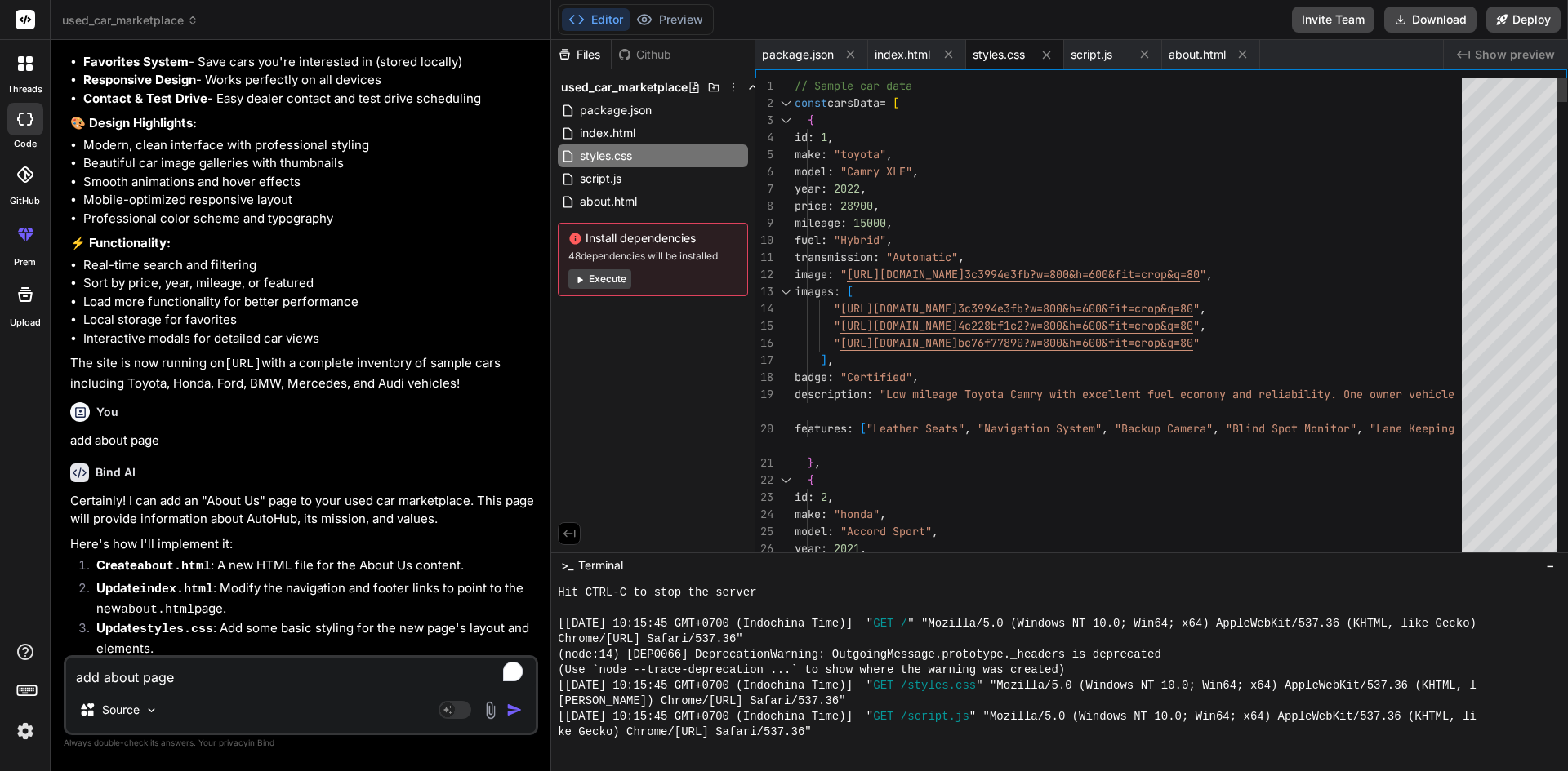
type textarea "x"
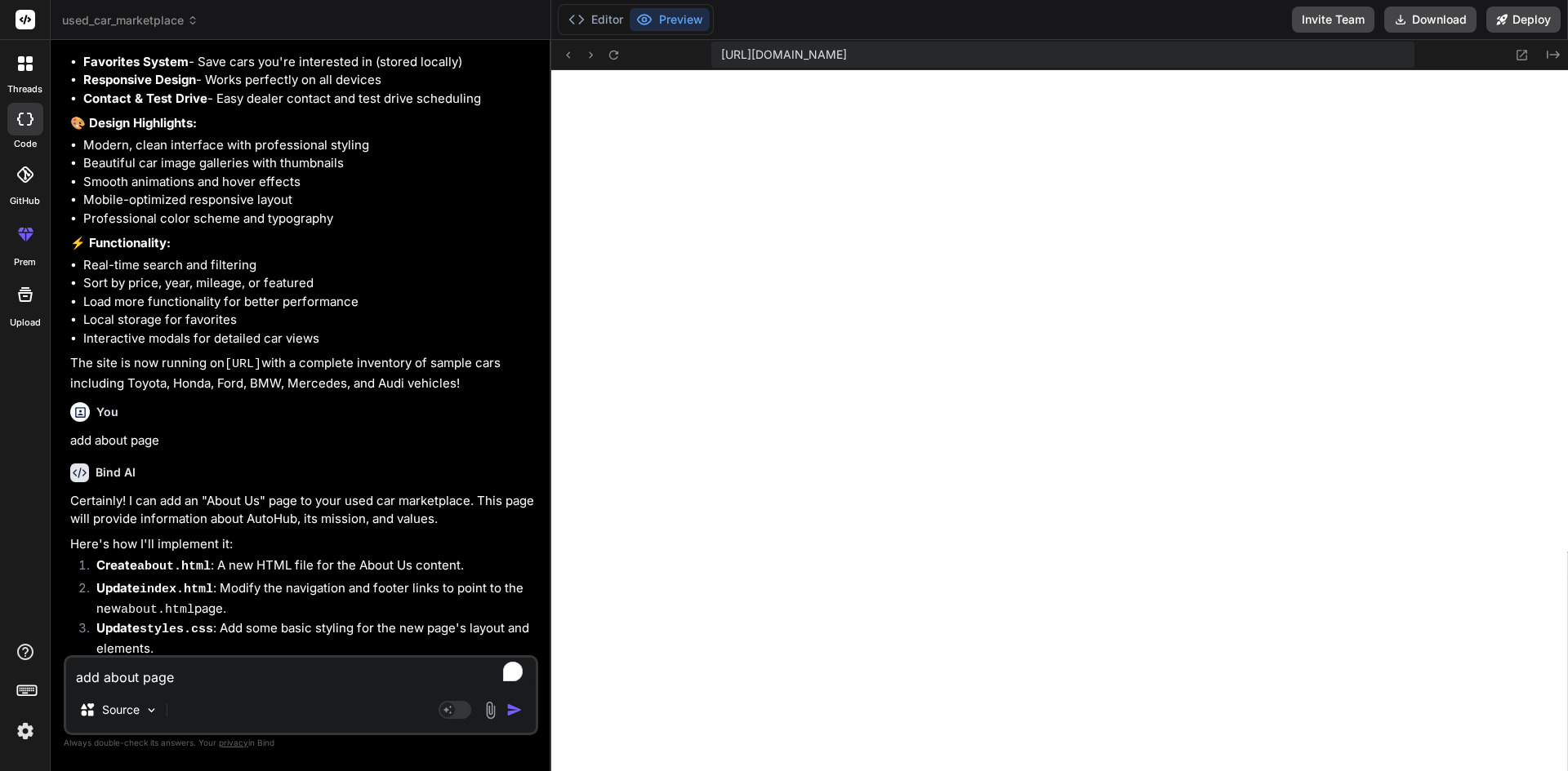
scroll to position [1644, 0]
click at [141, 669] on textarea "add about page" at bounding box center [300, 672] width 469 height 30
type textarea "a"
type textarea "x"
type textarea "ad"
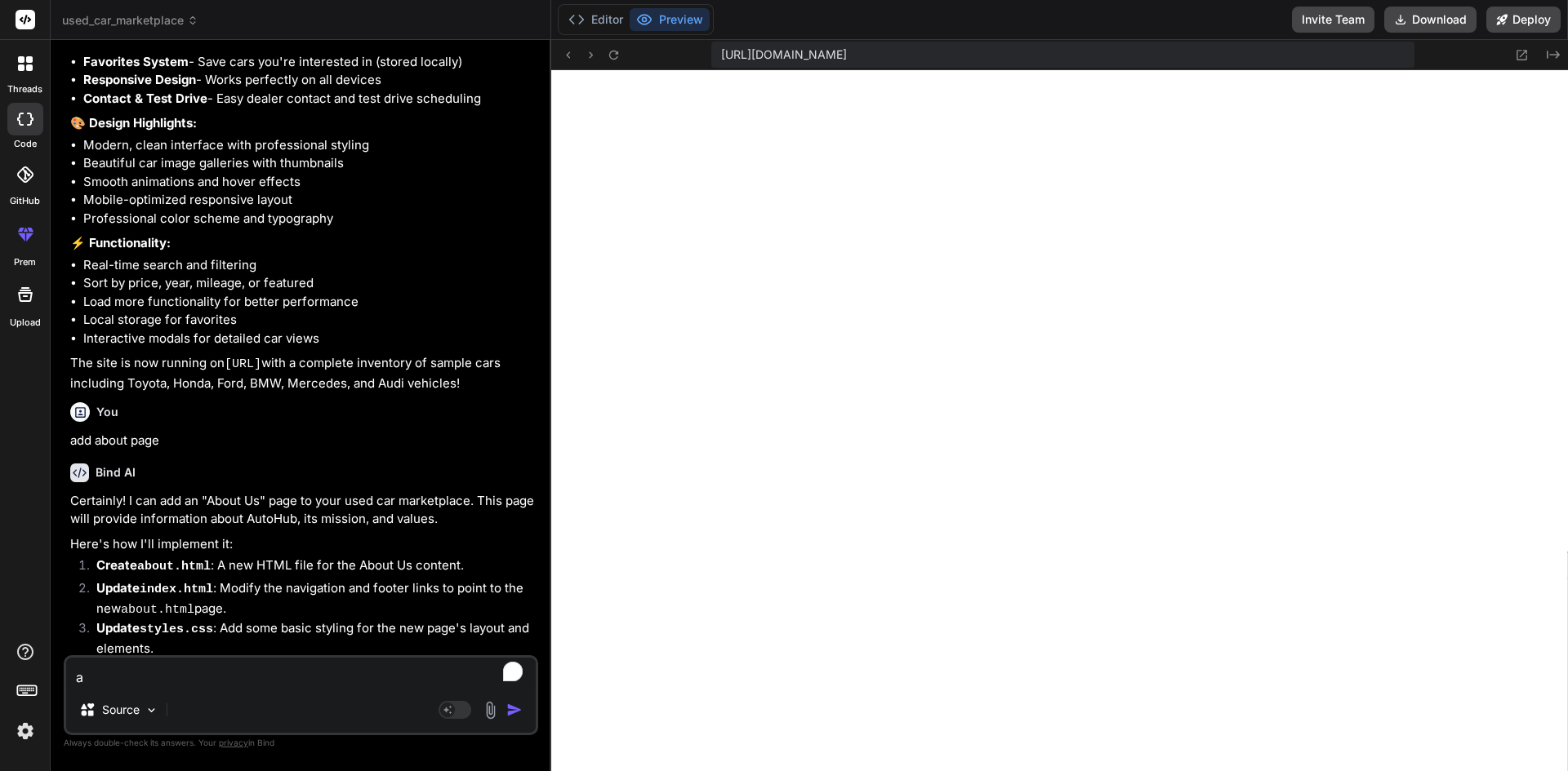
type textarea "x"
type textarea "add"
type textarea "x"
type textarea "add"
type textarea "x"
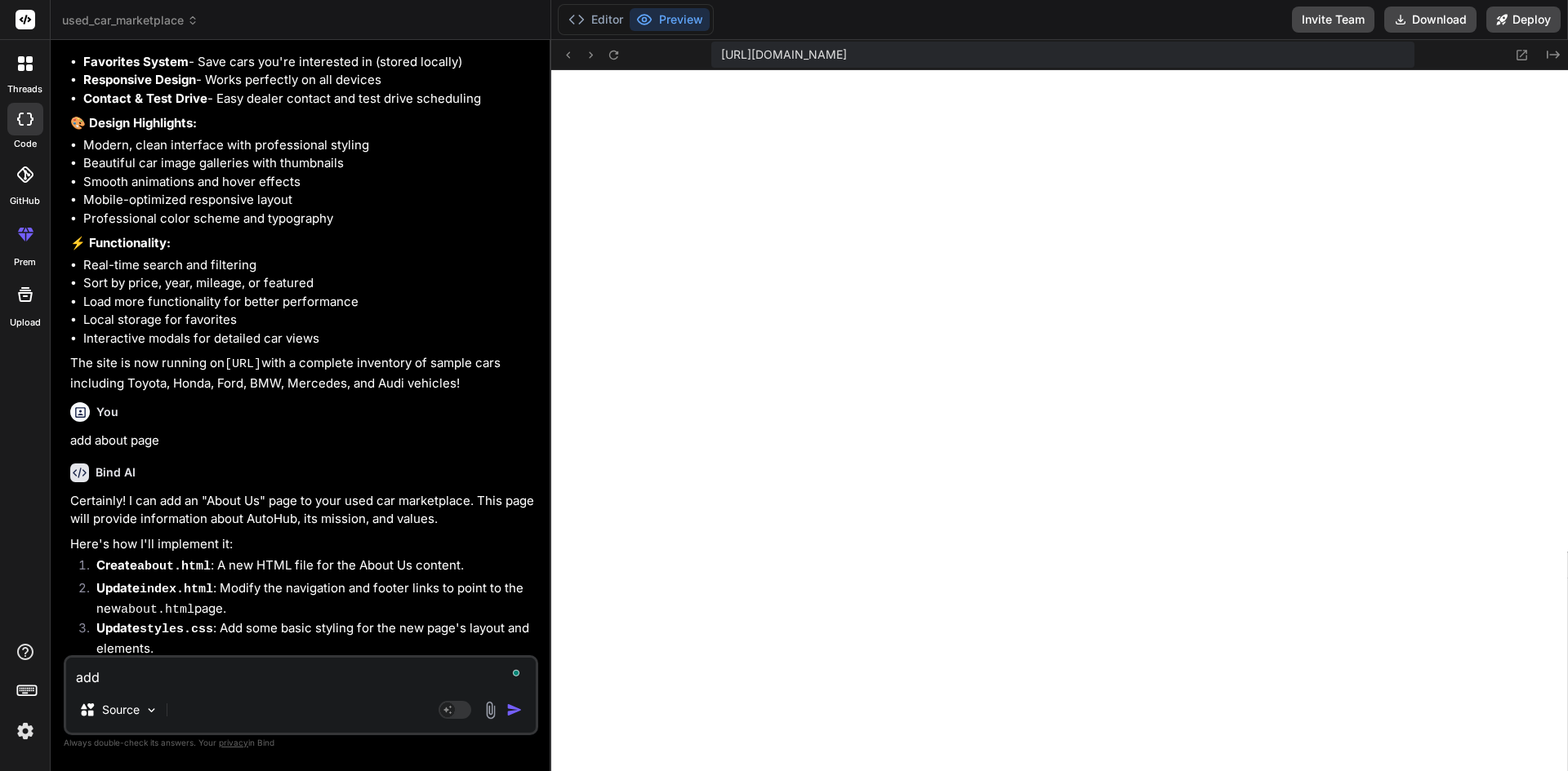
type textarea "add c"
type textarea "x"
type textarea "add co"
type textarea "x"
type textarea "add con"
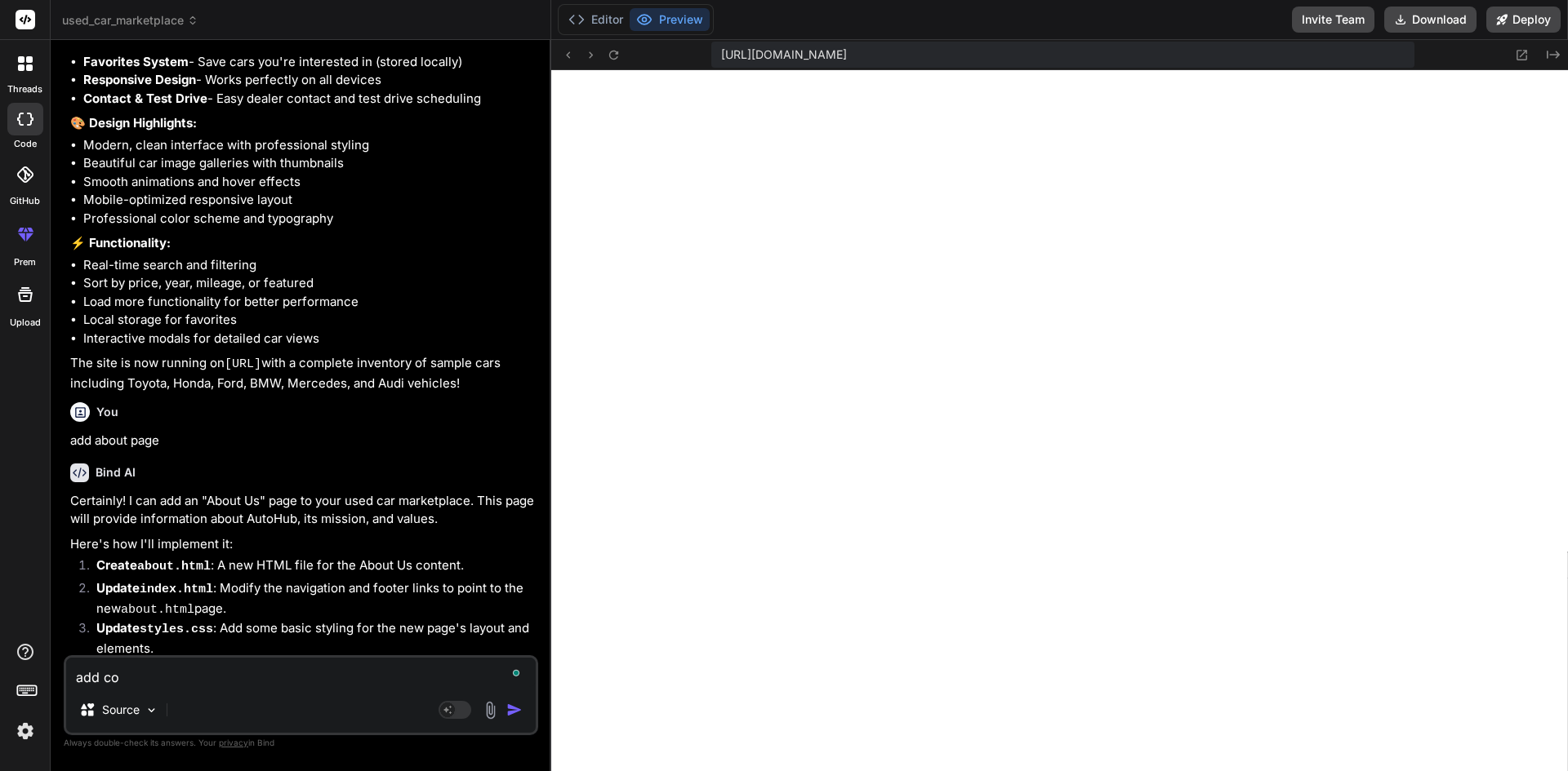
type textarea "x"
type textarea "add cont"
type textarea "x"
type textarea "add conta"
type textarea "x"
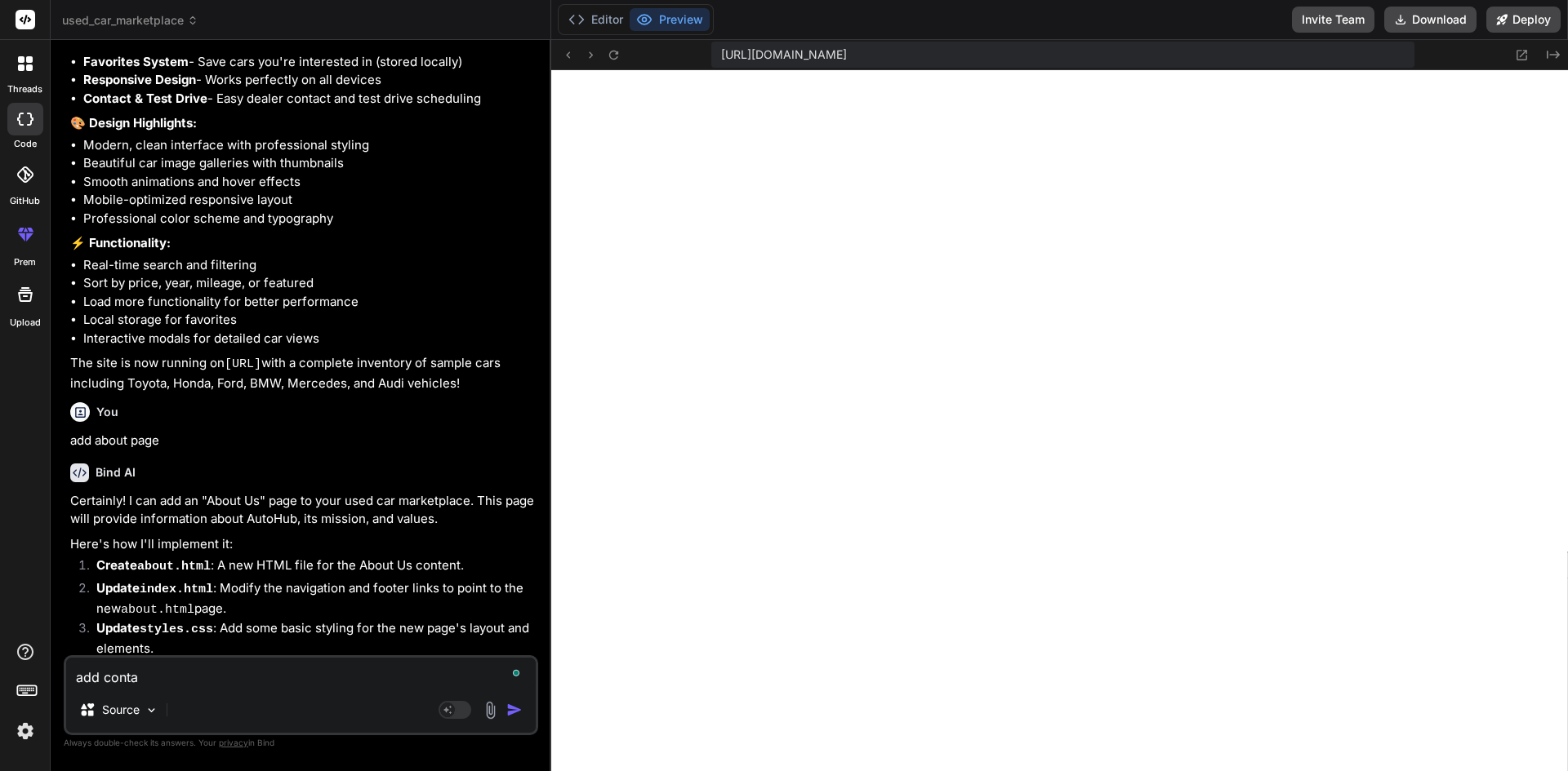
type textarea "add contac"
type textarea "x"
type textarea "add contact"
type textarea "x"
type textarea "add contact"
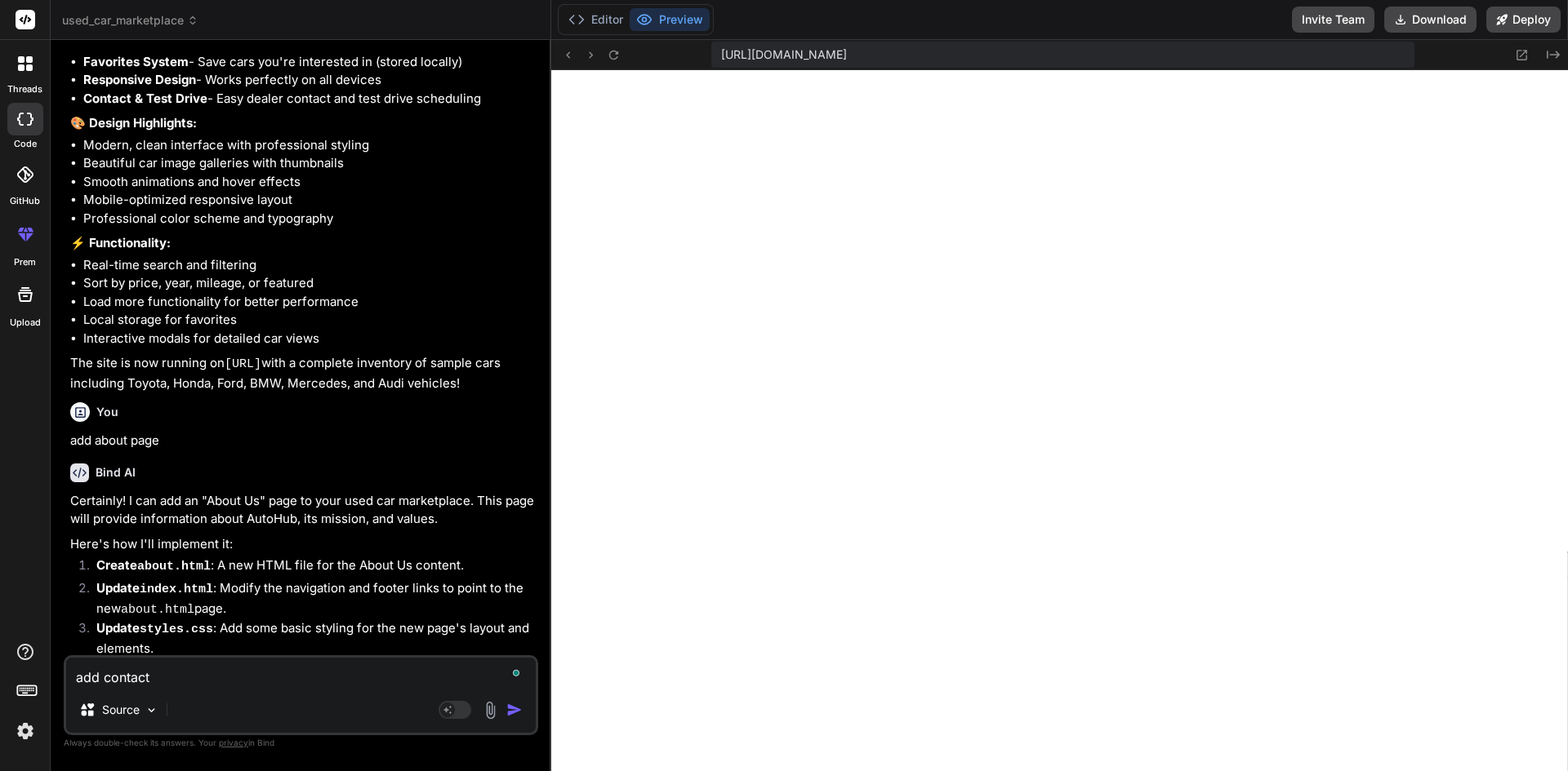
type textarea "x"
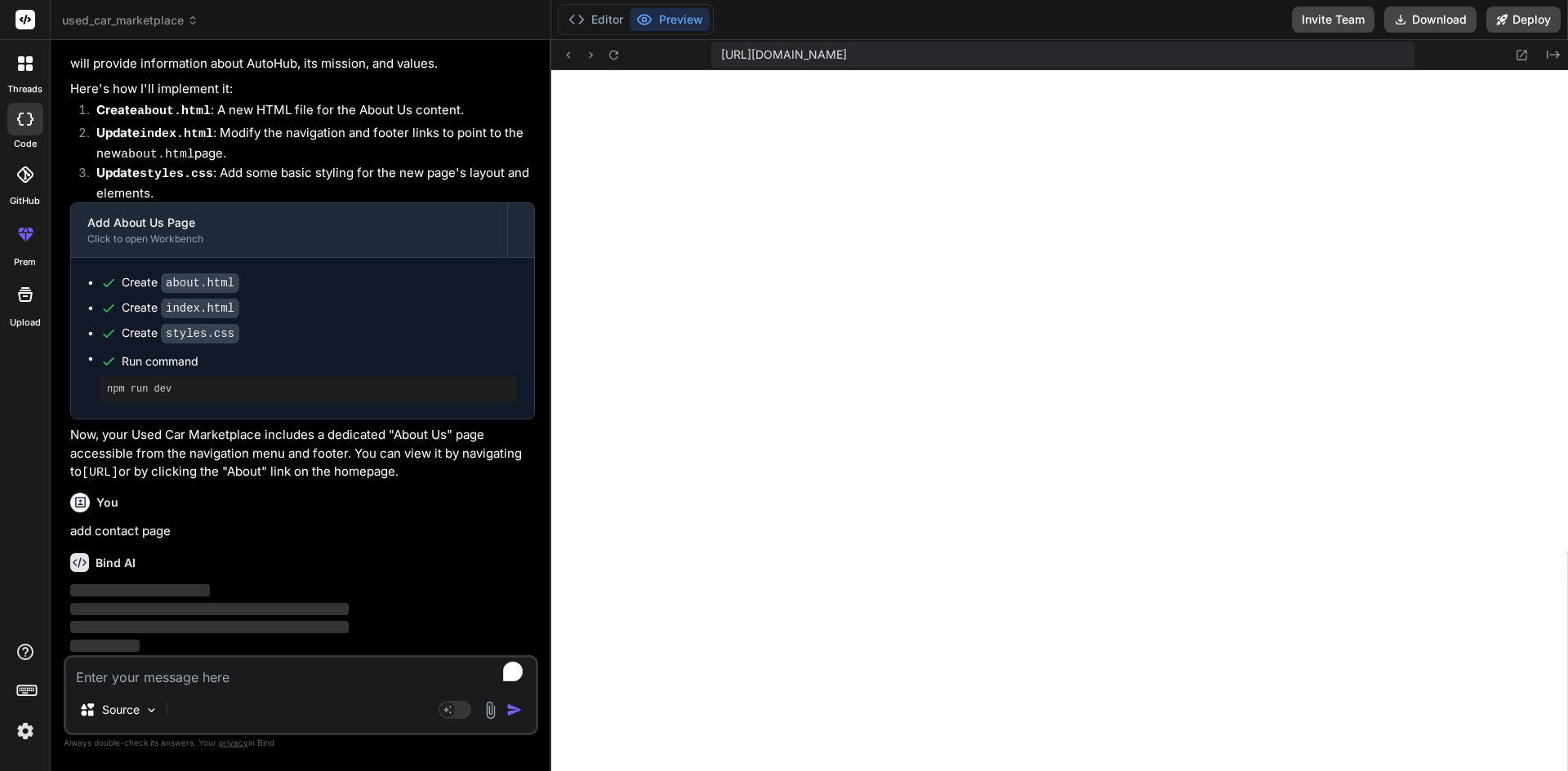
scroll to position [2188, 0]
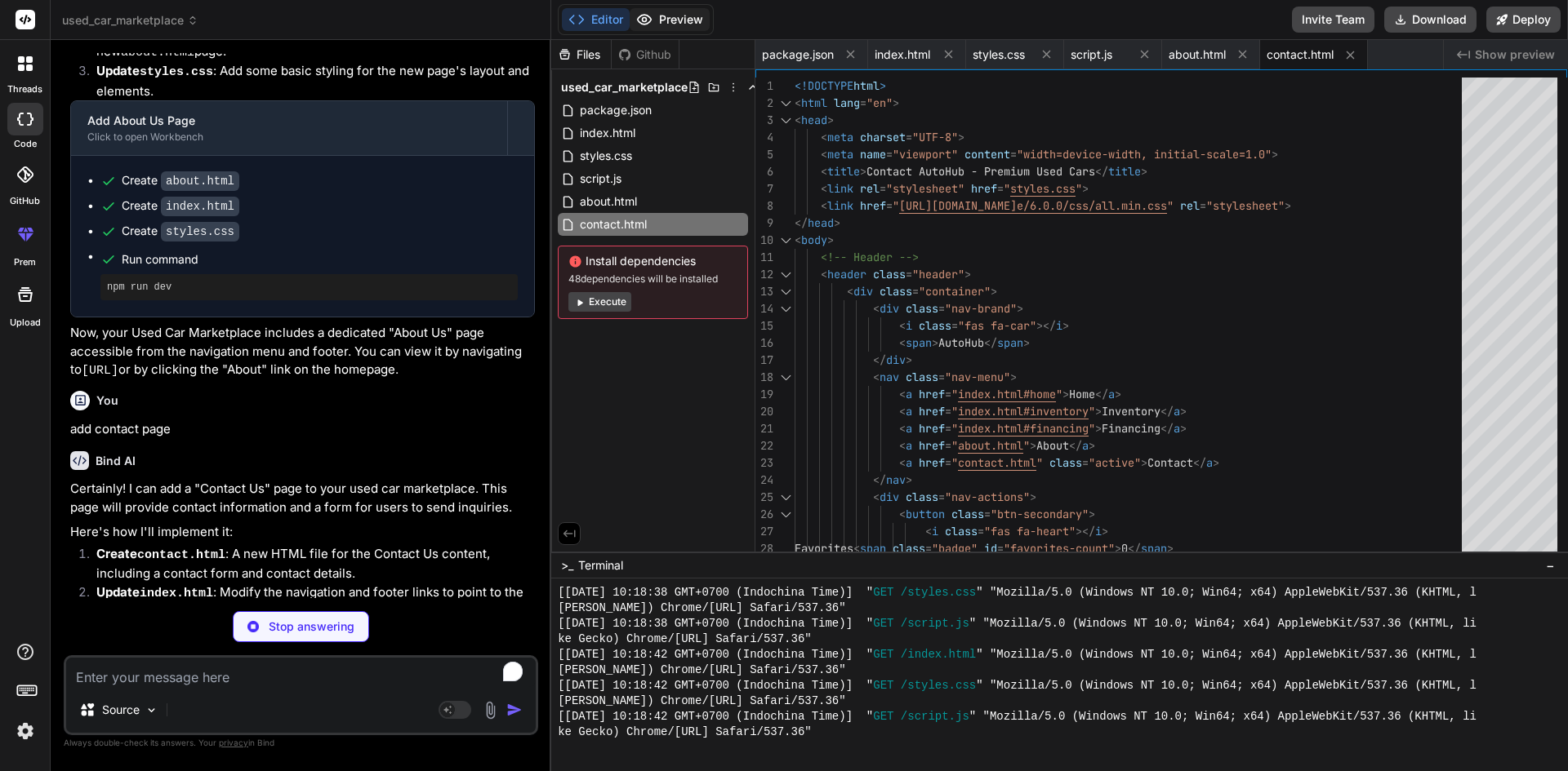
click at [677, 17] on button "Preview" at bounding box center [670, 20] width 80 height 23
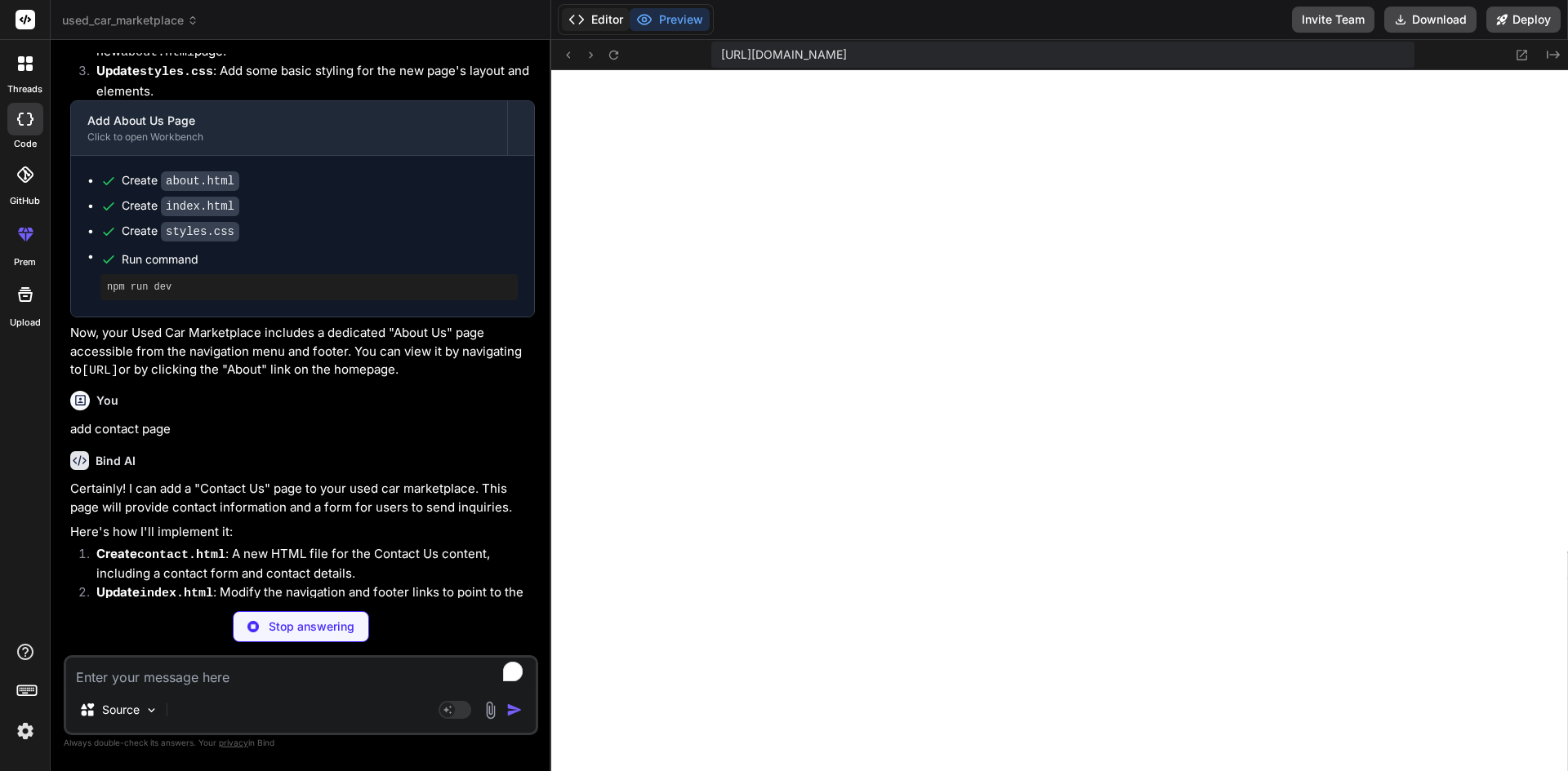
click at [592, 22] on button "Editor" at bounding box center [595, 20] width 68 height 23
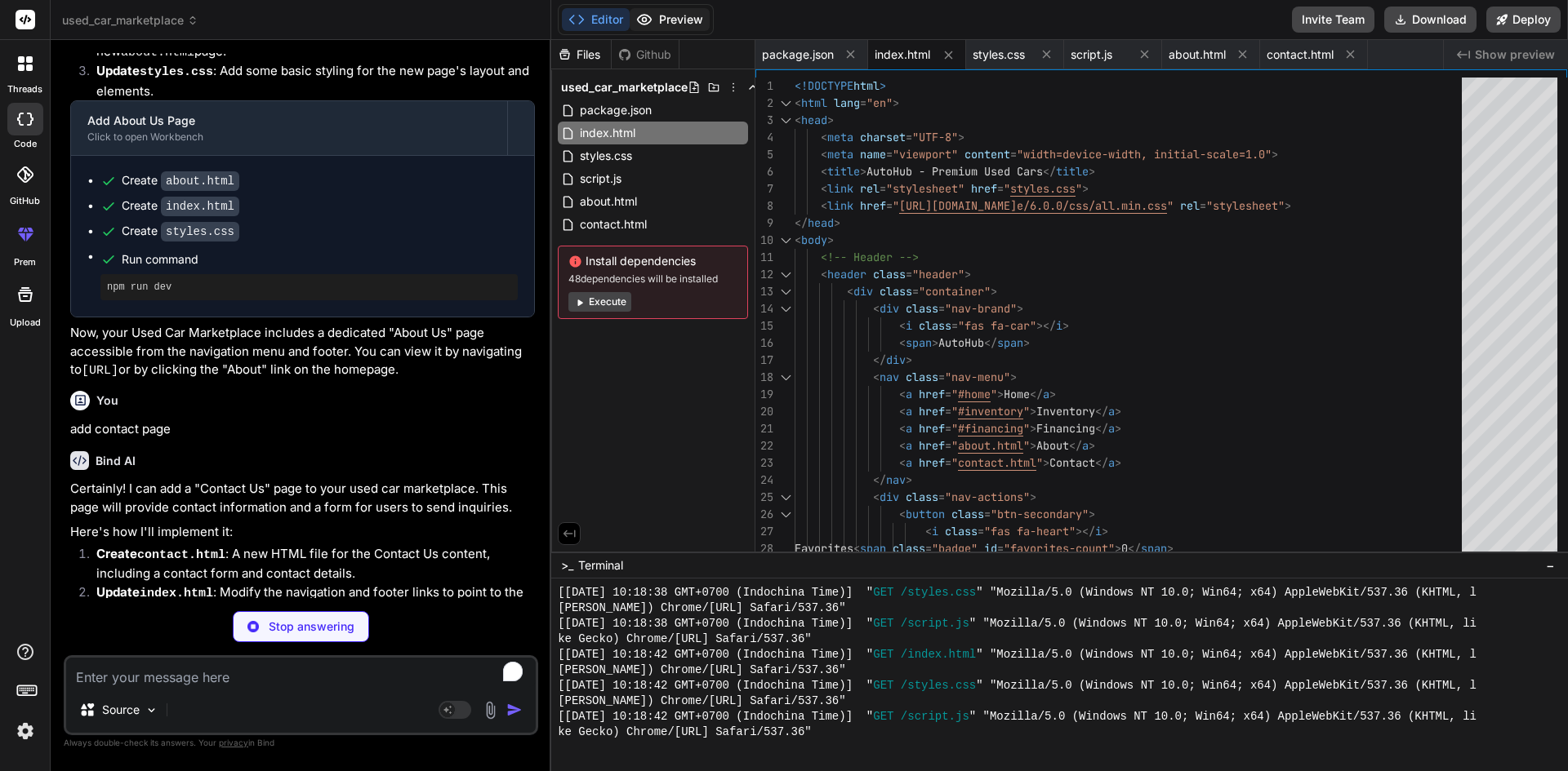
click at [671, 20] on button "Preview" at bounding box center [670, 20] width 80 height 23
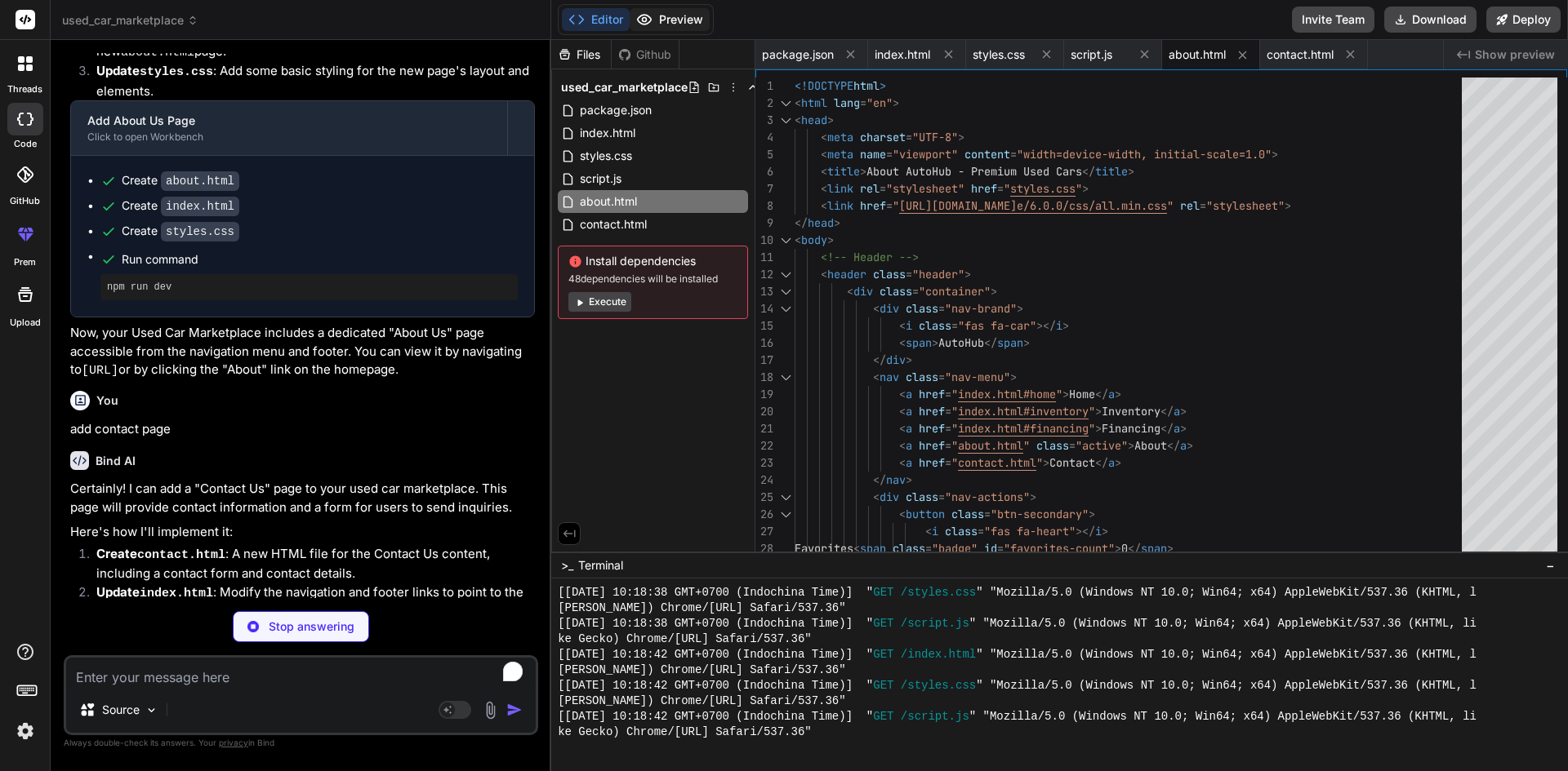
click at [673, 25] on button "Preview" at bounding box center [670, 20] width 80 height 23
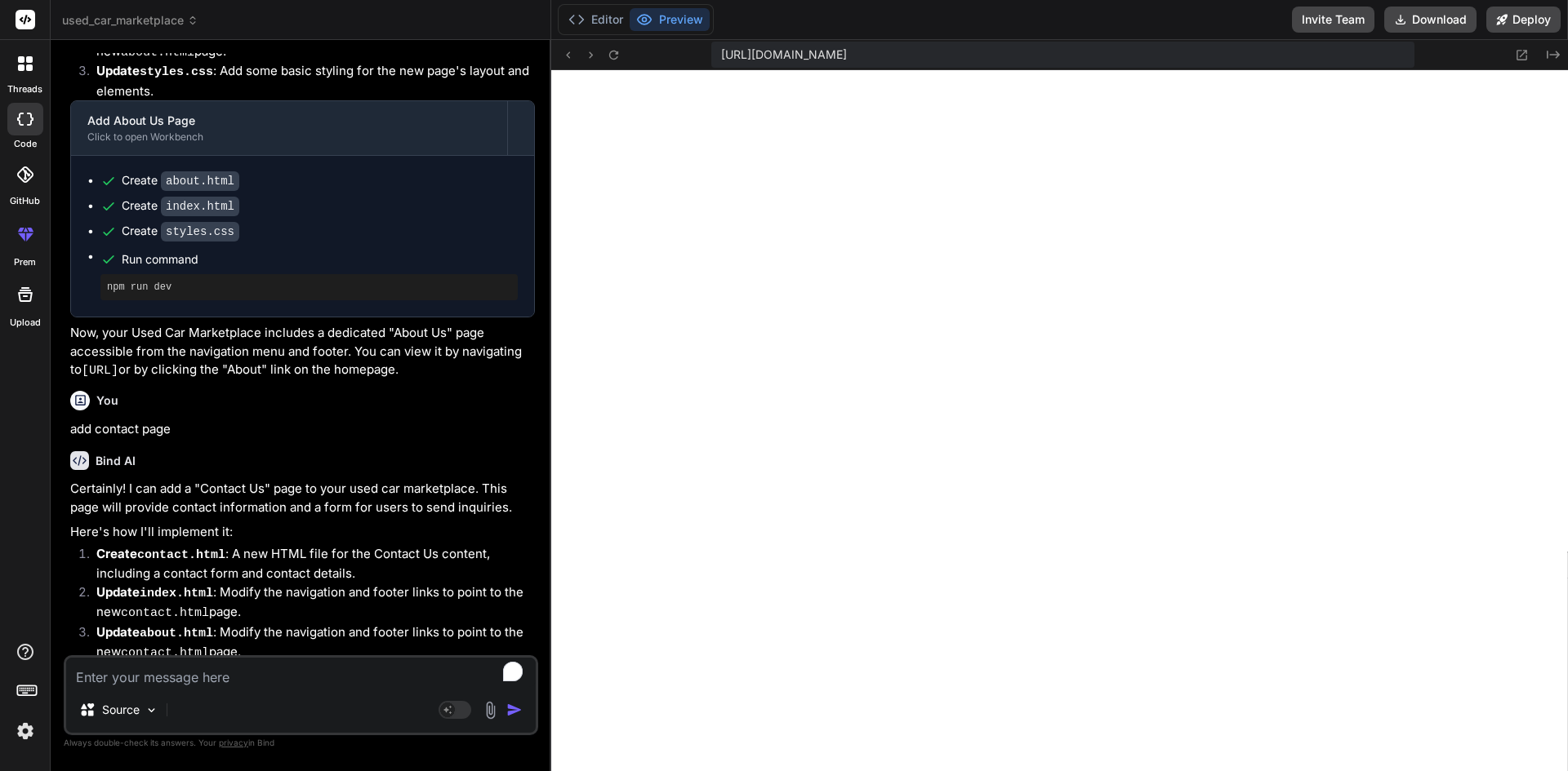
scroll to position [2605, 0]
click at [160, 674] on textarea "To enrich screen reader interactions, please activate Accessibility in Grammarl…" at bounding box center [300, 672] width 469 height 30
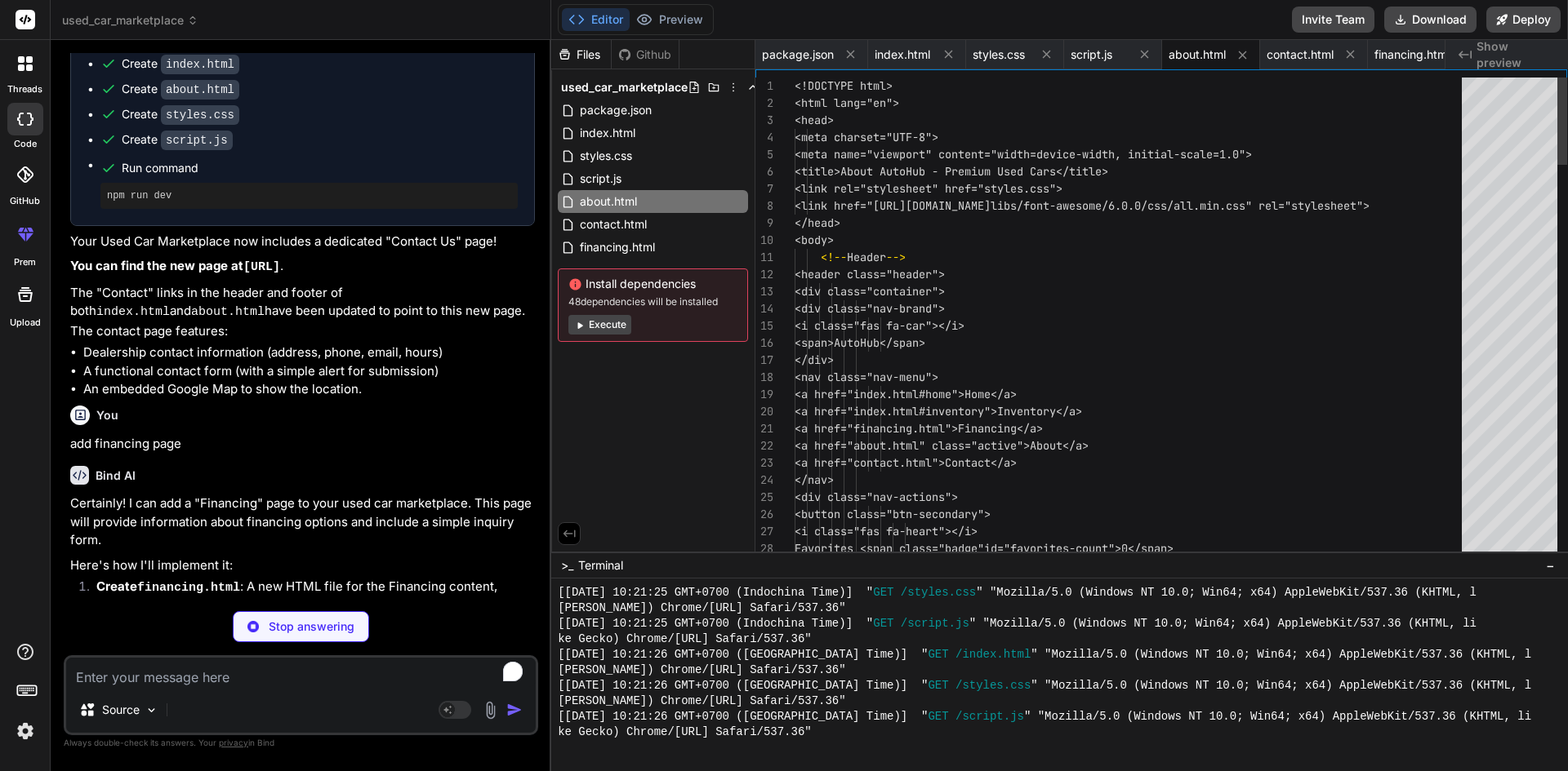
scroll to position [0, 42]
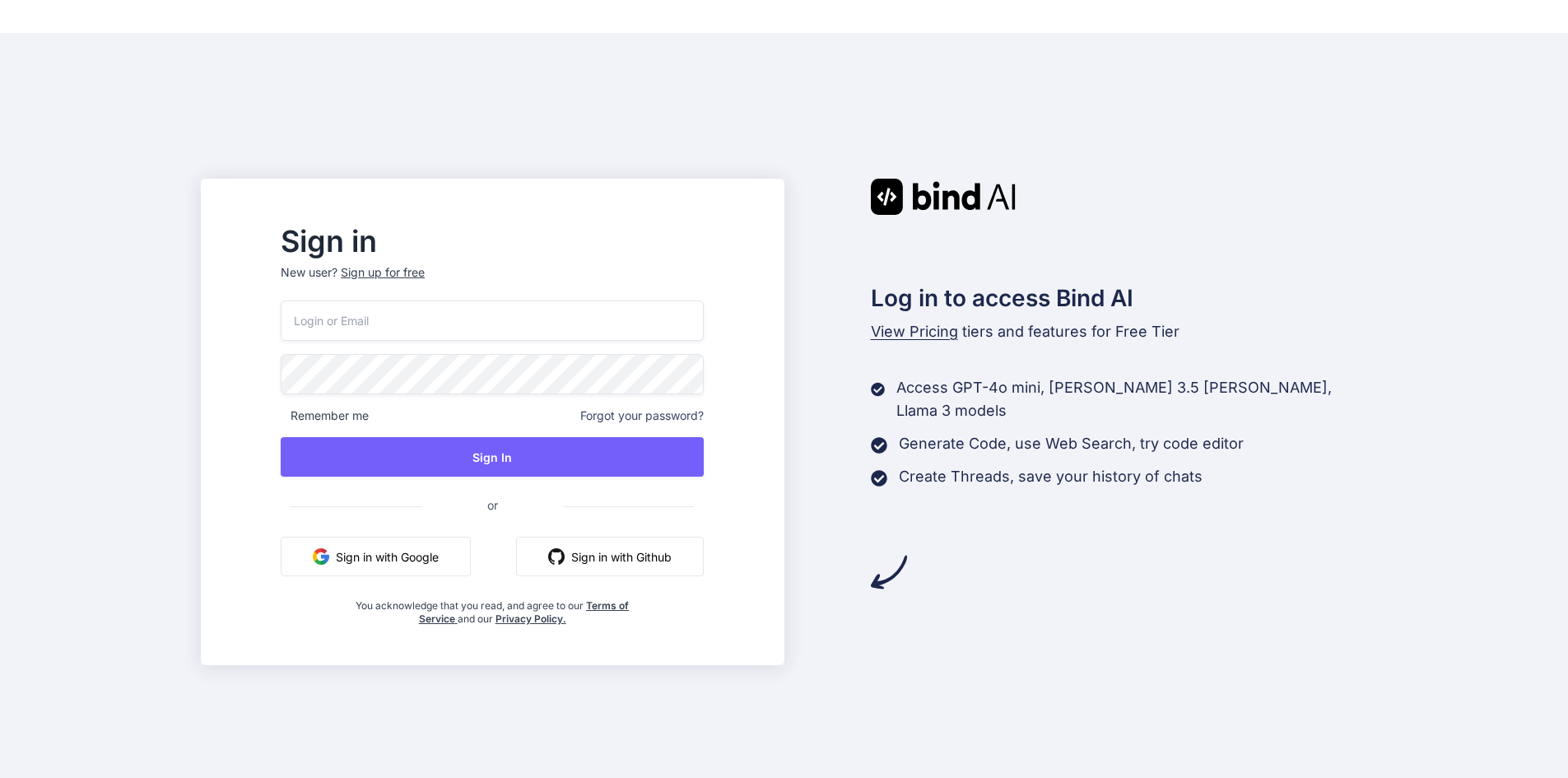
click at [414, 559] on button "Sign in with Google" at bounding box center [375, 557] width 190 height 40
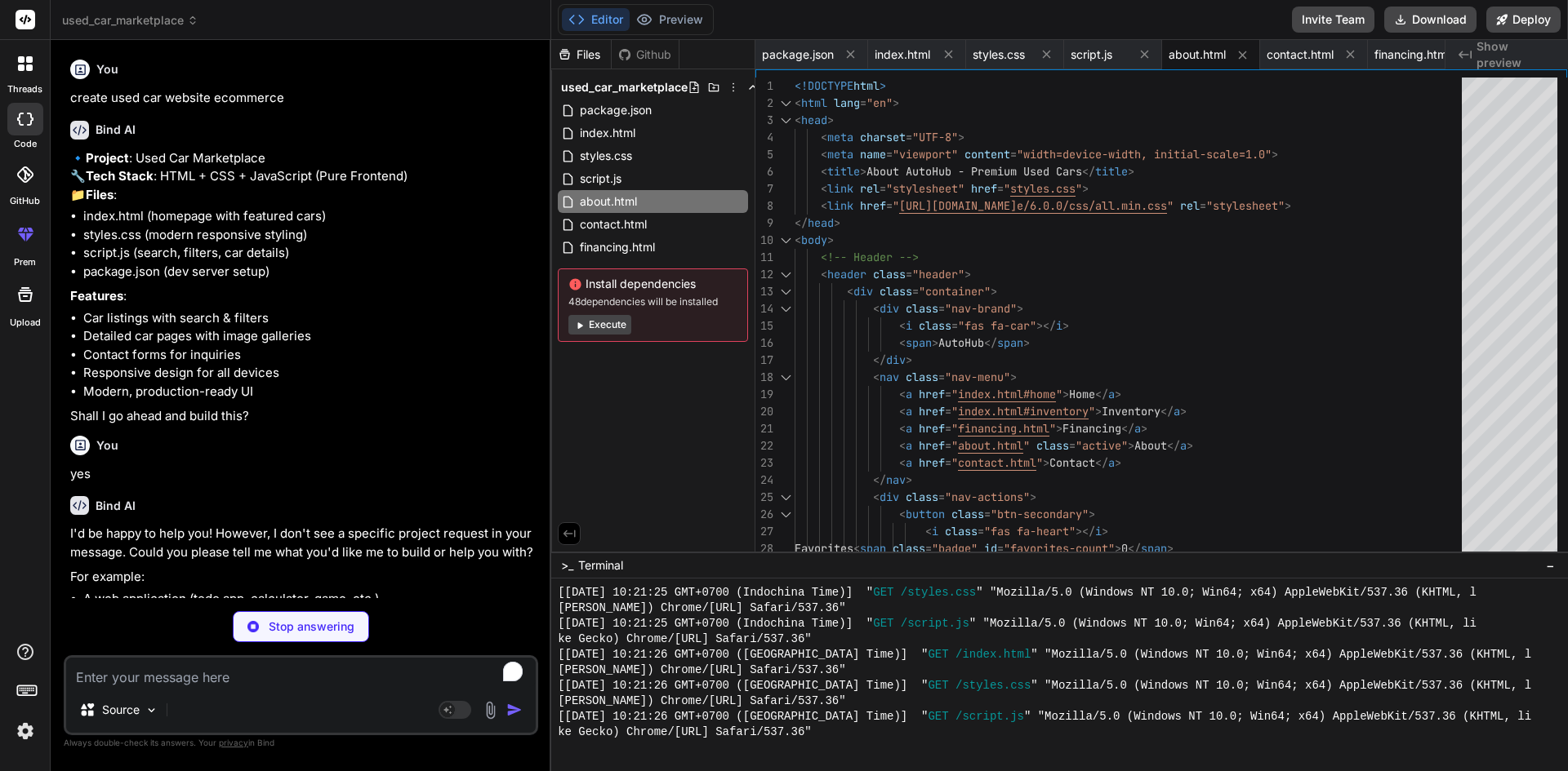
type textarea "x"
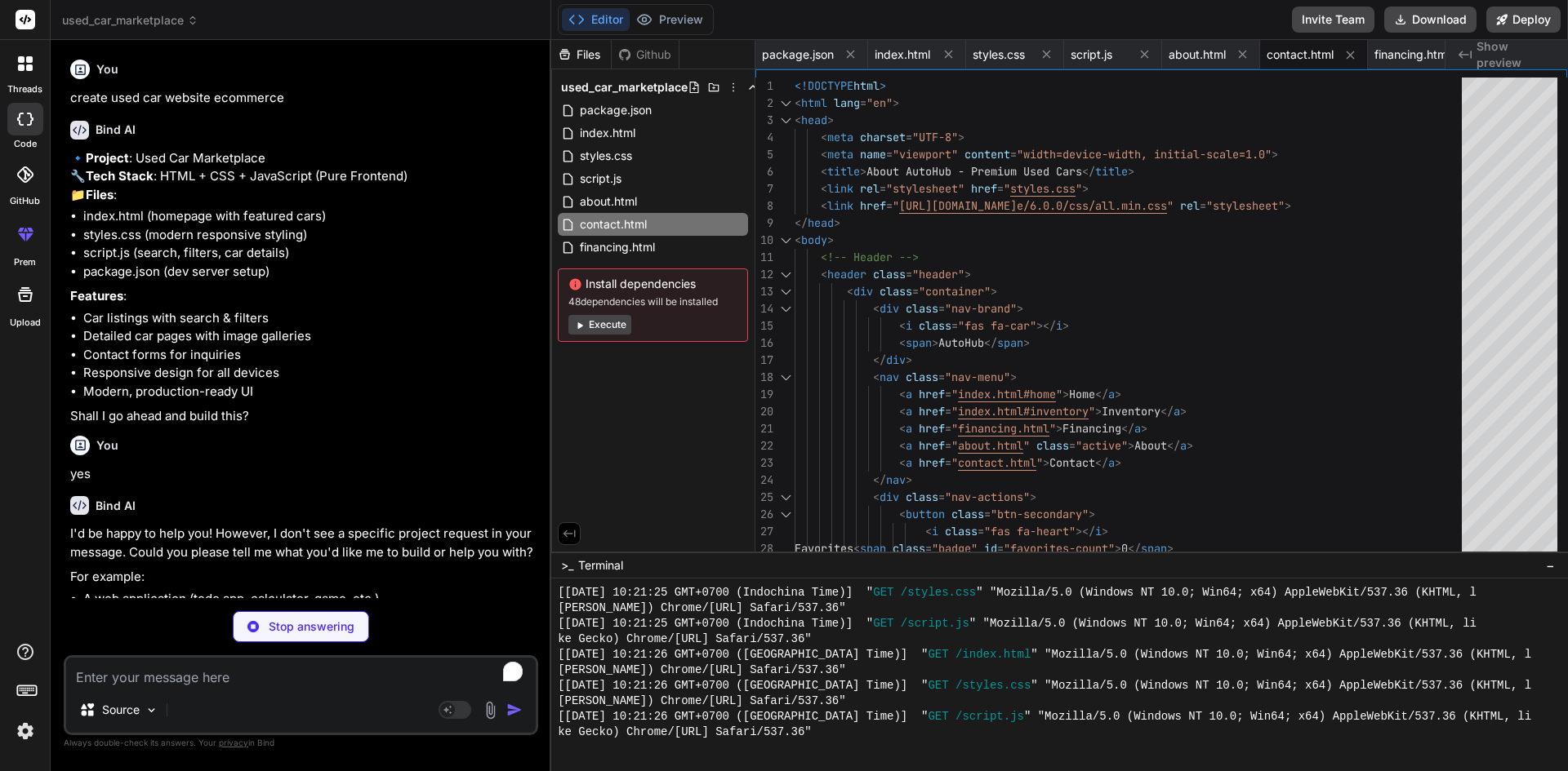
type textarea "x"
type textarea ".process-steps li::before { width: 25px; height: 25px; font-size: 0.9rem; } }"
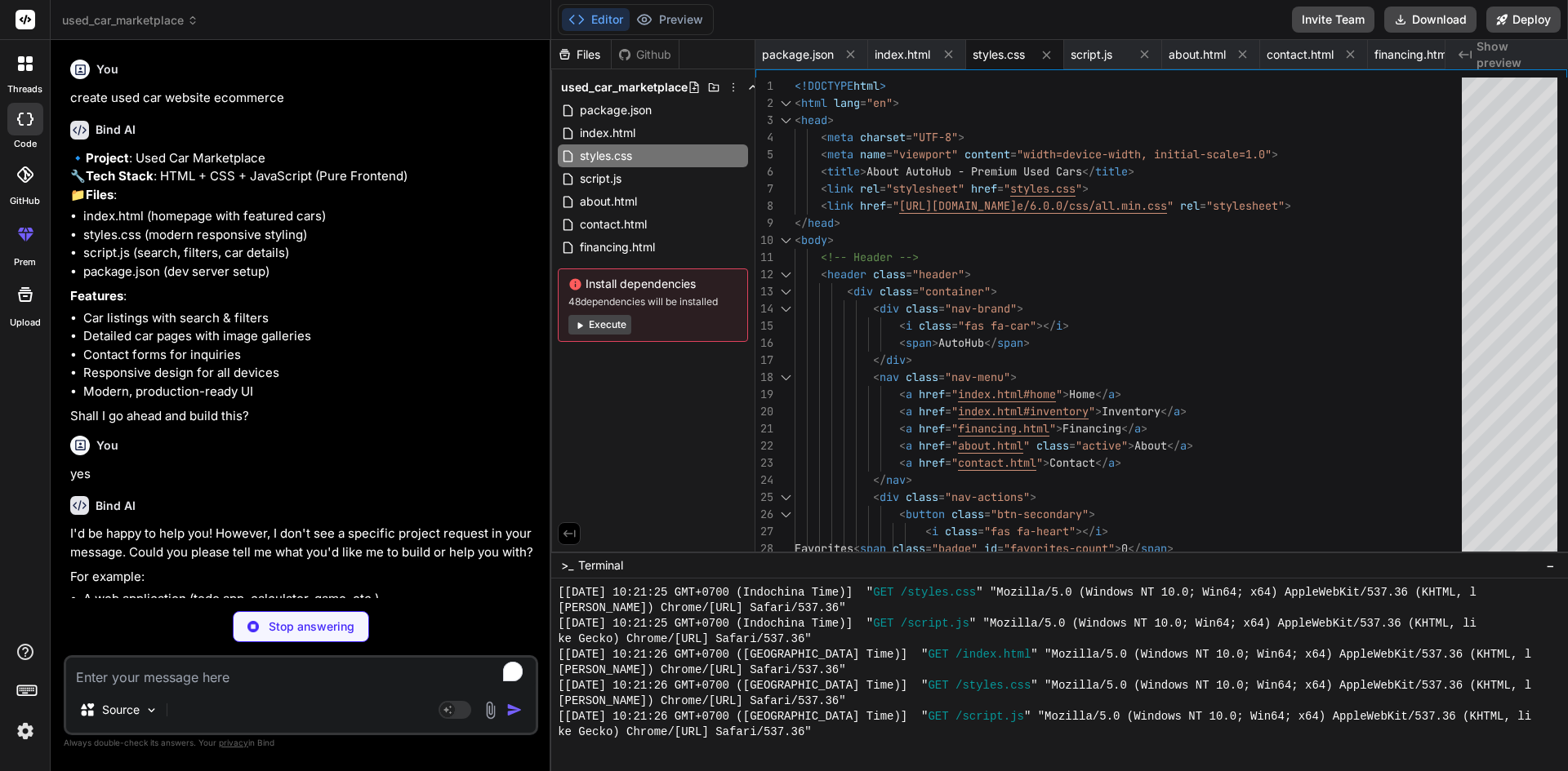
type textarea "x"
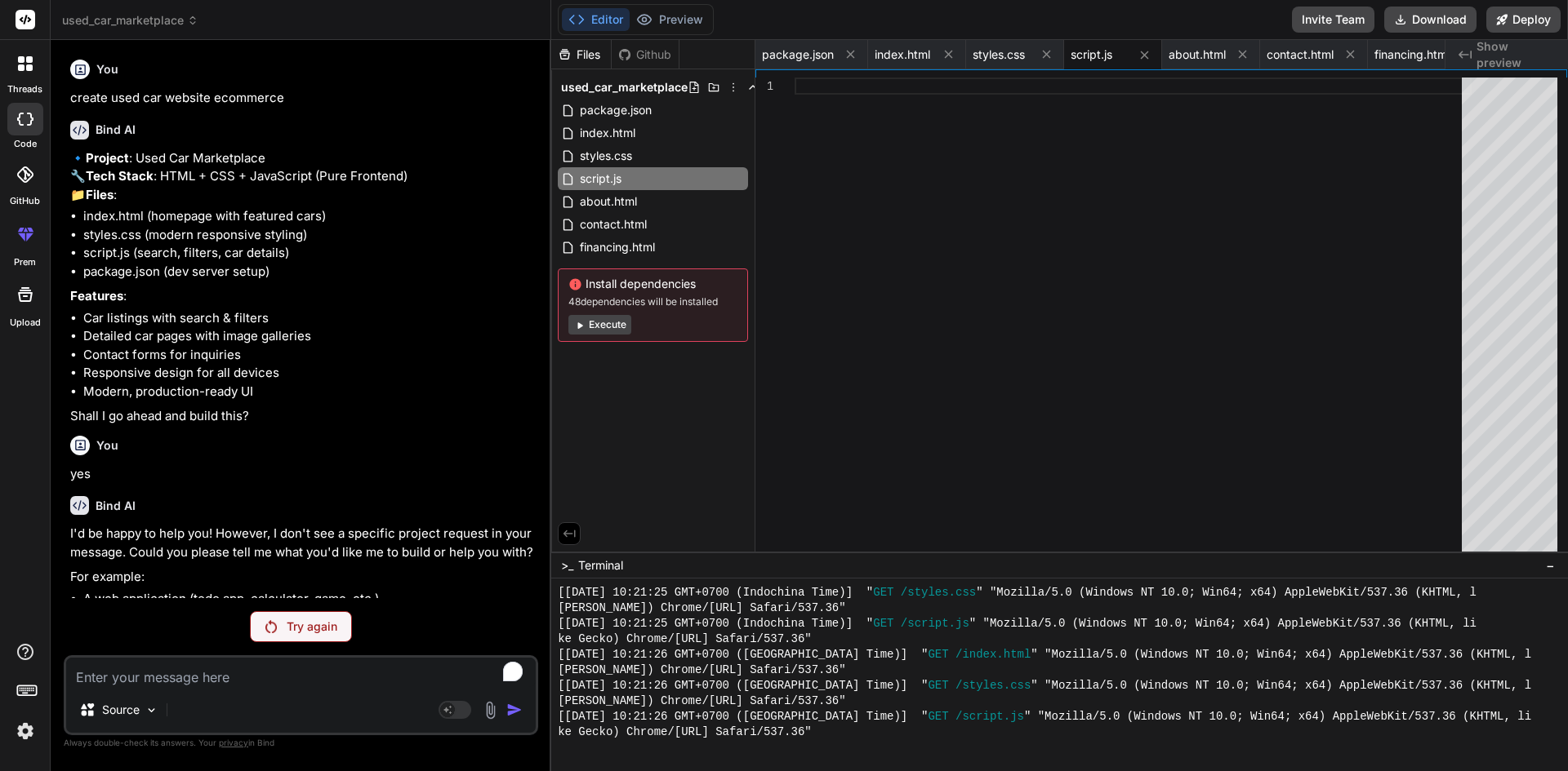
scroll to position [2605, 0]
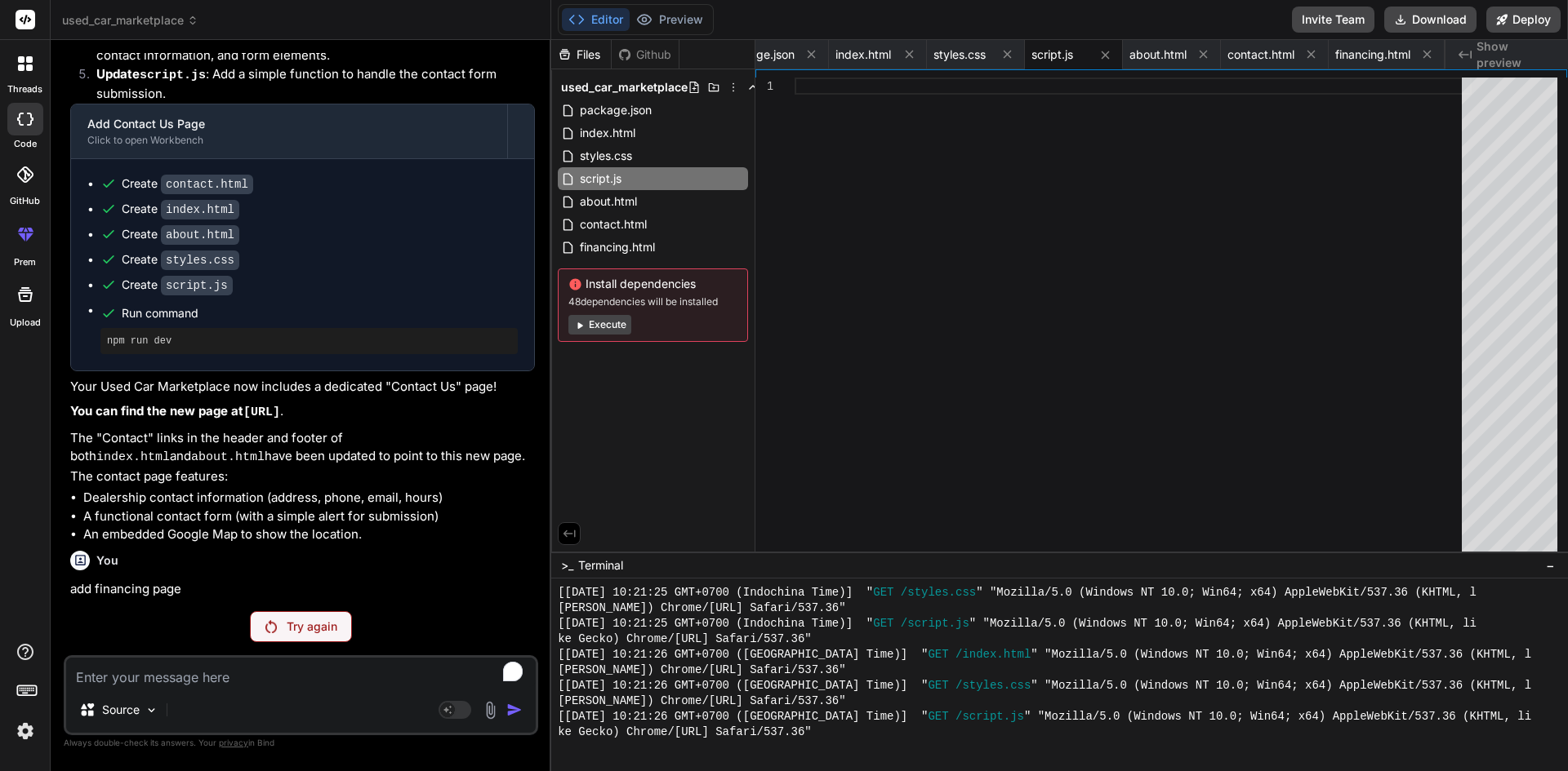
click at [313, 631] on p "Try again" at bounding box center [312, 626] width 50 height 17
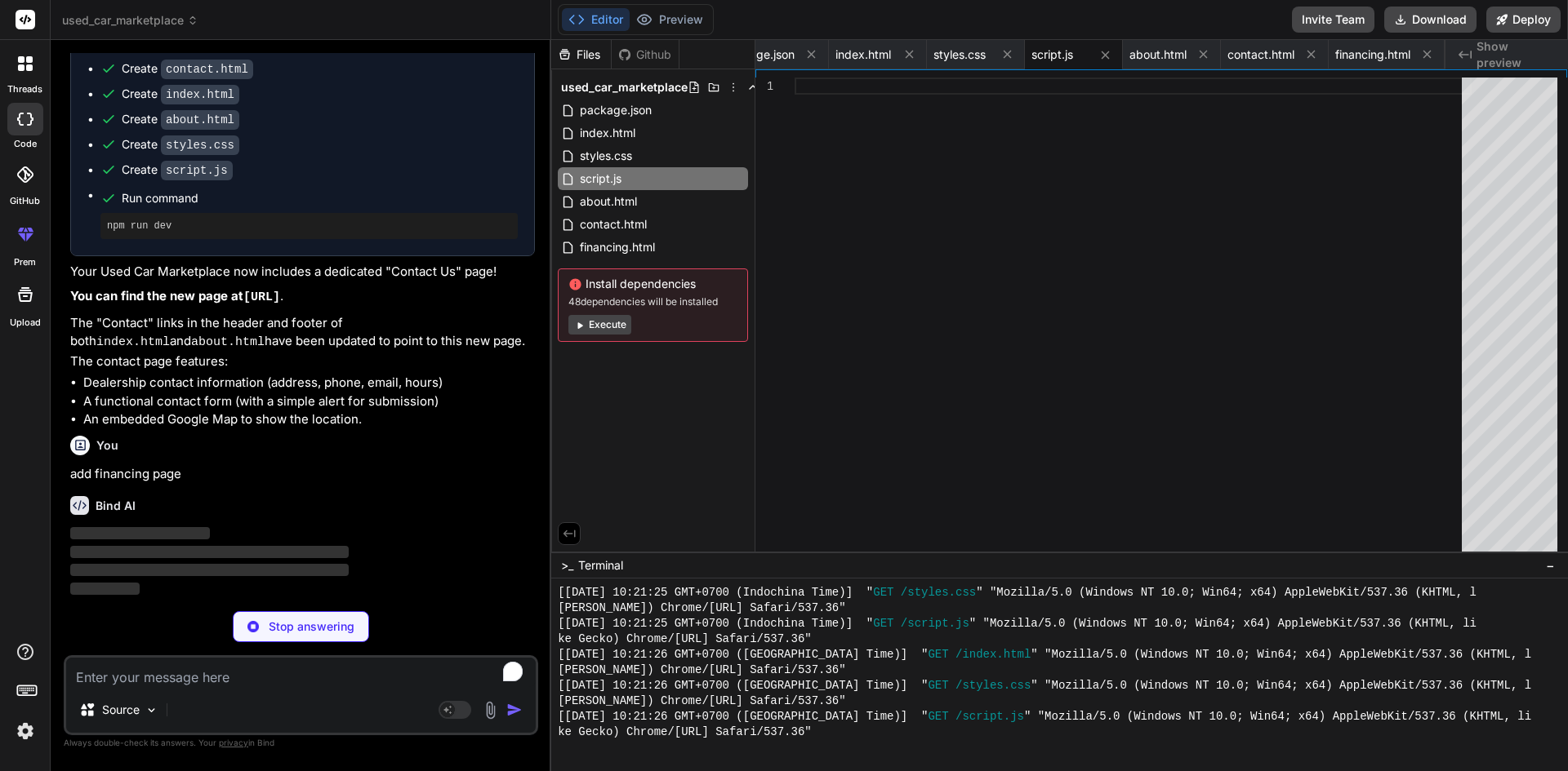
scroll to position [3027, 0]
click at [698, 20] on button "Preview" at bounding box center [670, 20] width 80 height 23
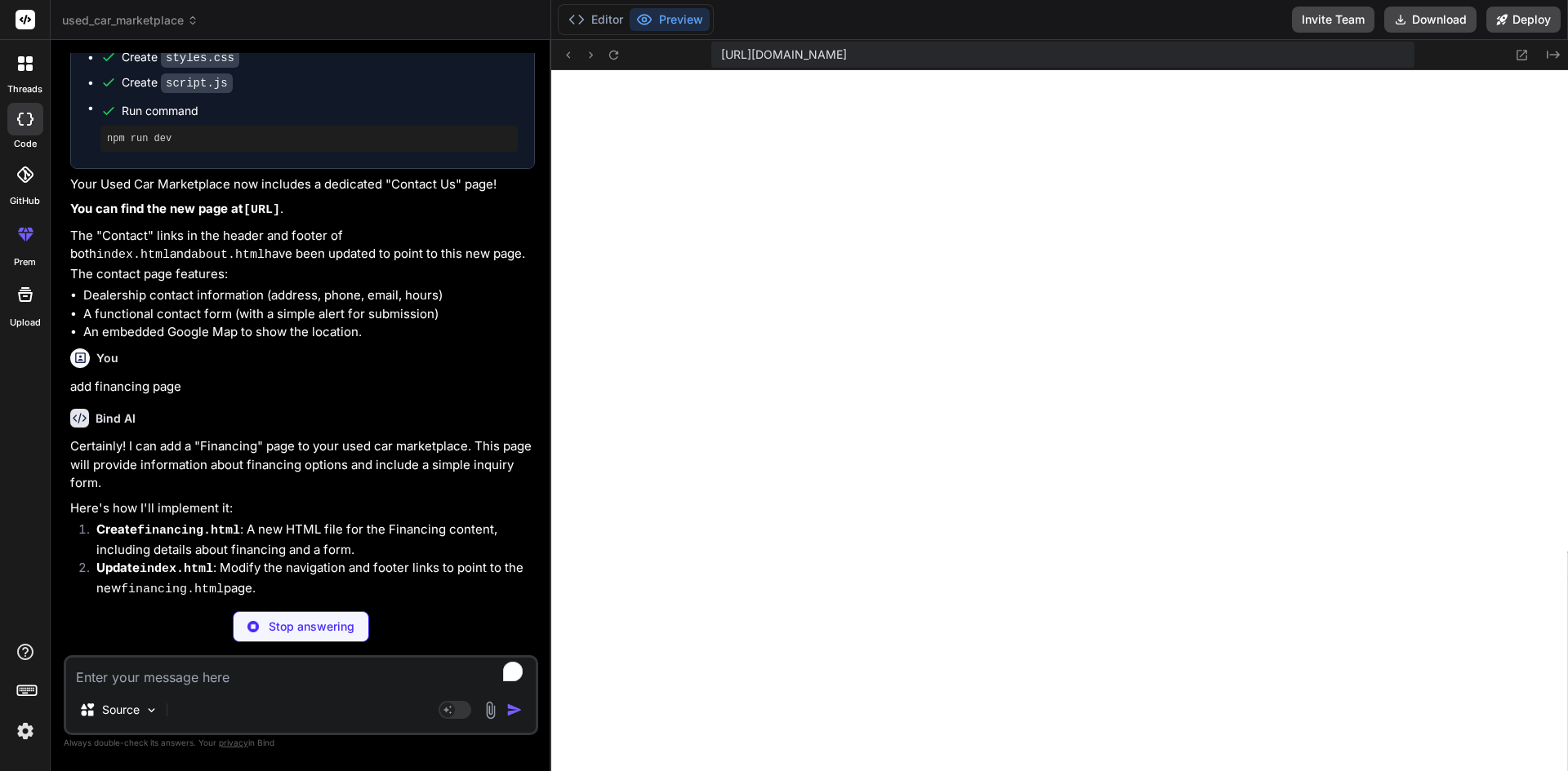
type textarea "x"
type textarea "</div> </footer> <script src="script.js"></script> </body> </html>"
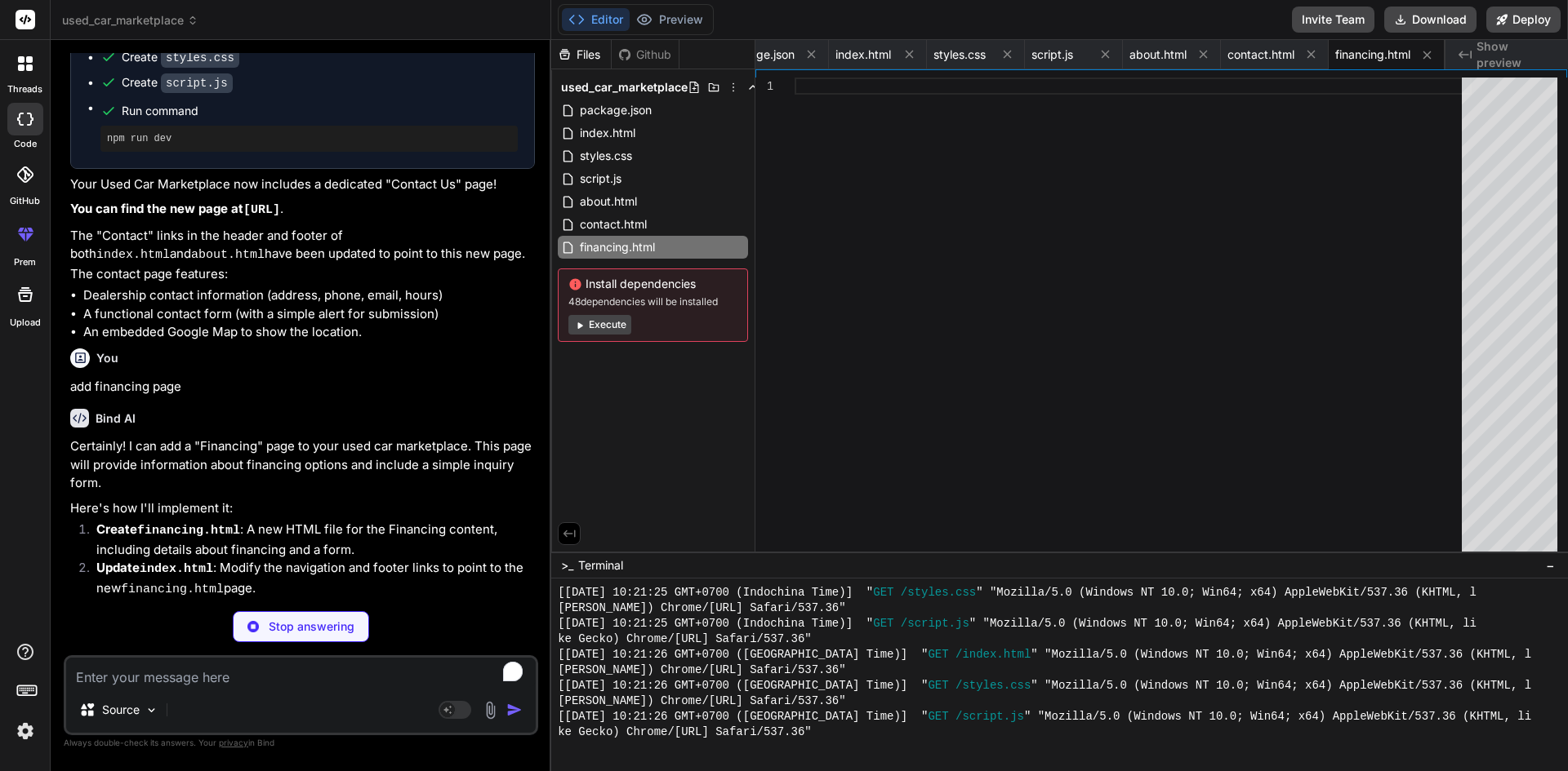
type textarea "x"
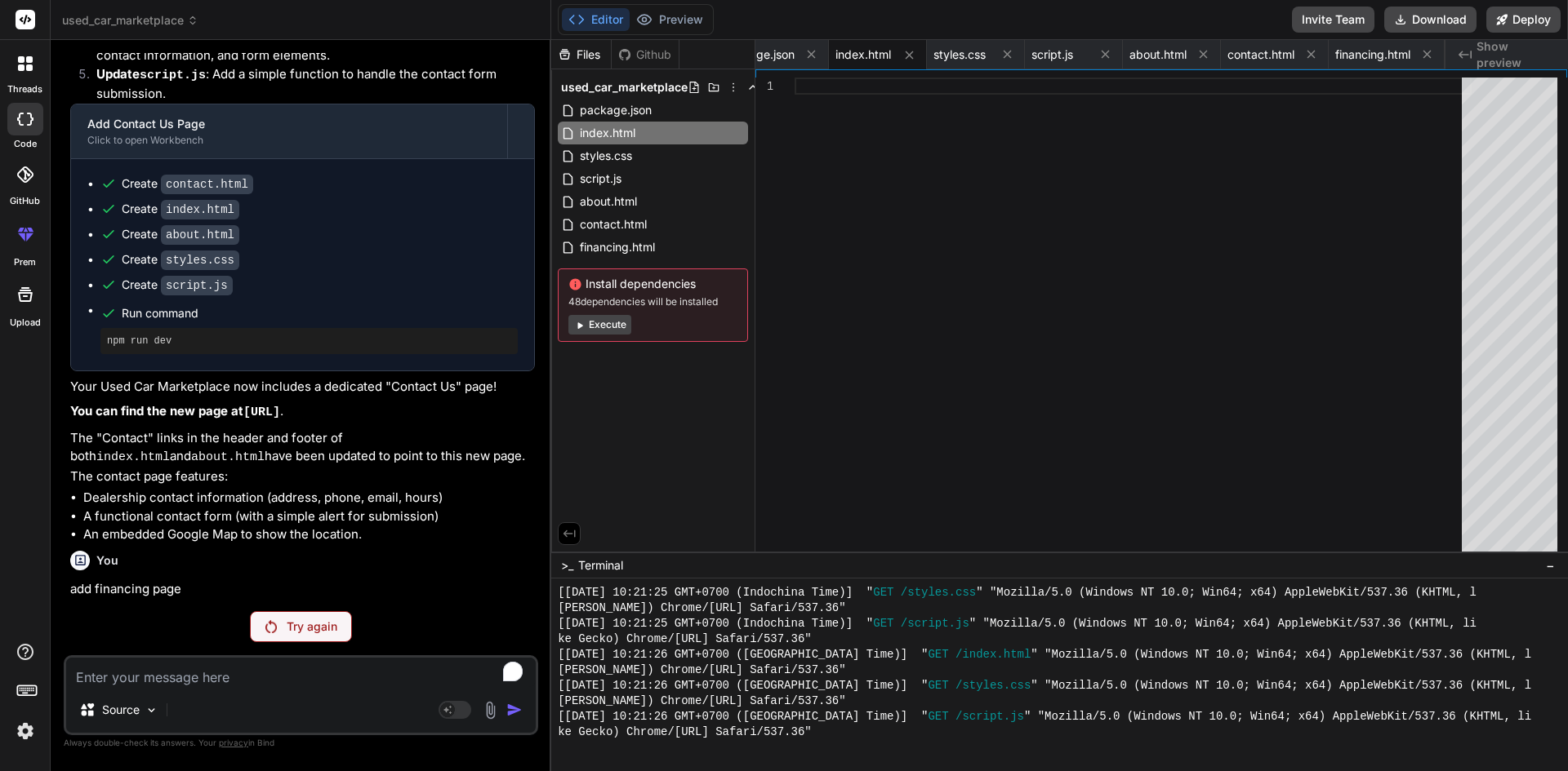
scroll to position [2912, 0]
